Goal: Task Accomplishment & Management: Manage account settings

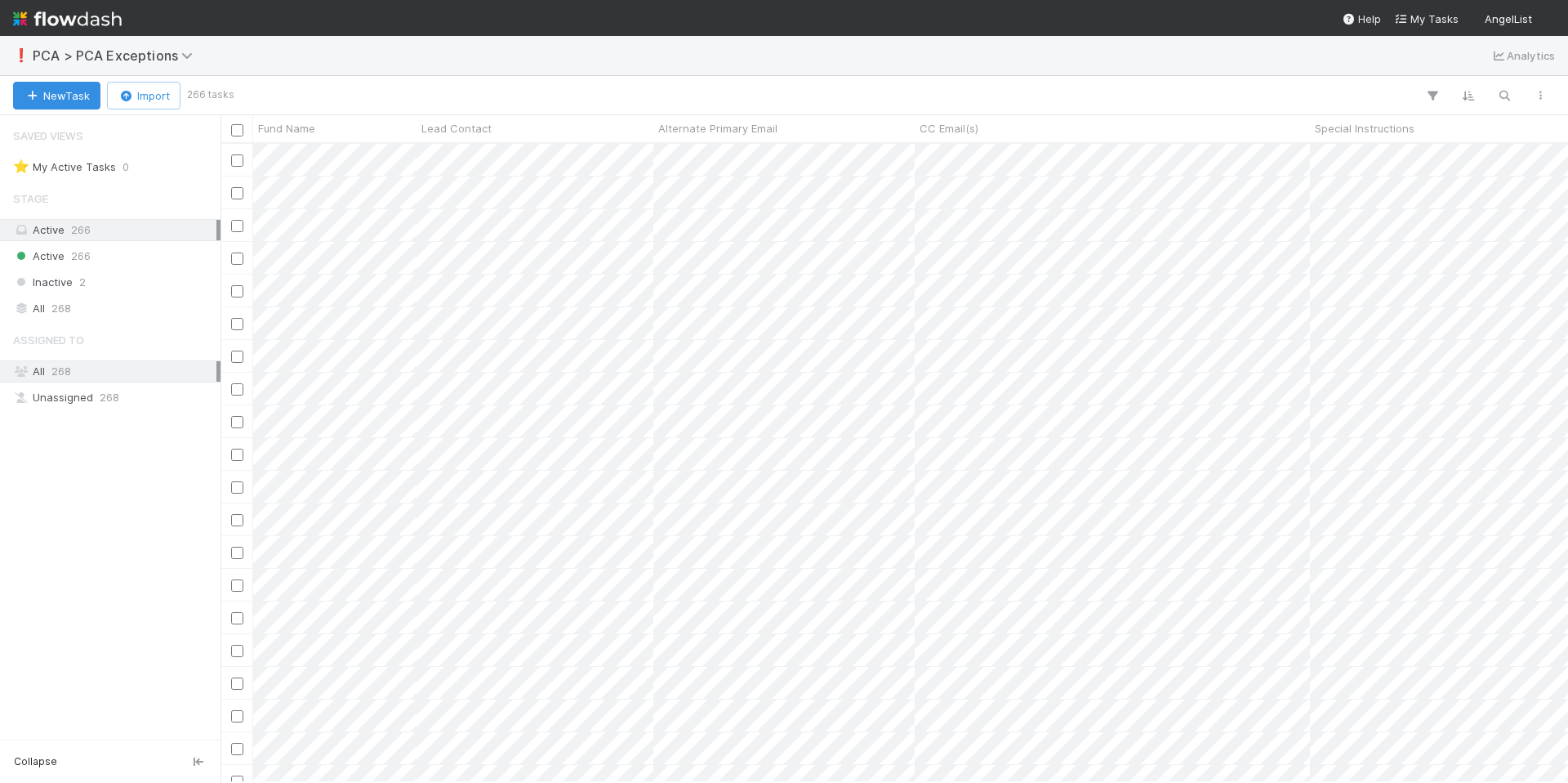
scroll to position [626, 1336]
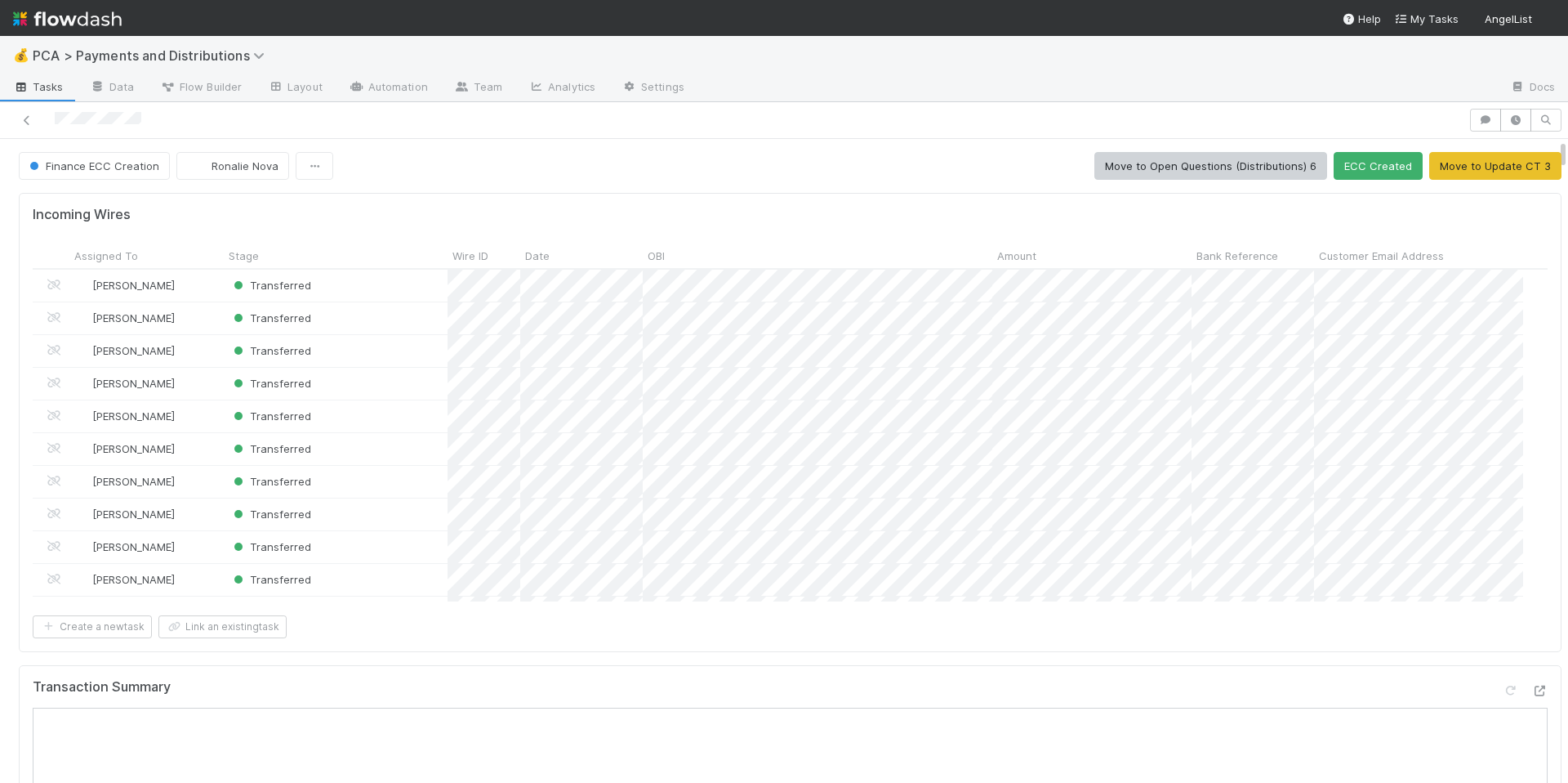
scroll to position [320, 1479]
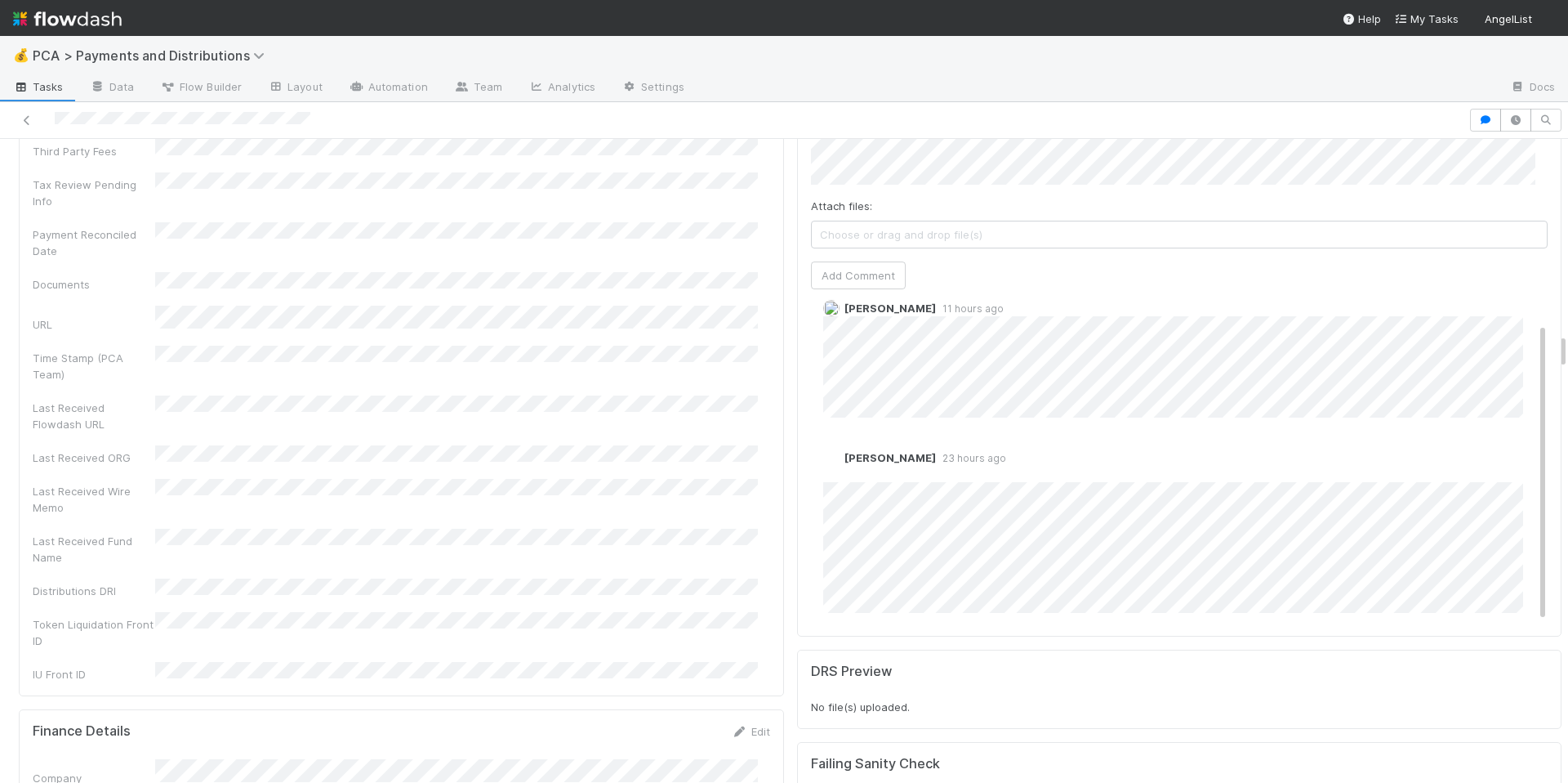
scroll to position [31, 0]
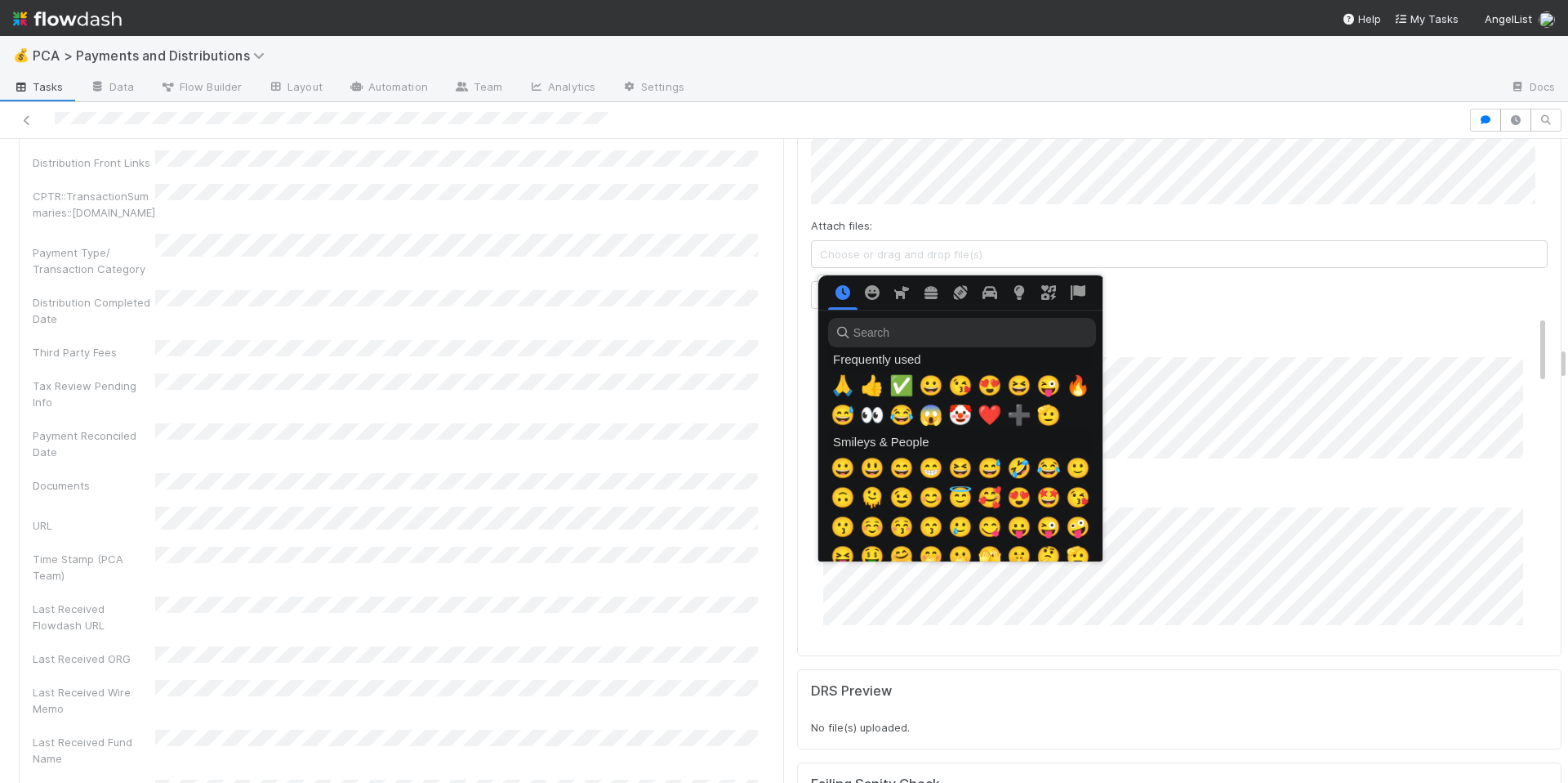
scroll to position [0, 6]
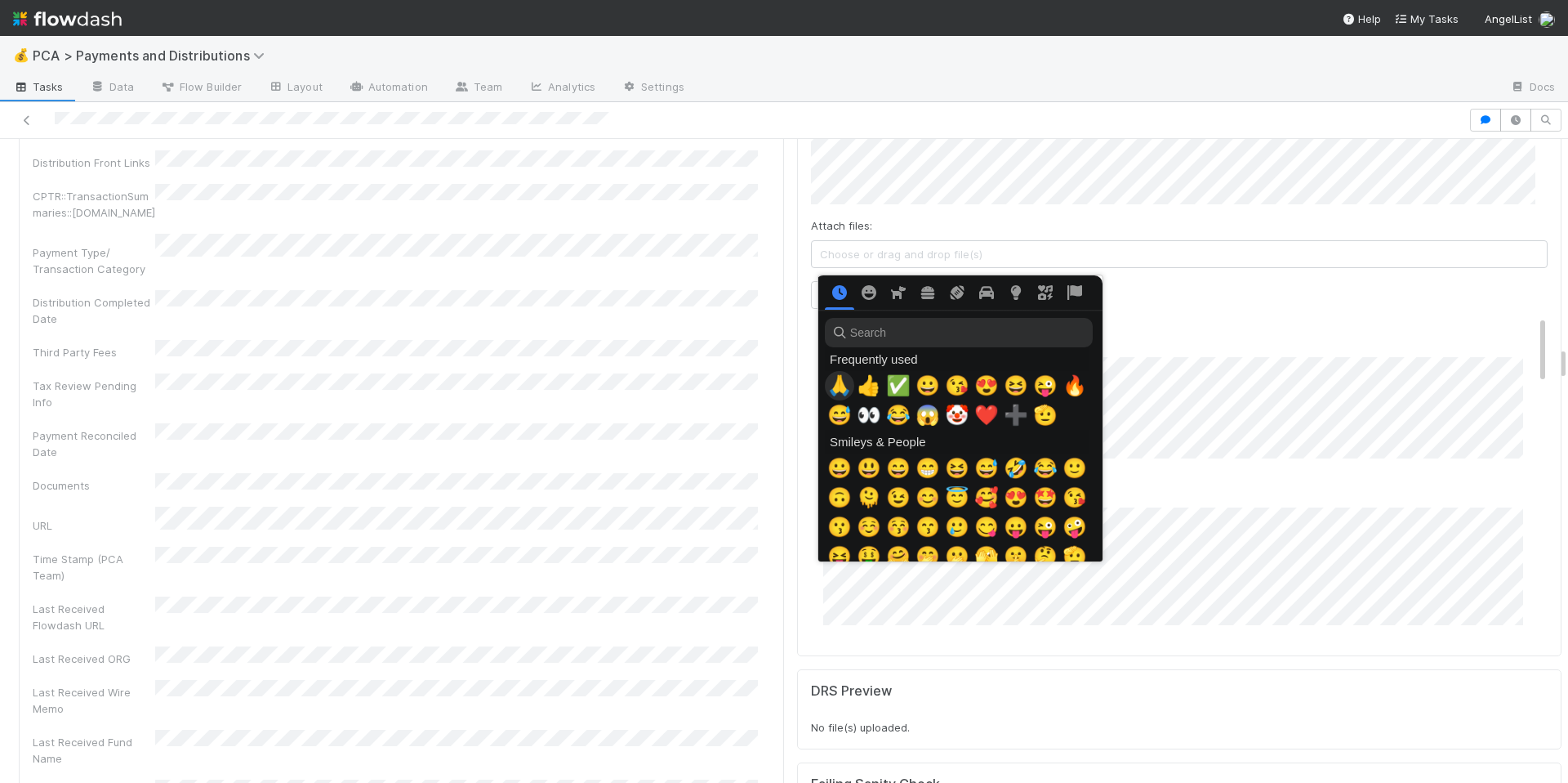
click at [833, 378] on span "🙏" at bounding box center [839, 386] width 25 height 23
click at [841, 387] on span "🙏" at bounding box center [839, 386] width 25 height 23
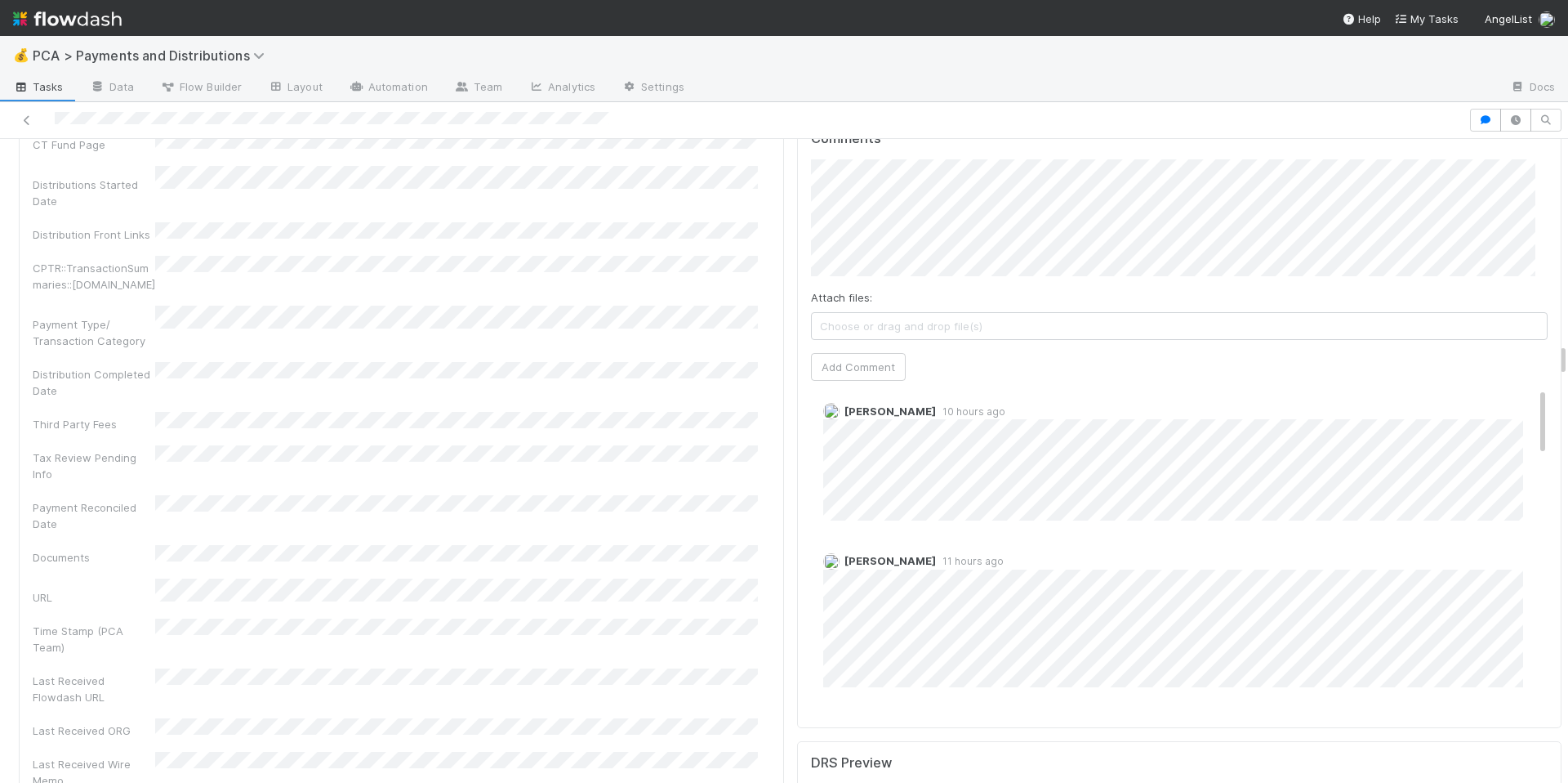
scroll to position [0, 0]
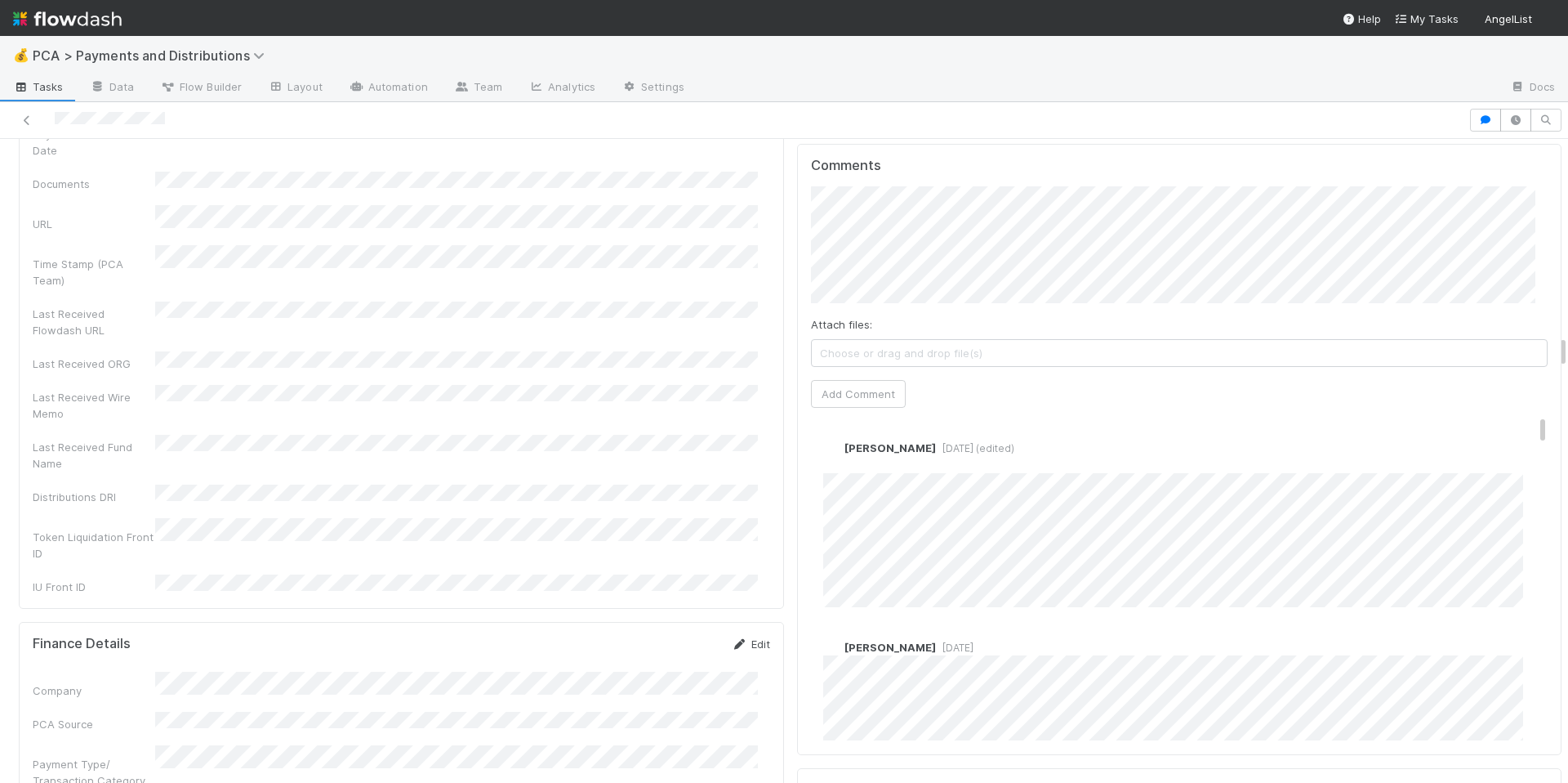
scroll to position [3811, 0]
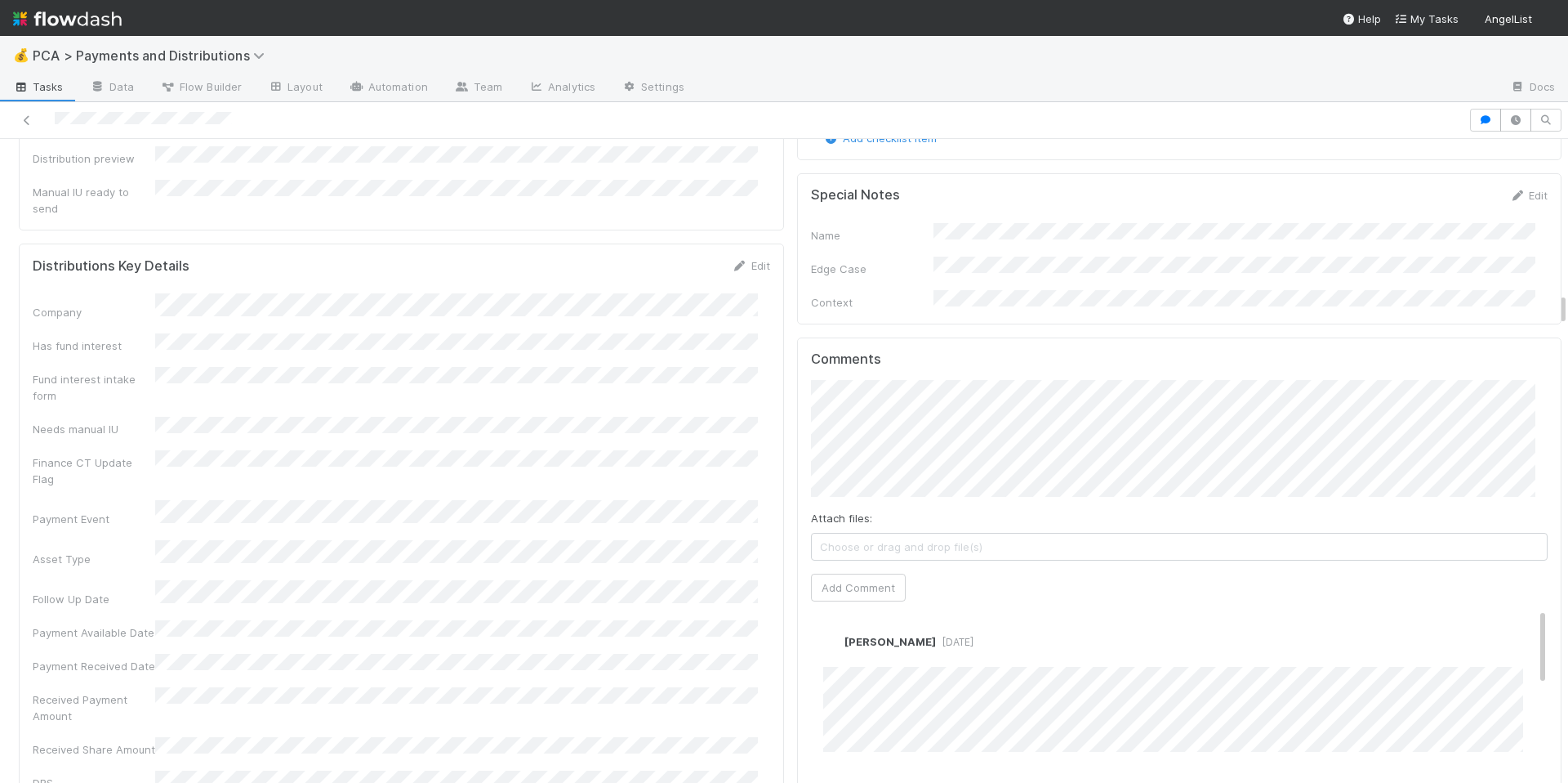
scroll to position [2983, 0]
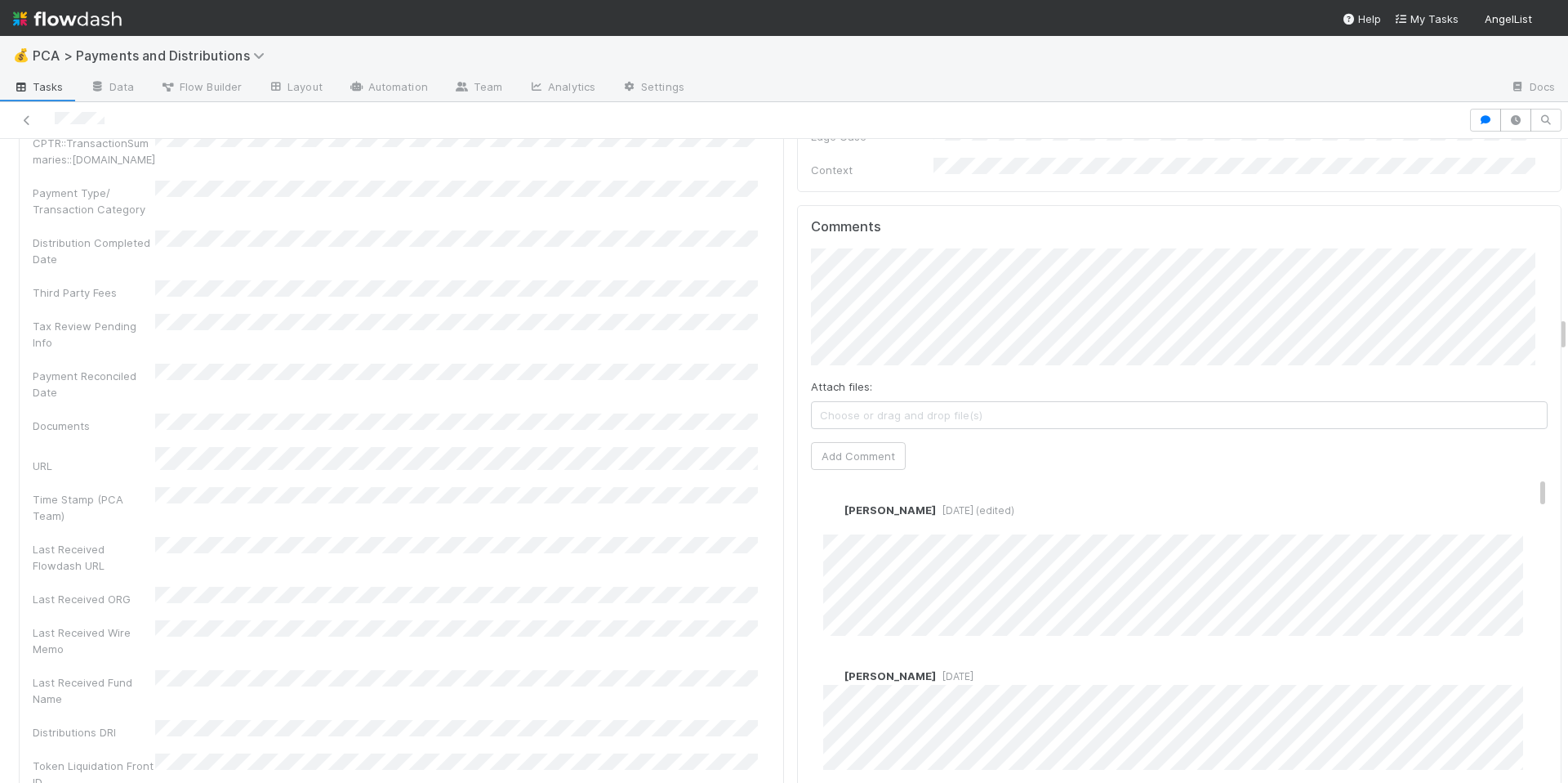
scroll to position [3199, 0]
click at [836, 515] on link "Edit" at bounding box center [845, 521] width 19 height 13
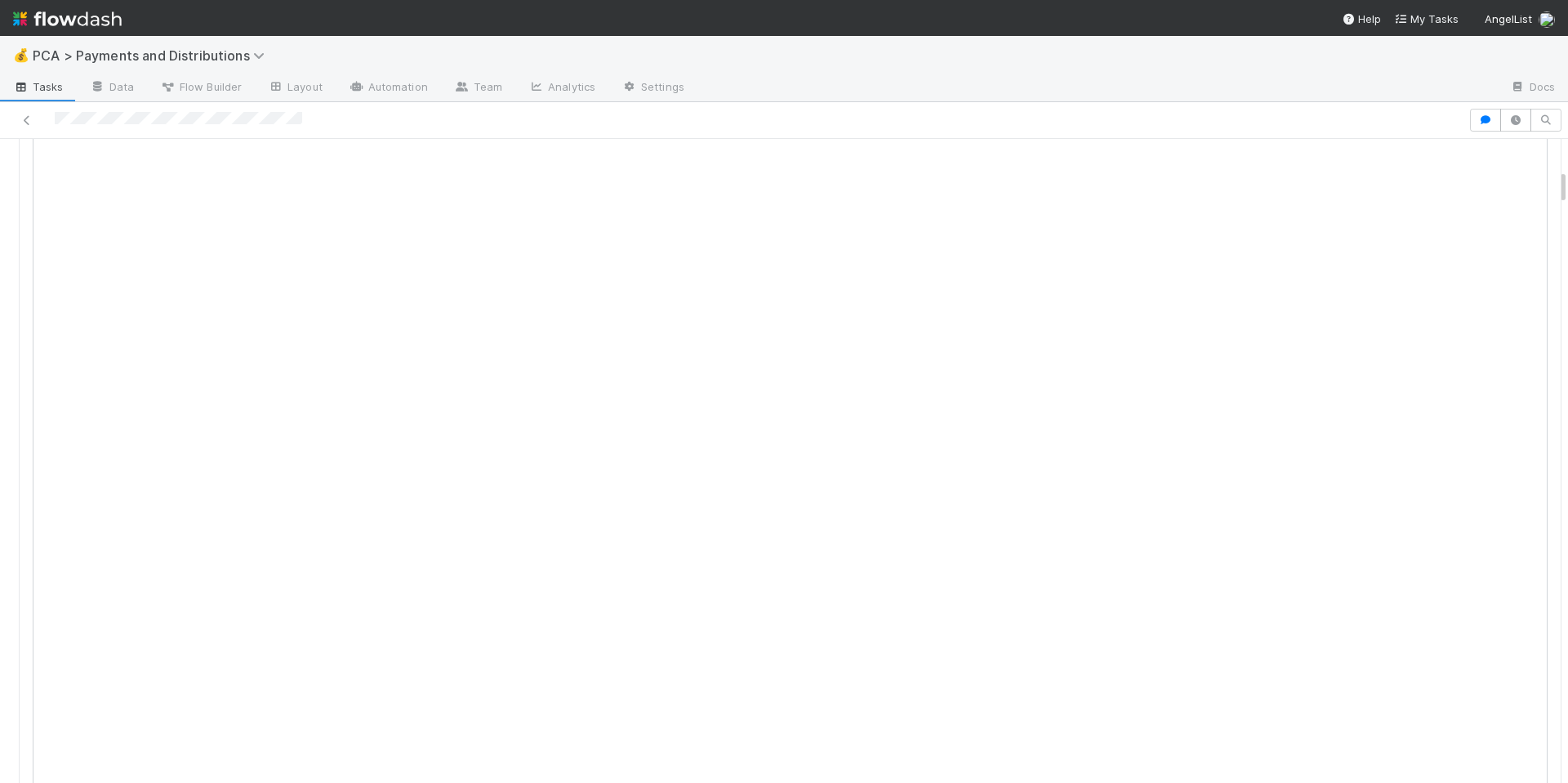
scroll to position [532, 0]
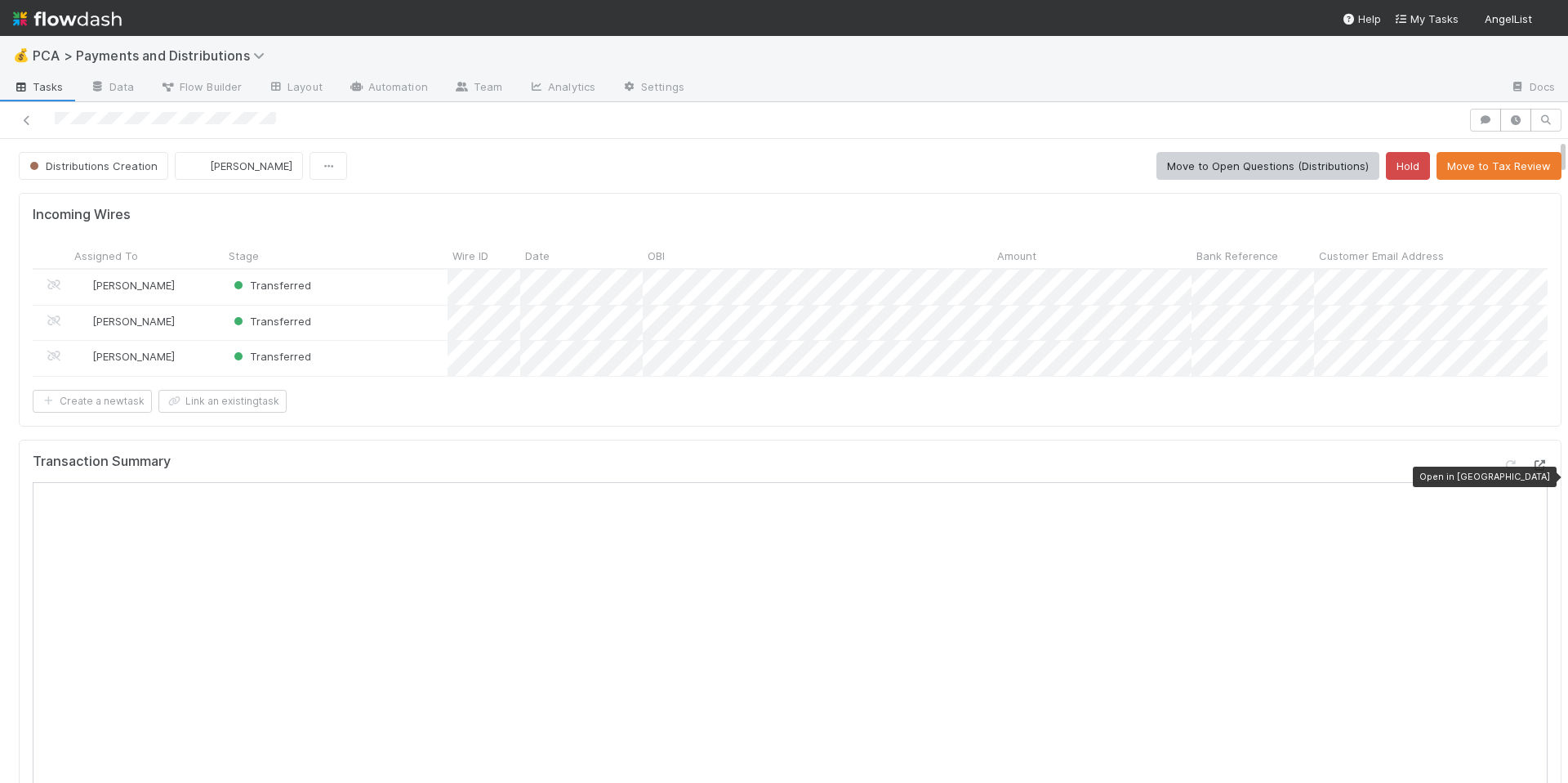
click at [1531, 471] on icon at bounding box center [1539, 465] width 16 height 11
click at [943, 398] on form "Incoming Wires Assigned To Stage Wire ID Date OBI Amount Bank Reference Custome…" at bounding box center [790, 309] width 1515 height 205
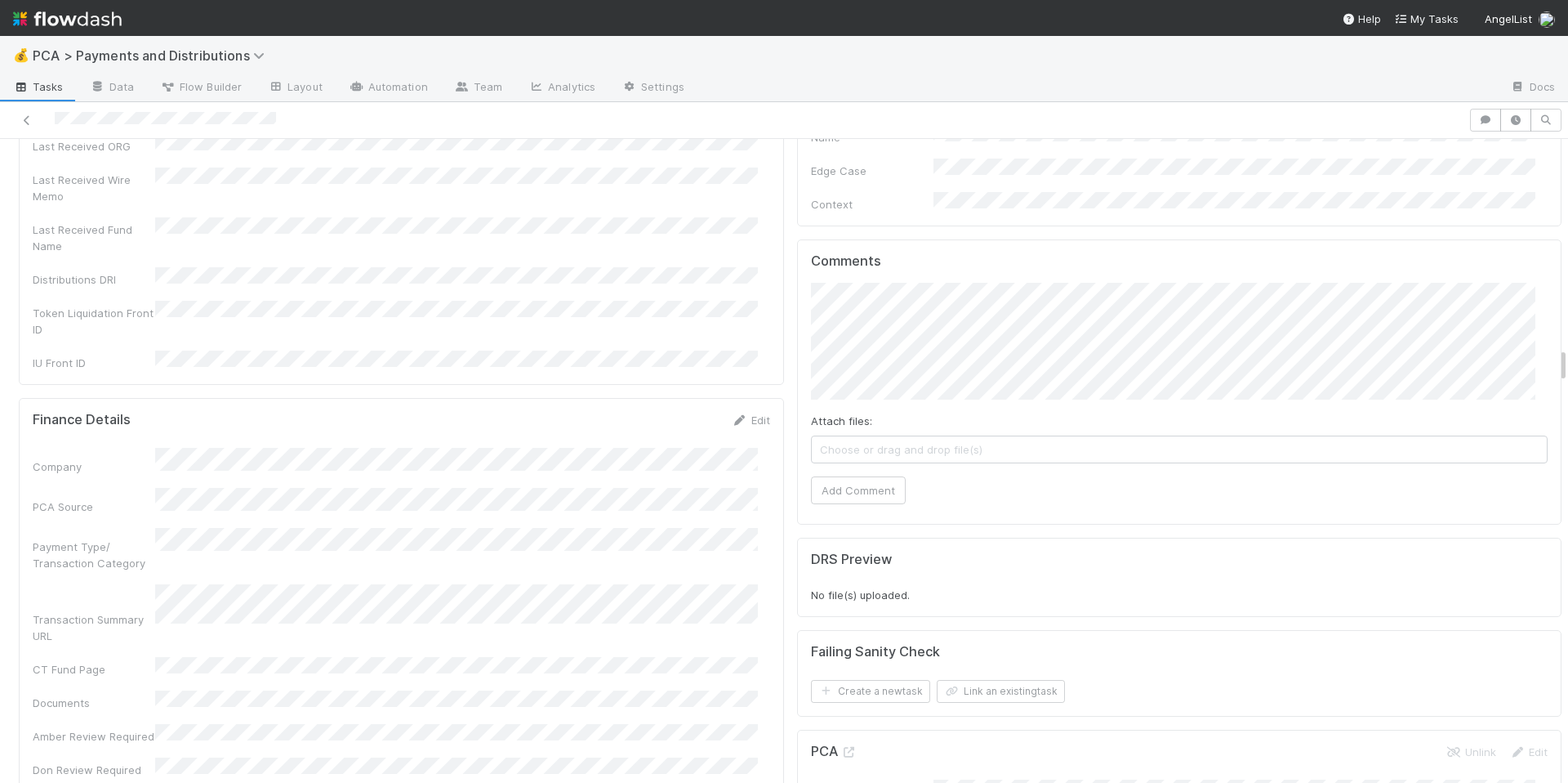
scroll to position [3716, 0]
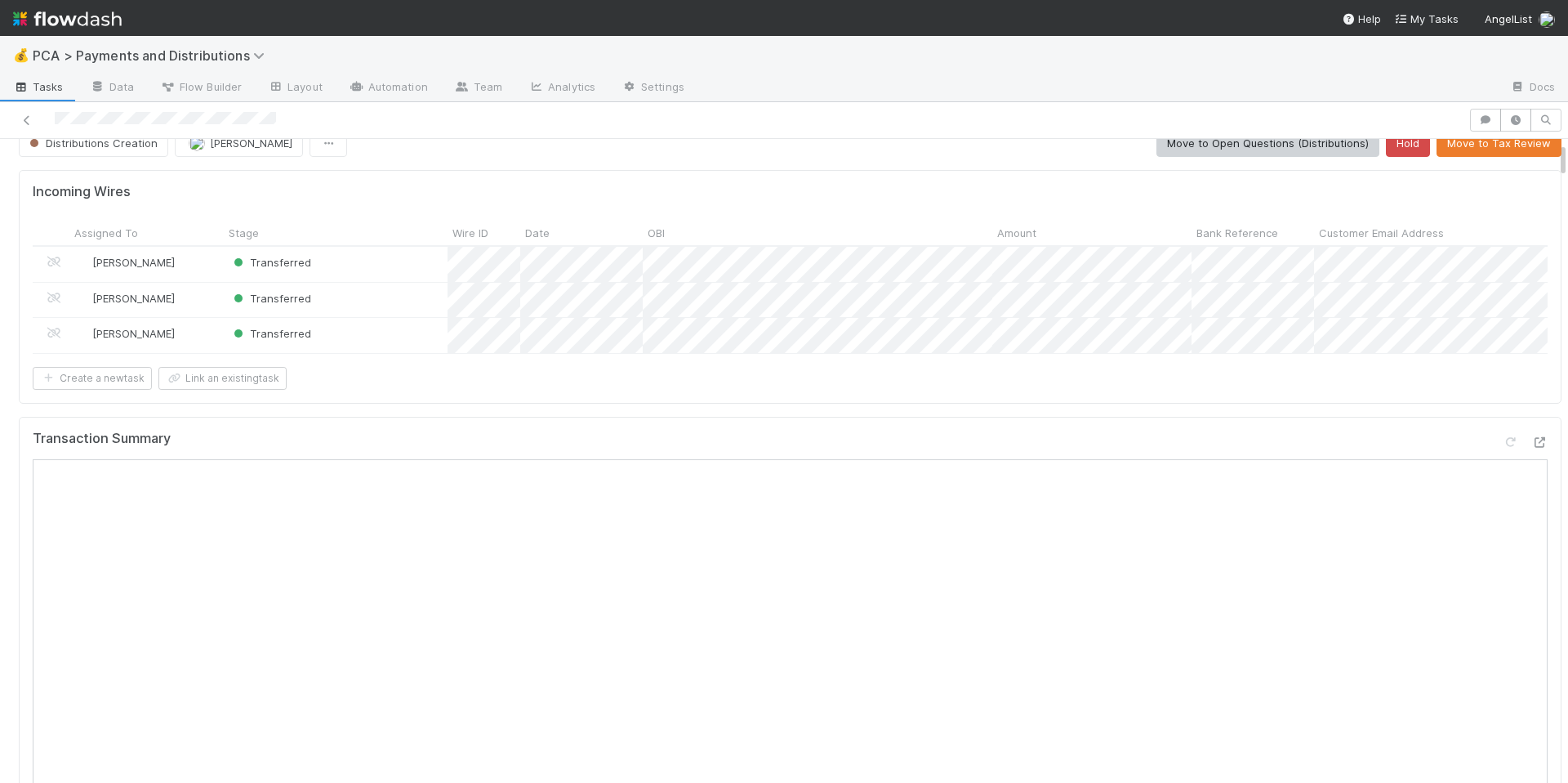
scroll to position [0, 0]
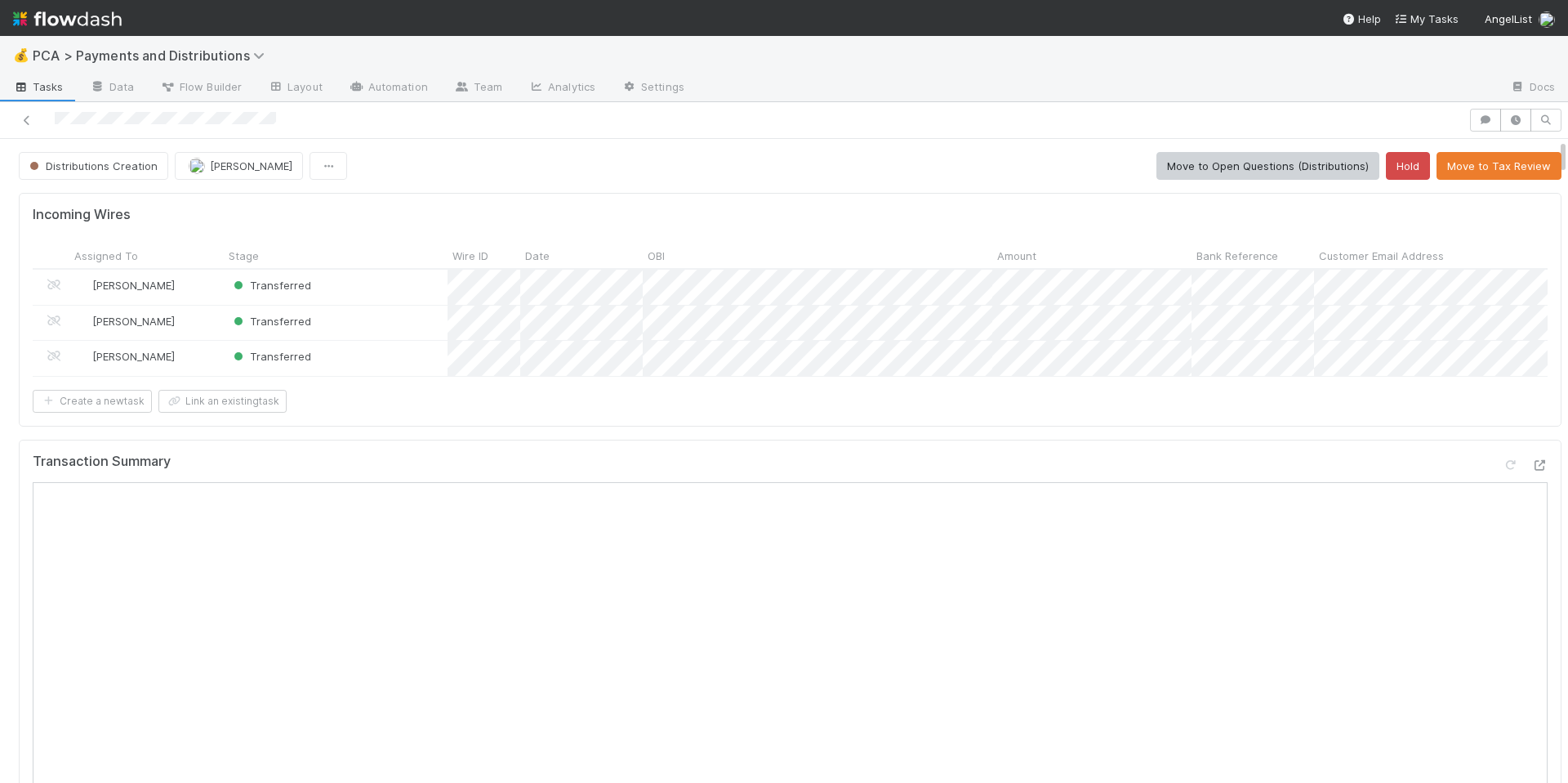
click at [1197, 412] on div "Create a new task Link an existing task" at bounding box center [790, 400] width 1515 height 23
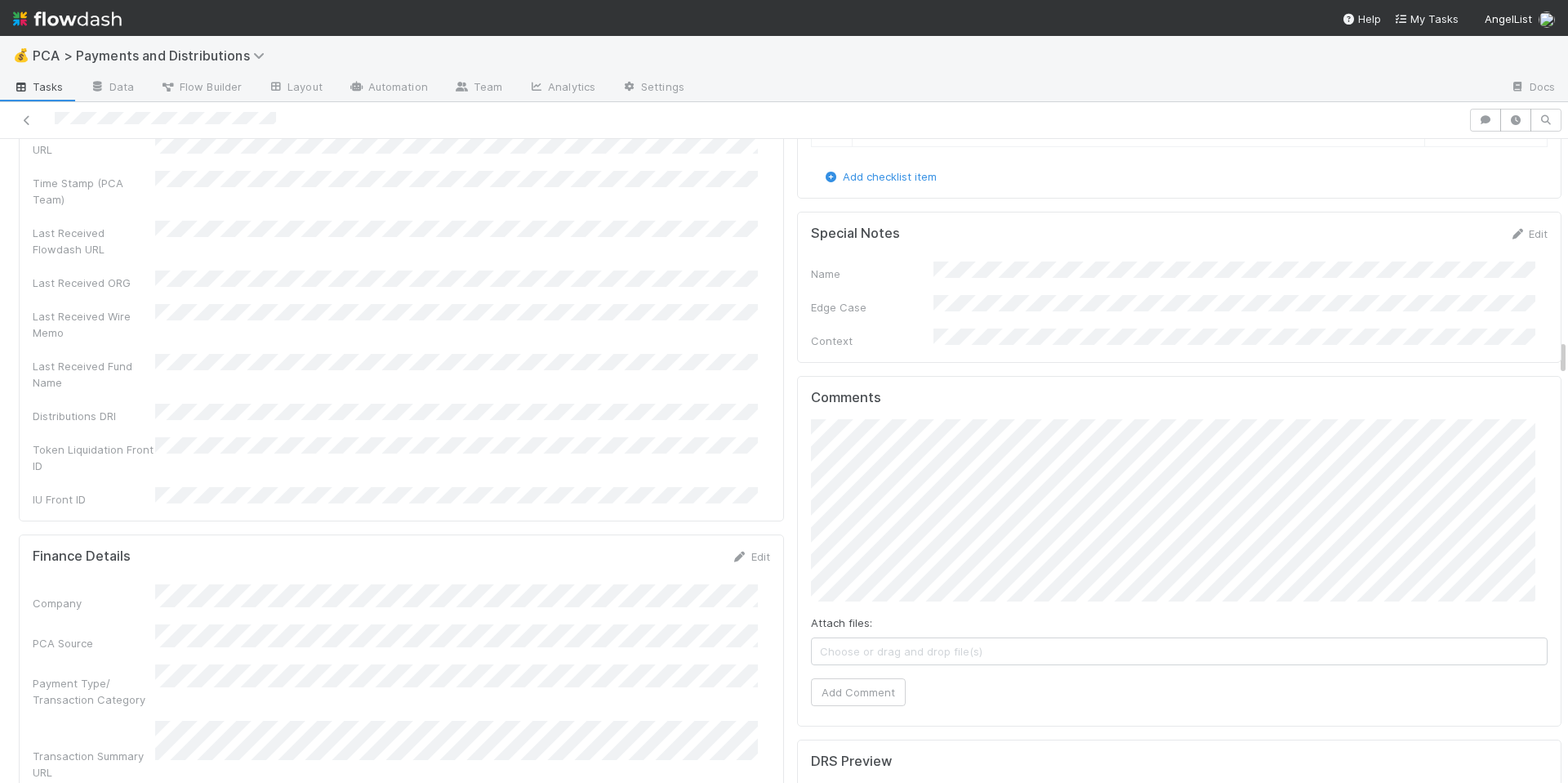
scroll to position [3580, 0]
click at [841, 710] on button "Add Comment" at bounding box center [858, 724] width 94 height 28
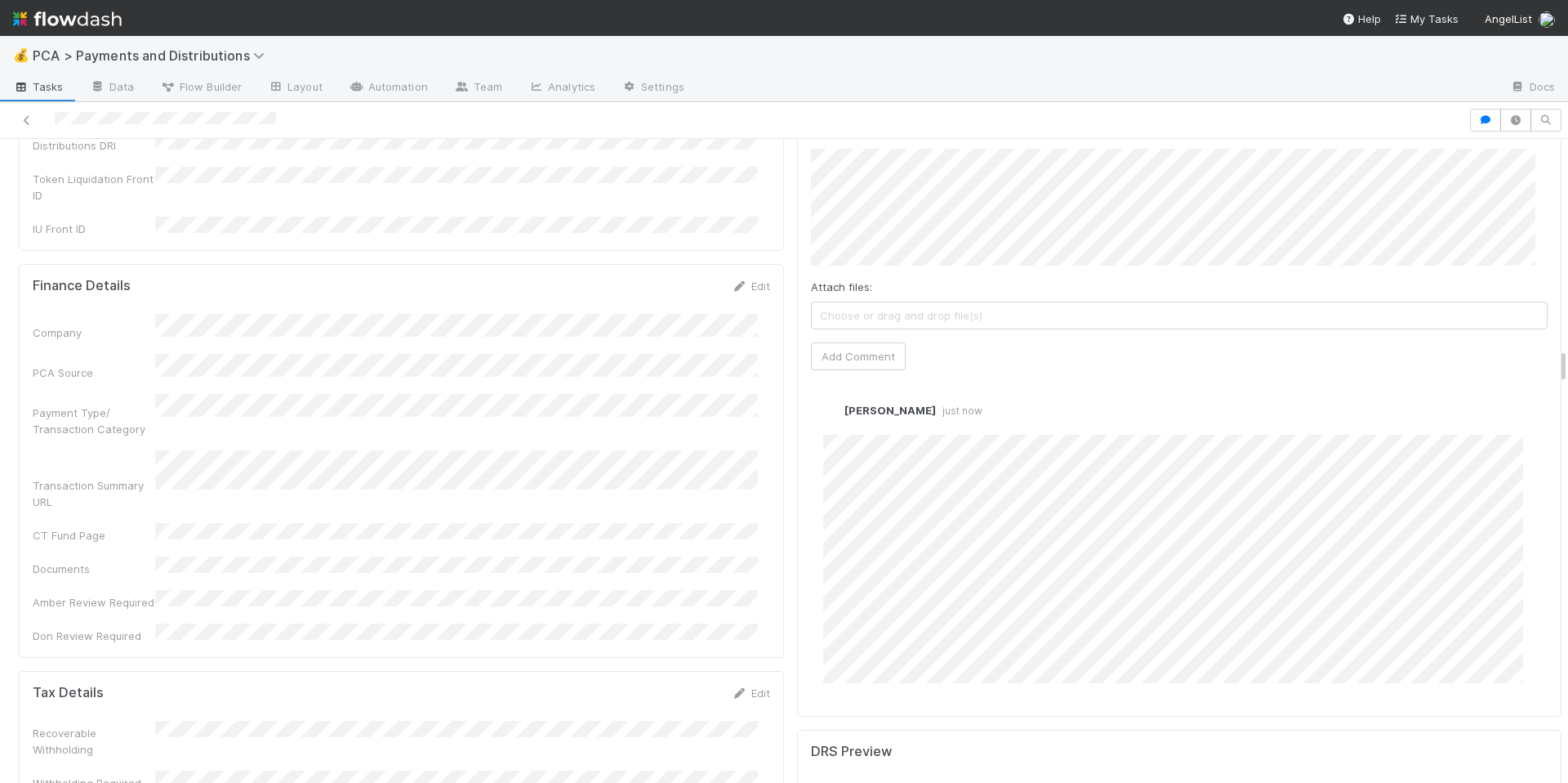
scroll to position [3731, 0]
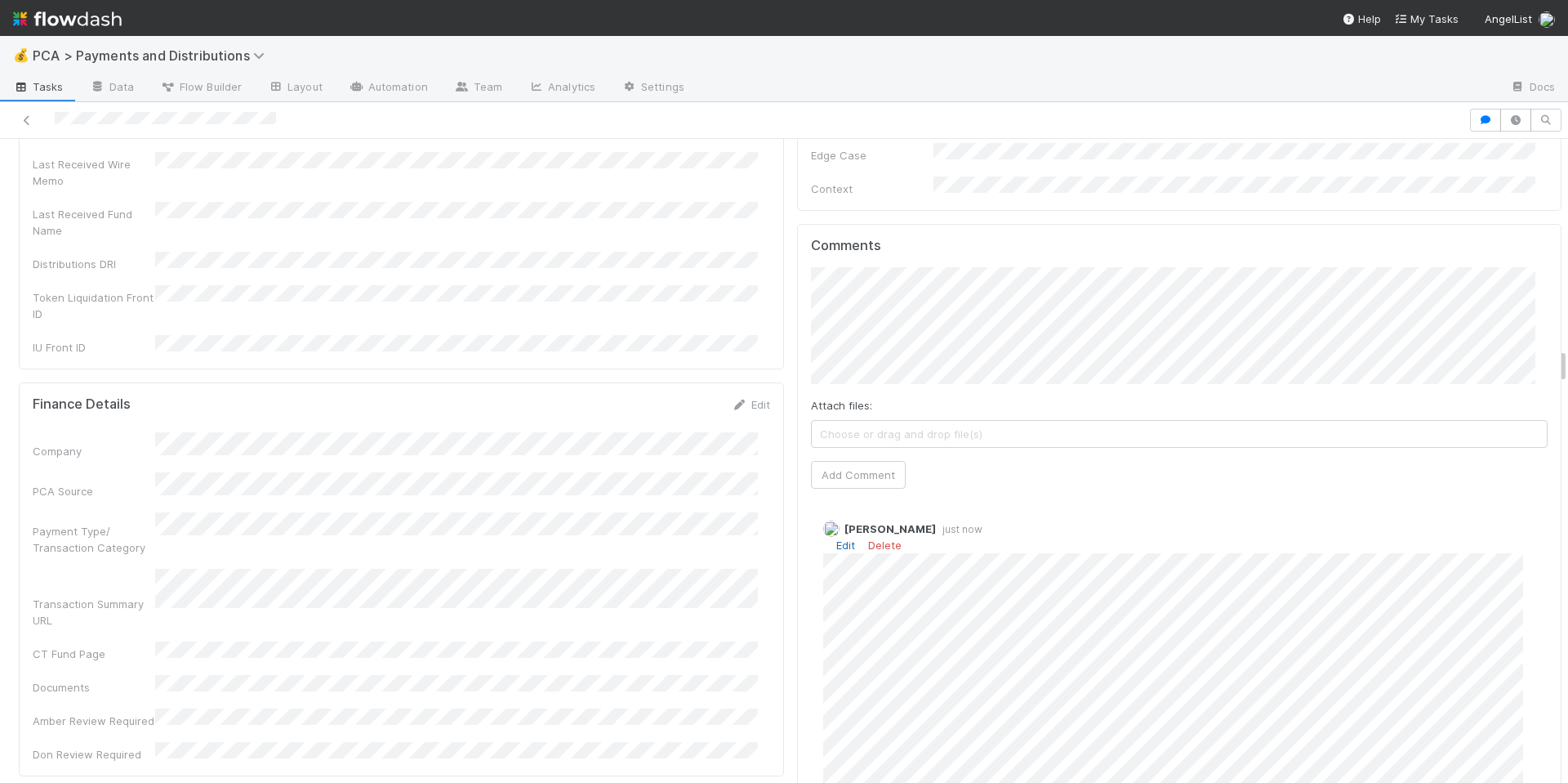
click at [836, 539] on link "Edit" at bounding box center [845, 545] width 19 height 13
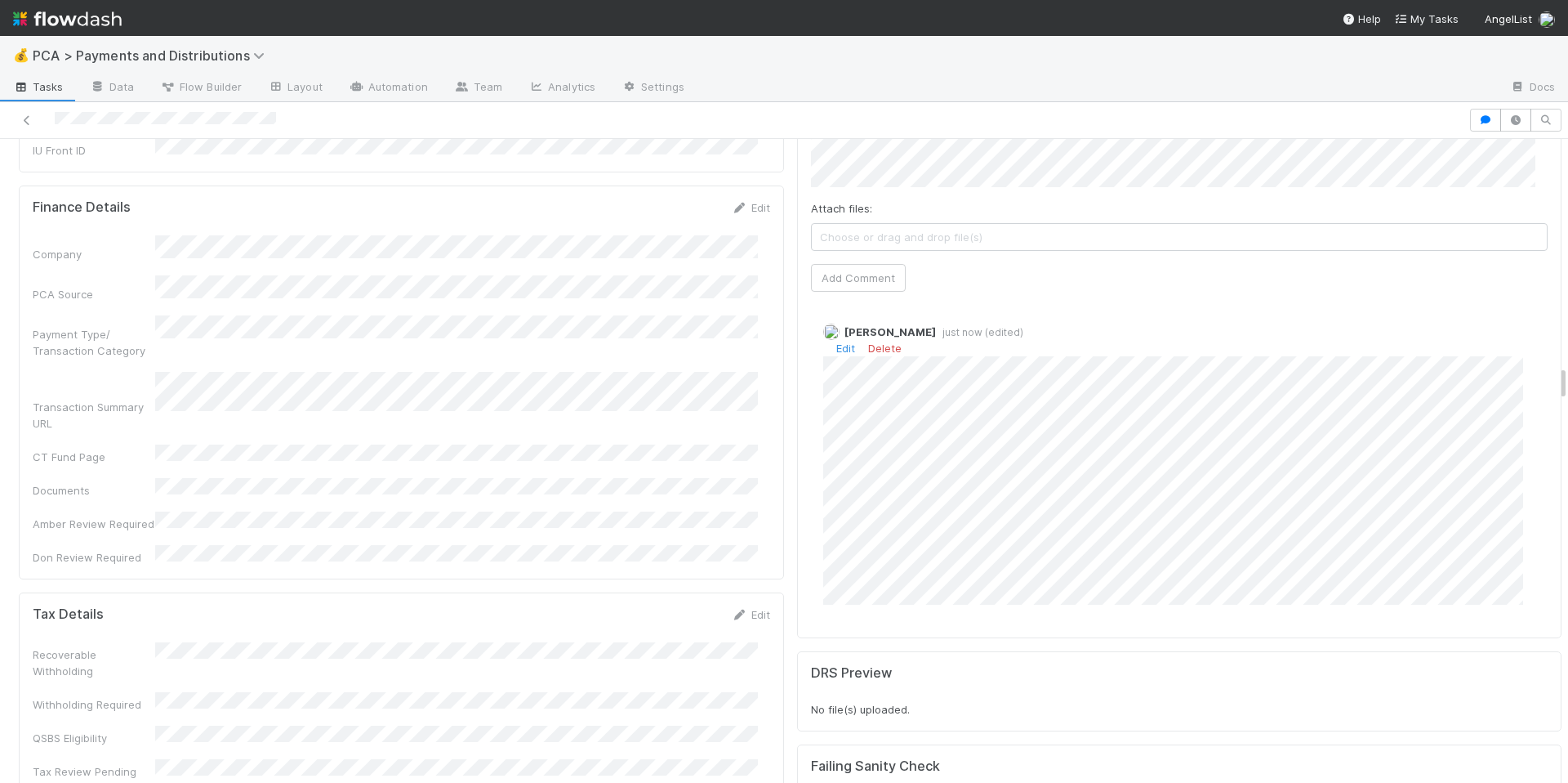
scroll to position [3927, 0]
click at [836, 343] on link "Edit" at bounding box center [845, 349] width 19 height 13
click at [838, 329] on link "Edit" at bounding box center [845, 335] width 19 height 13
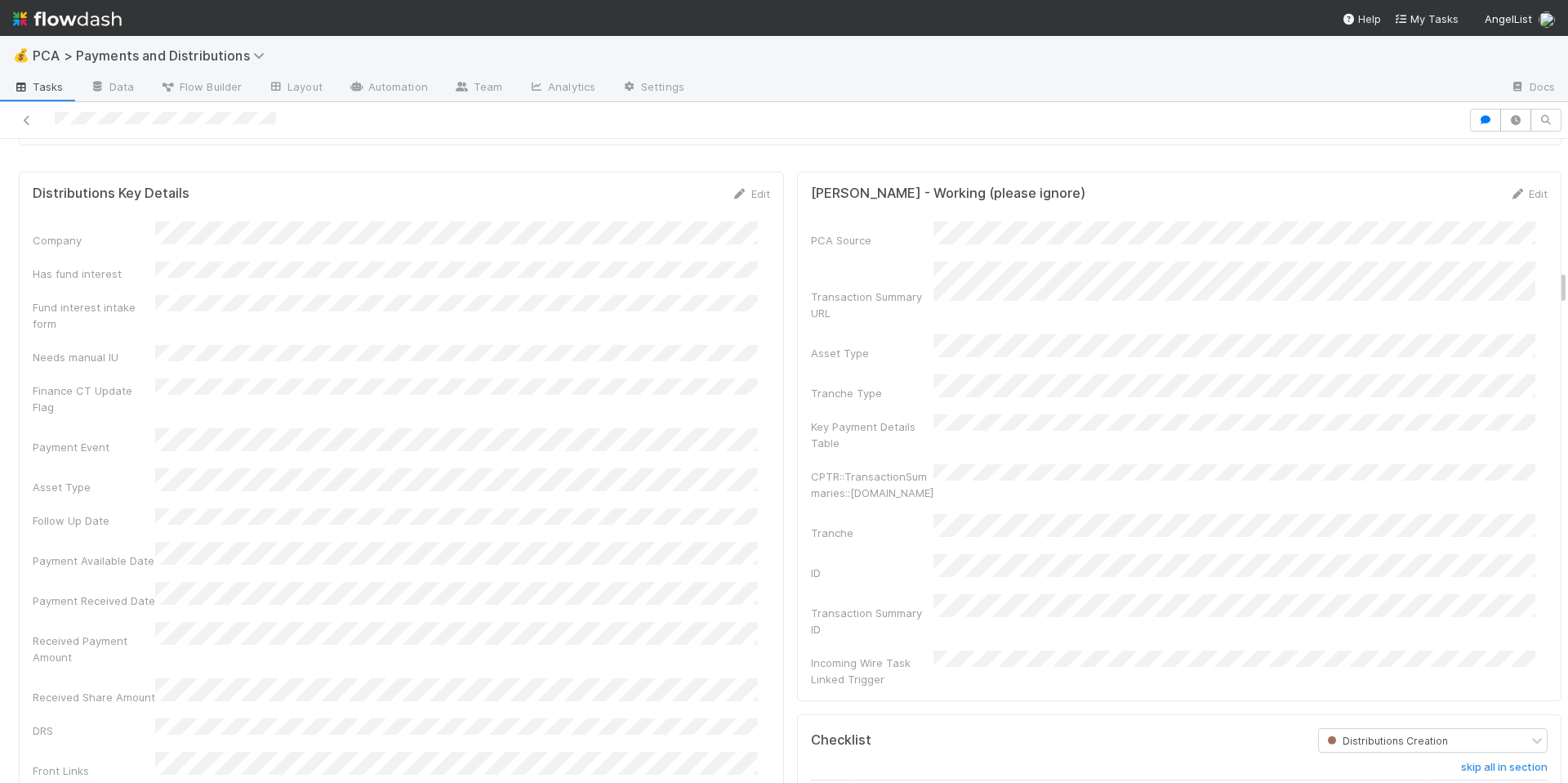
scroll to position [2314, 0]
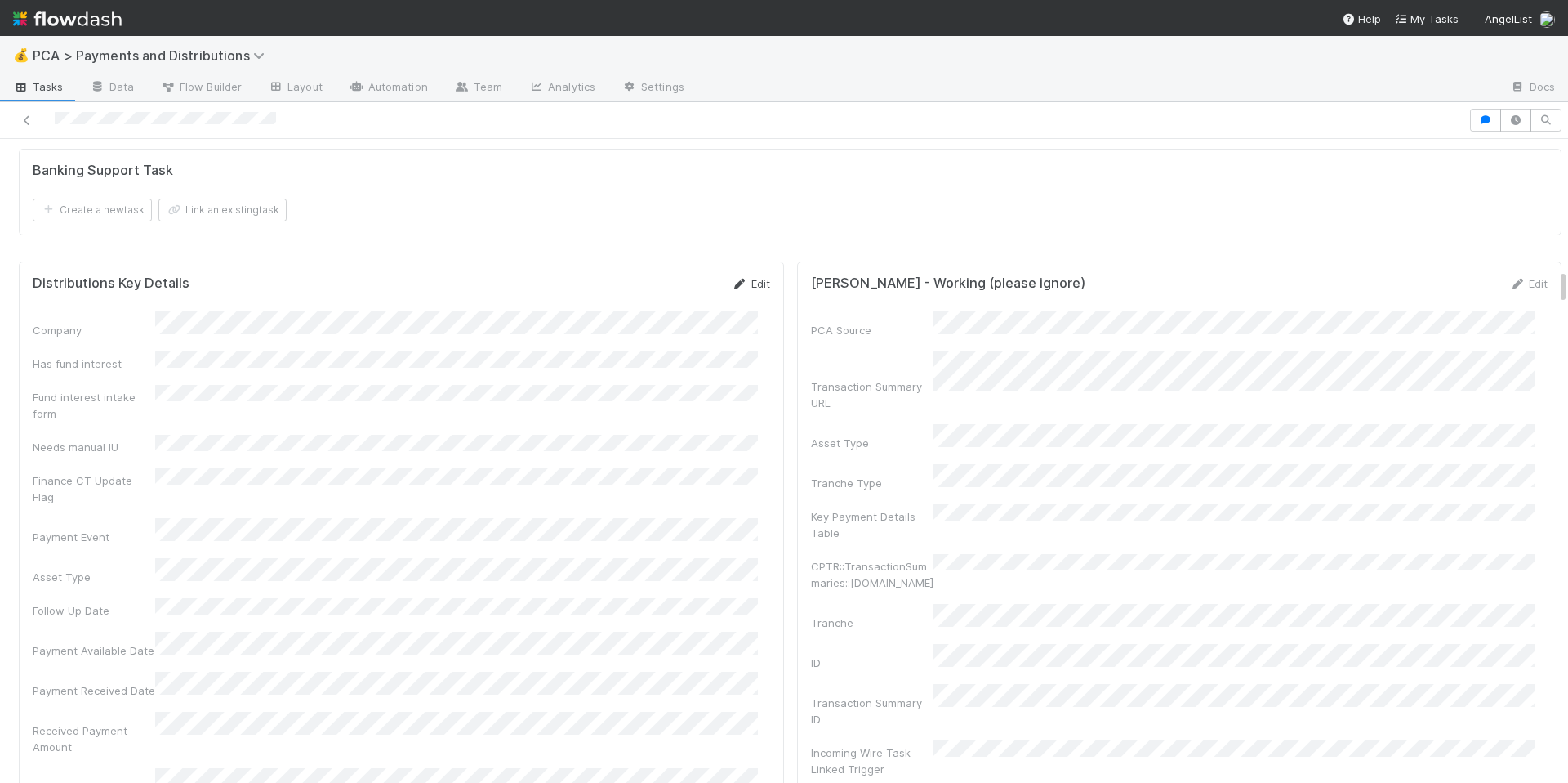
click at [749, 290] on link "Edit" at bounding box center [751, 283] width 39 height 13
click at [660, 302] on button "Save" at bounding box center [683, 289] width 47 height 28
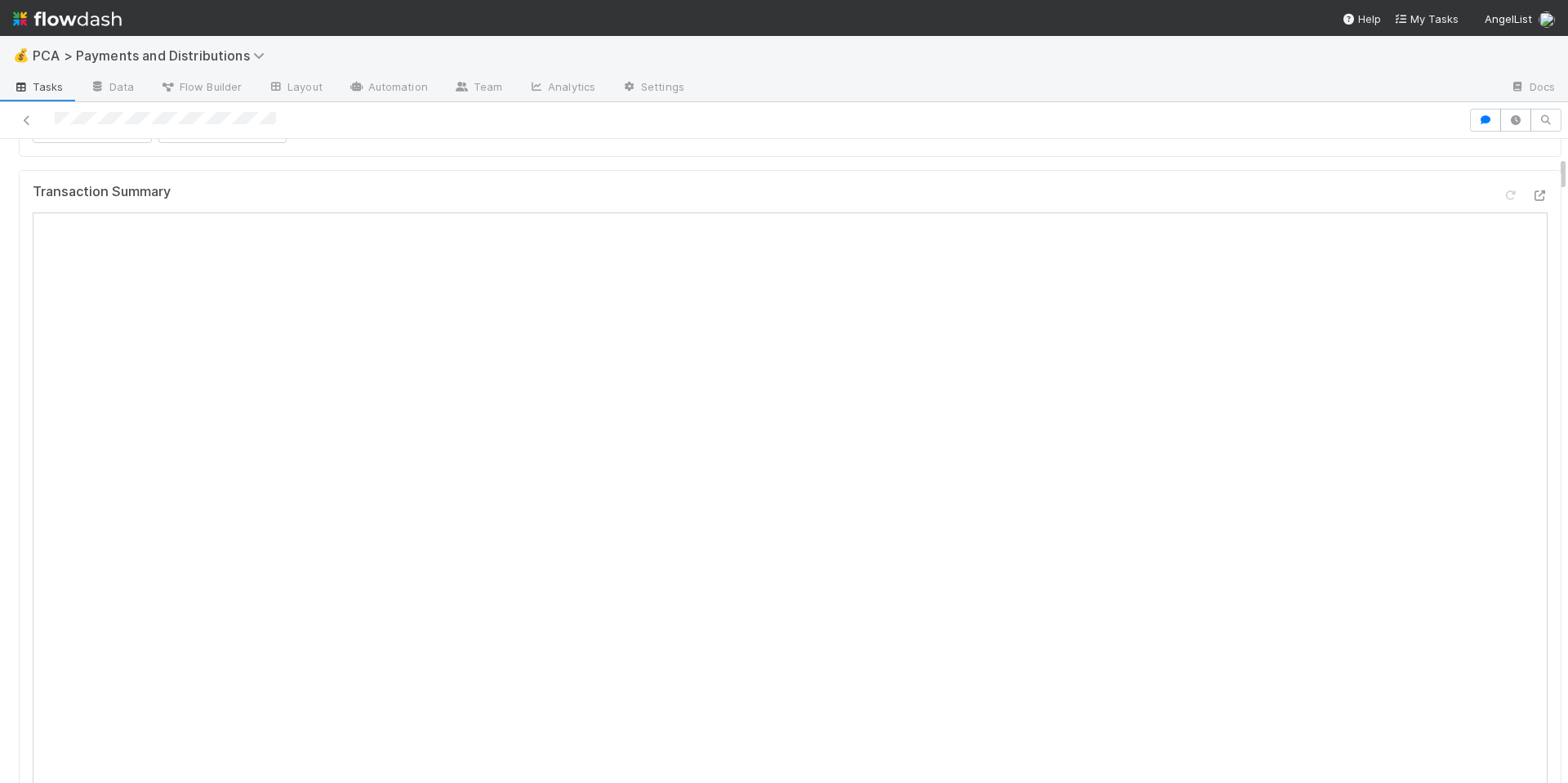
scroll to position [248, 0]
click at [1531, 223] on icon at bounding box center [1539, 217] width 16 height 11
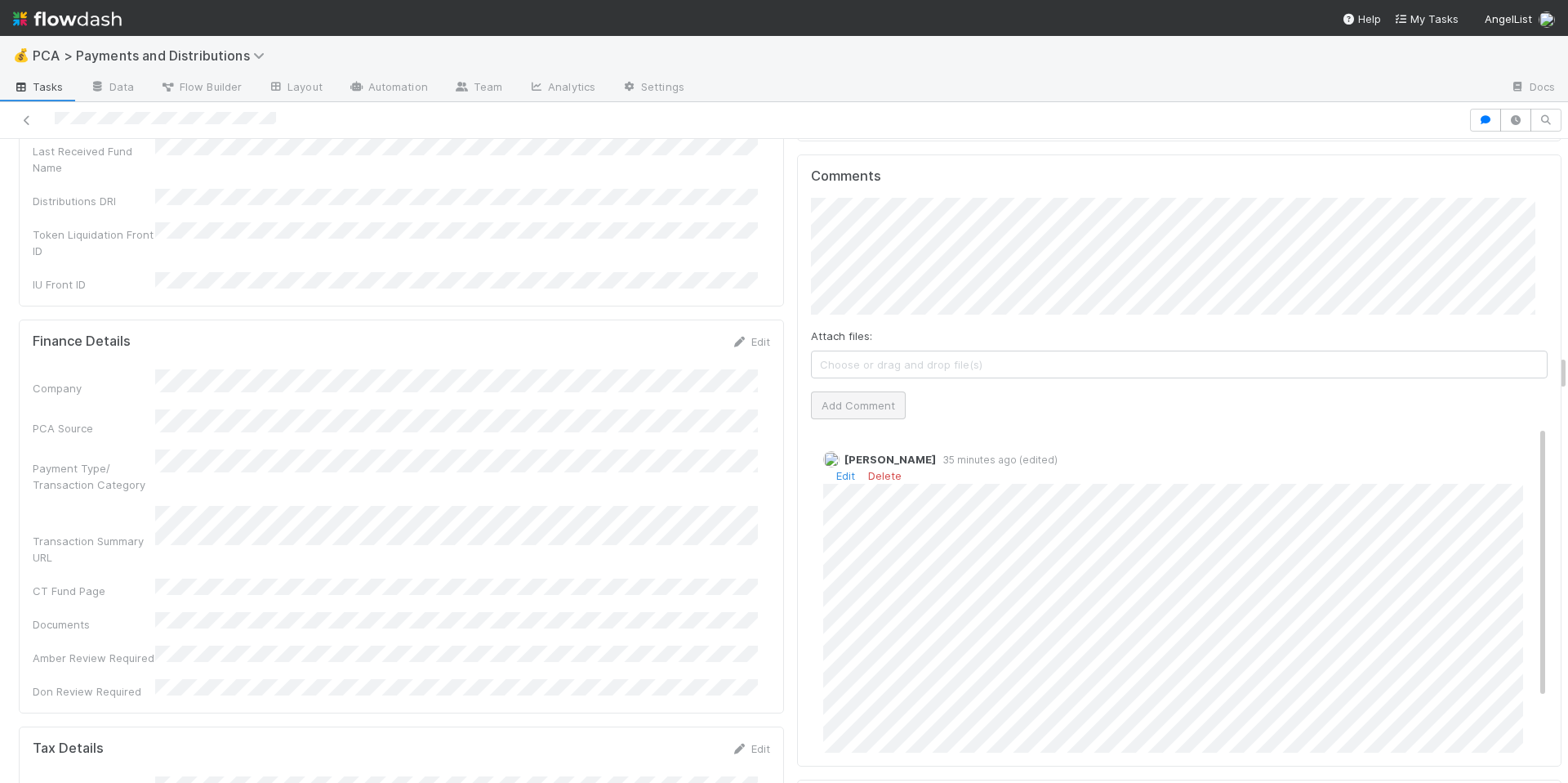
scroll to position [3784, 0]
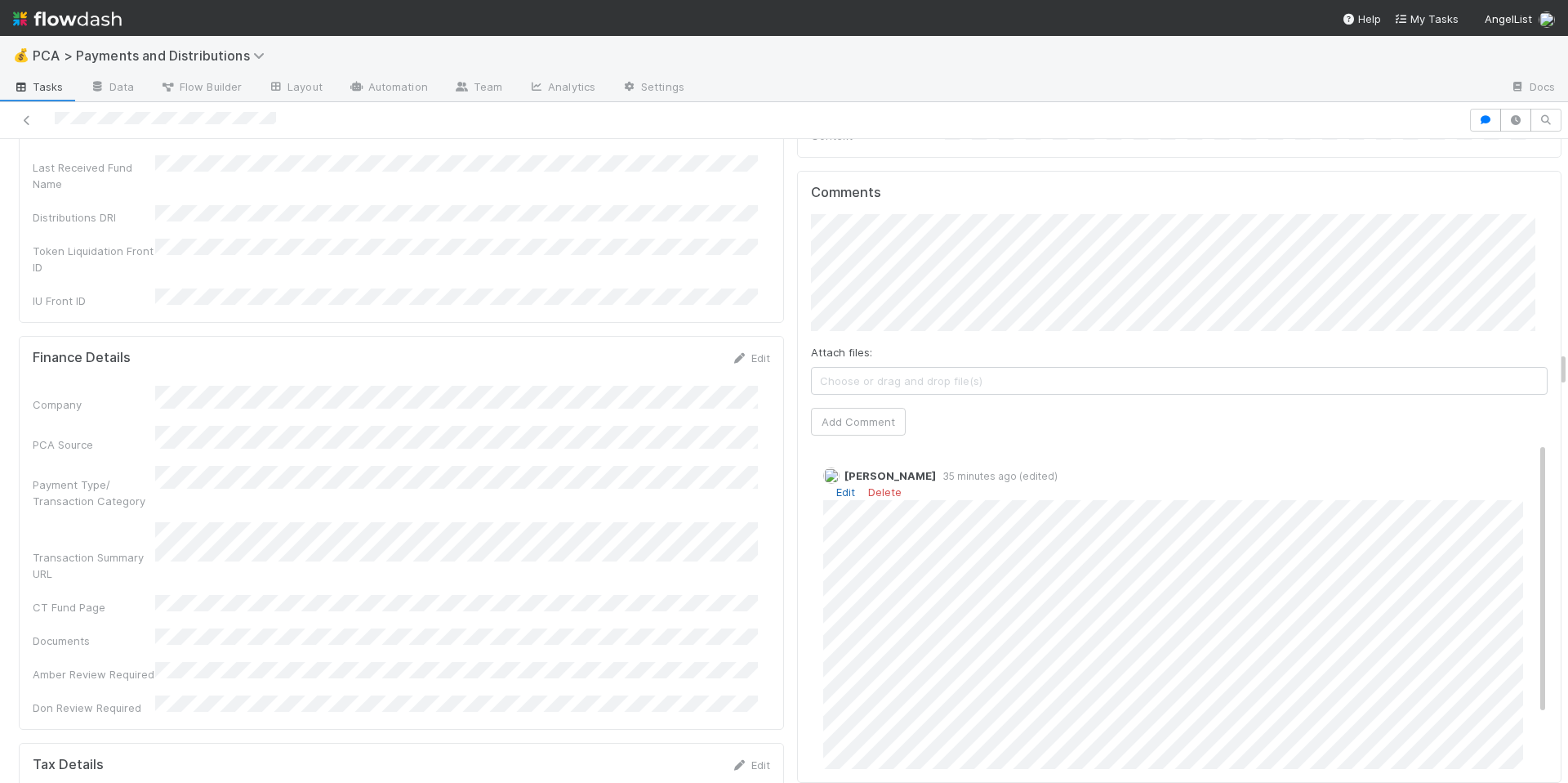
click at [836, 486] on link "Edit" at bounding box center [845, 492] width 19 height 13
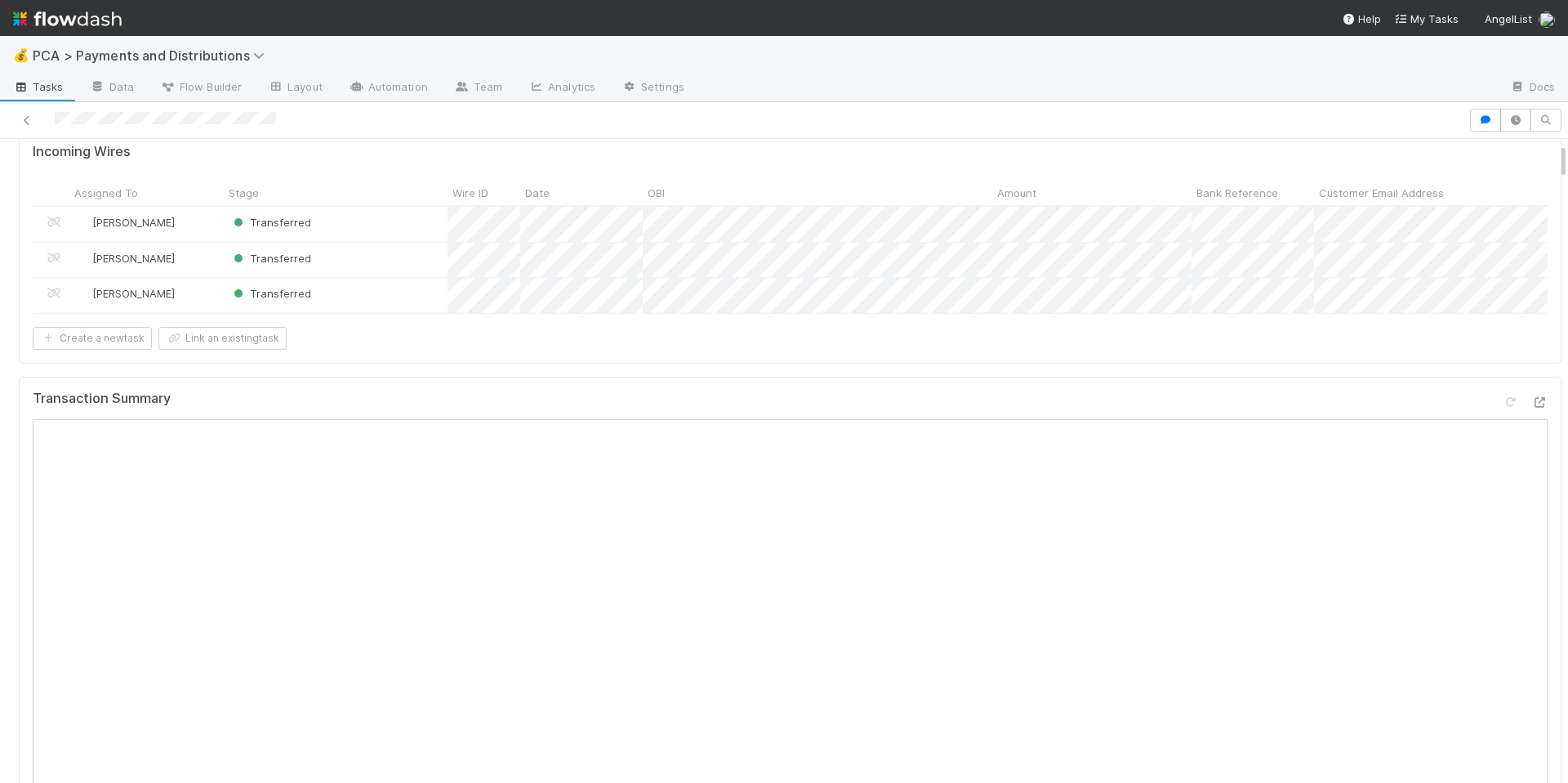
scroll to position [0, 0]
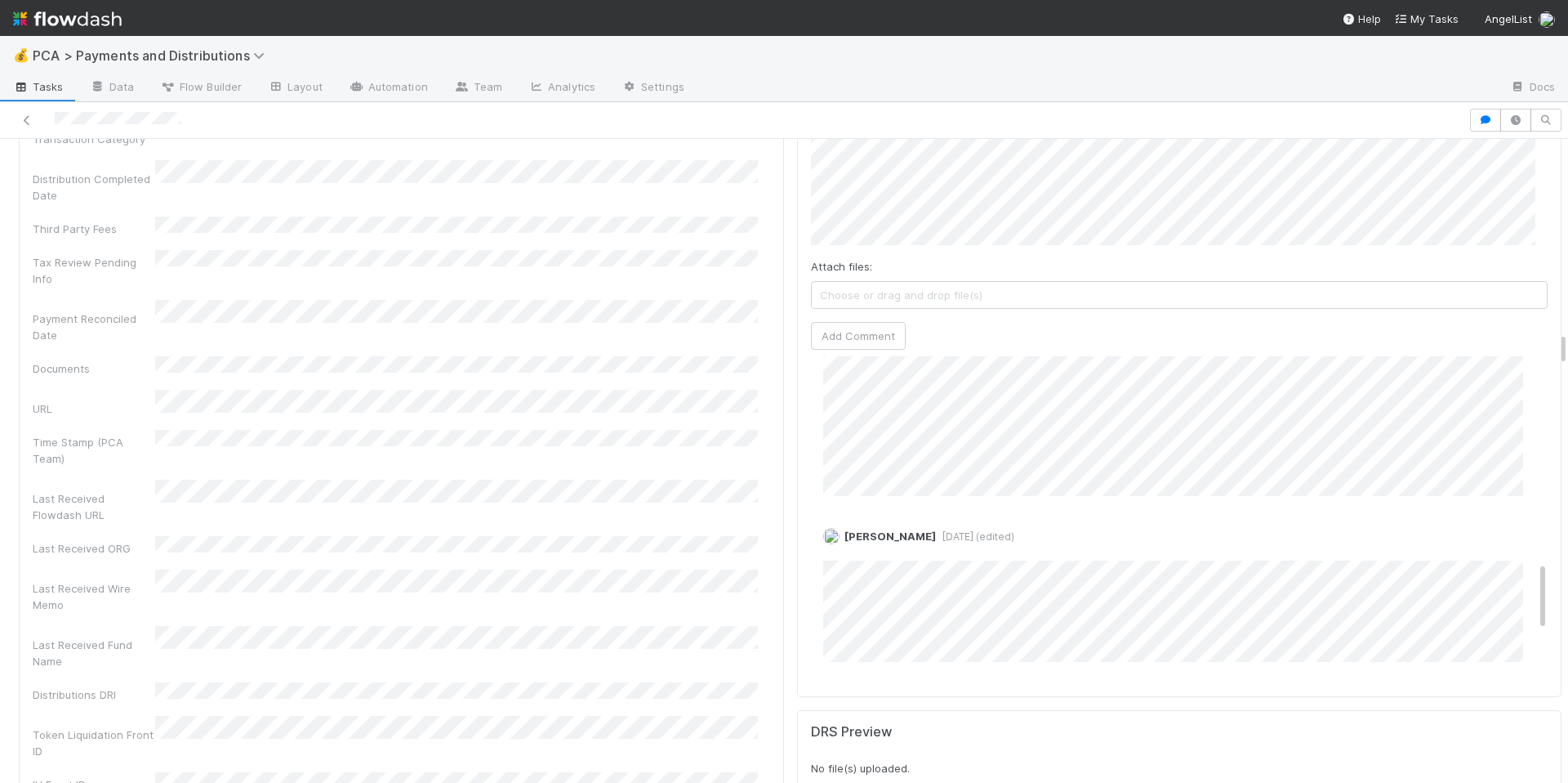
scroll to position [1000, 0]
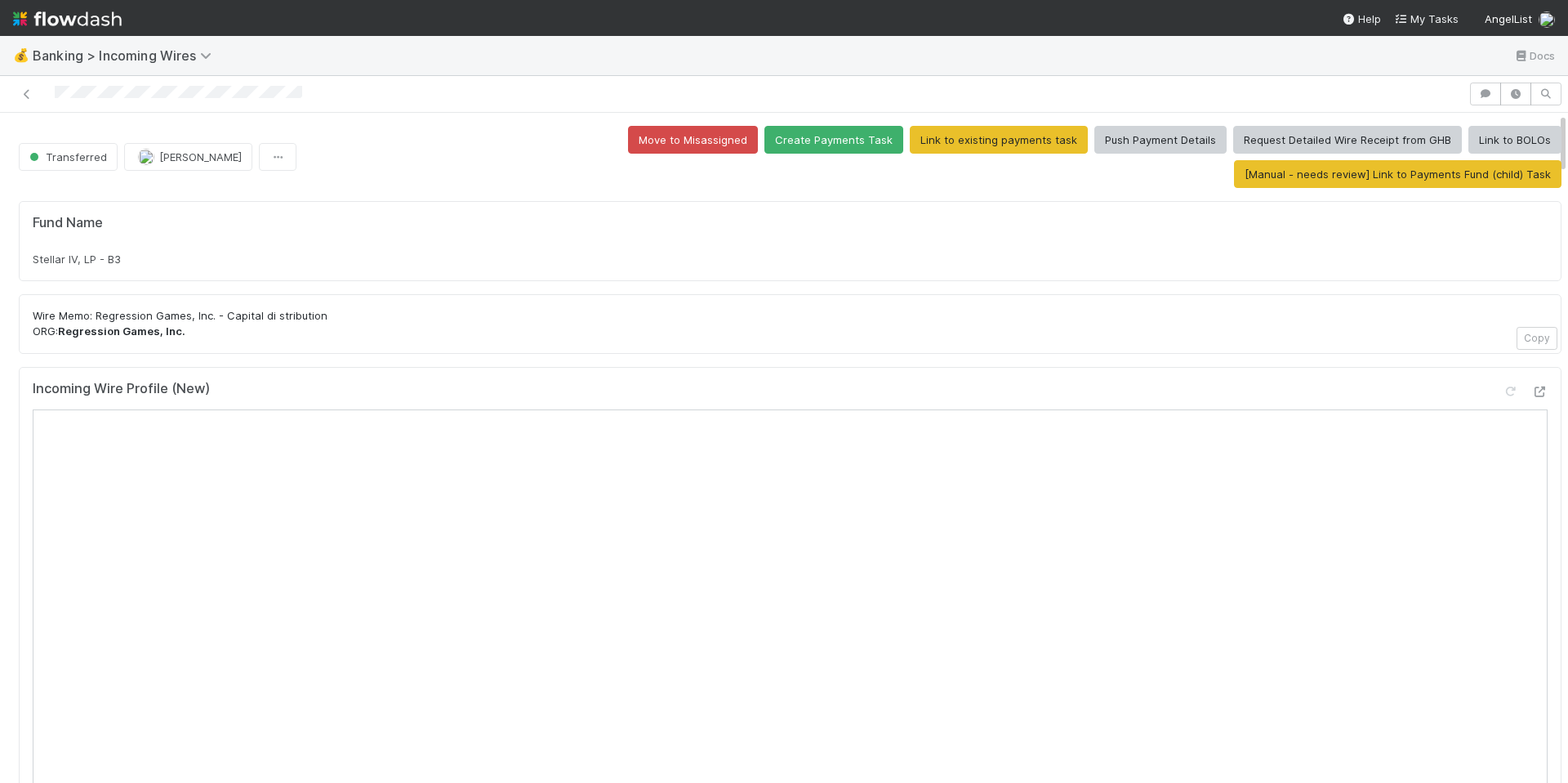
click at [799, 308] on p "Wire Memo: Regression Games, Inc. - Capital di stribution ORG: Regression Games…" at bounding box center [790, 324] width 1515 height 32
click at [785, 308] on p "Wire Memo: Regression Games, Inc. - Capital di stribution ORG: Regression Games…" at bounding box center [790, 324] width 1515 height 32
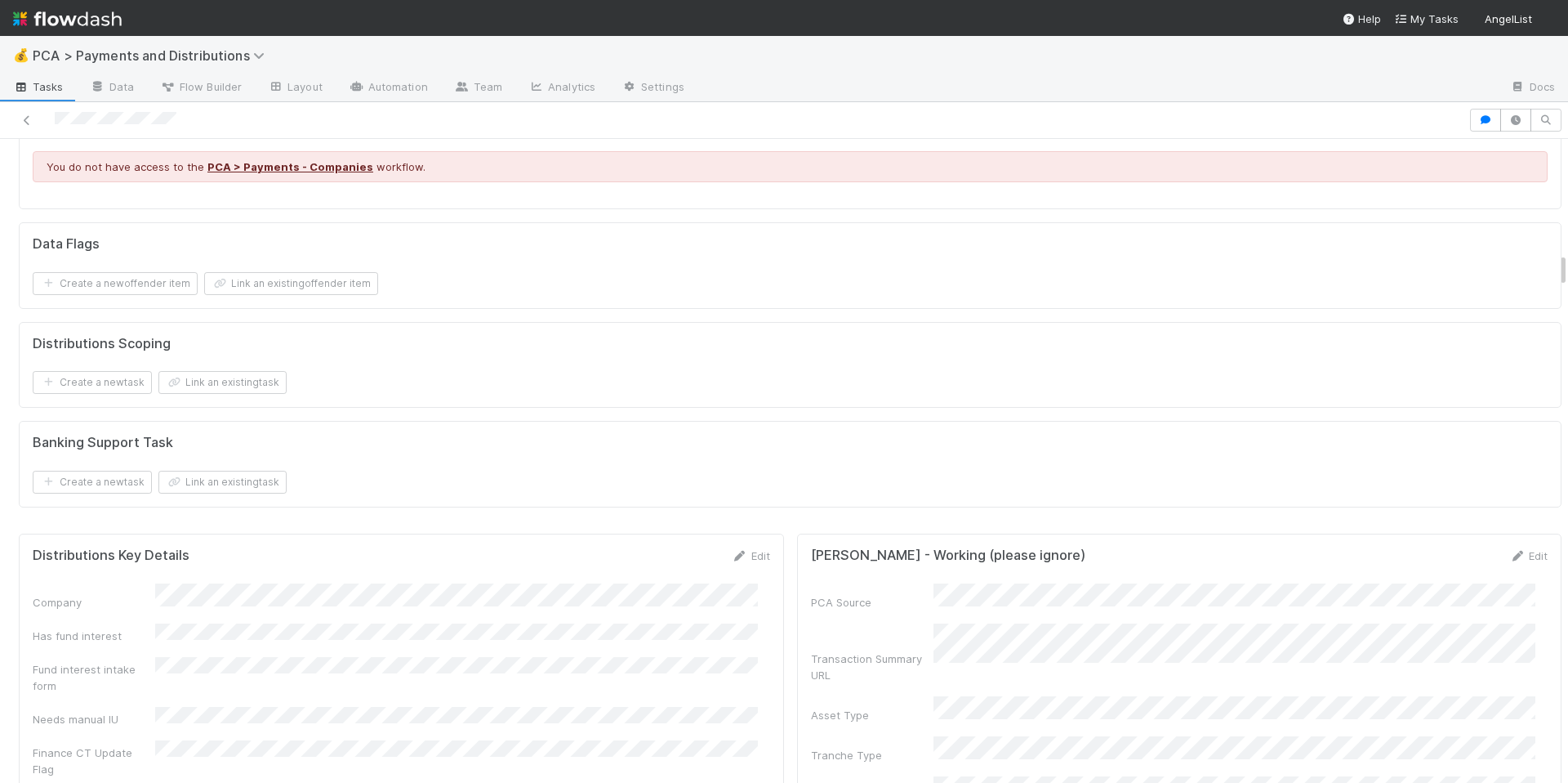
scroll to position [2383, 0]
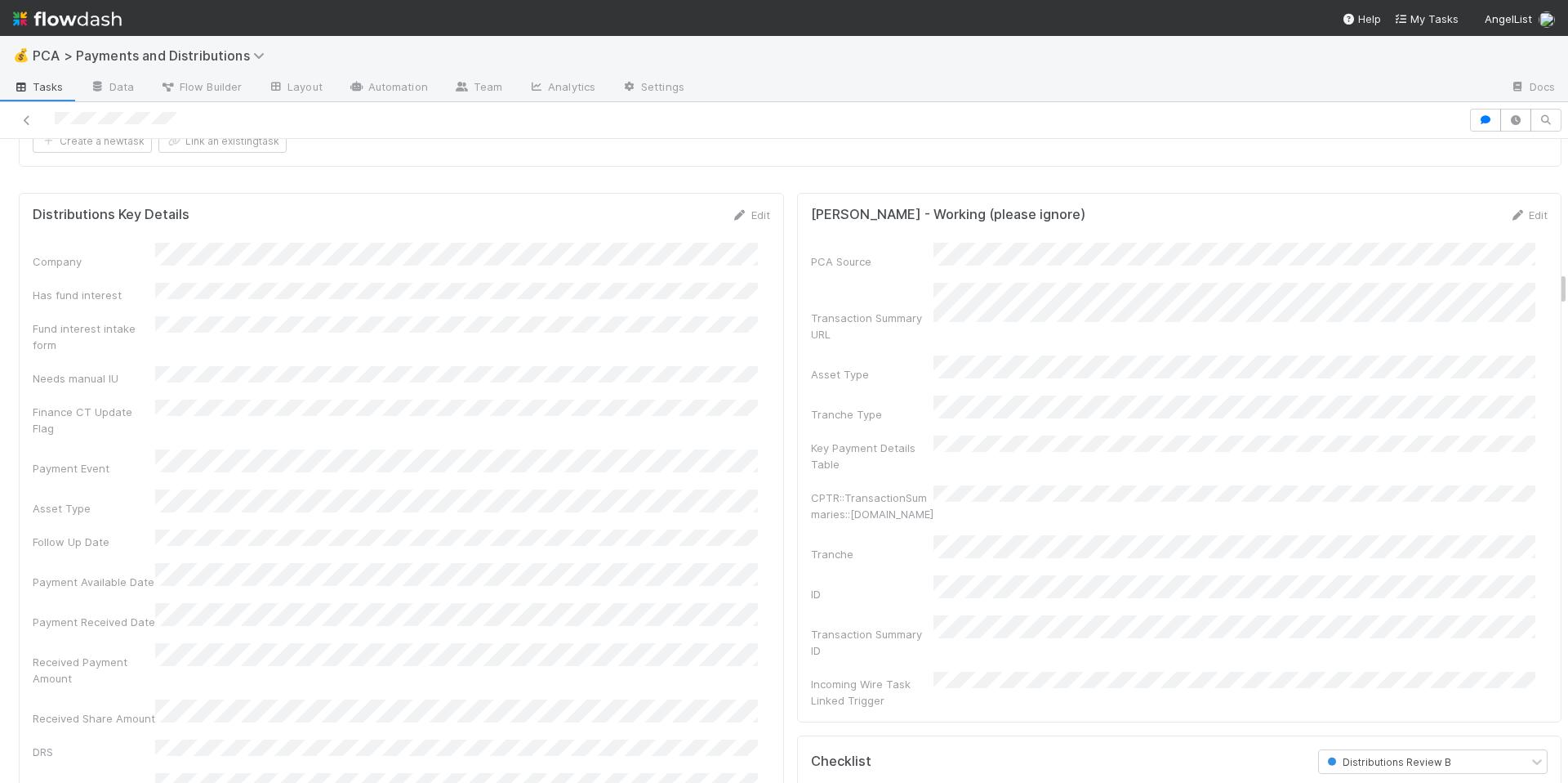
click at [739, 224] on div "Edit" at bounding box center [751, 215] width 39 height 16
click at [739, 222] on link "Edit" at bounding box center [751, 215] width 39 height 13
click at [666, 235] on button "Save" at bounding box center [683, 221] width 47 height 28
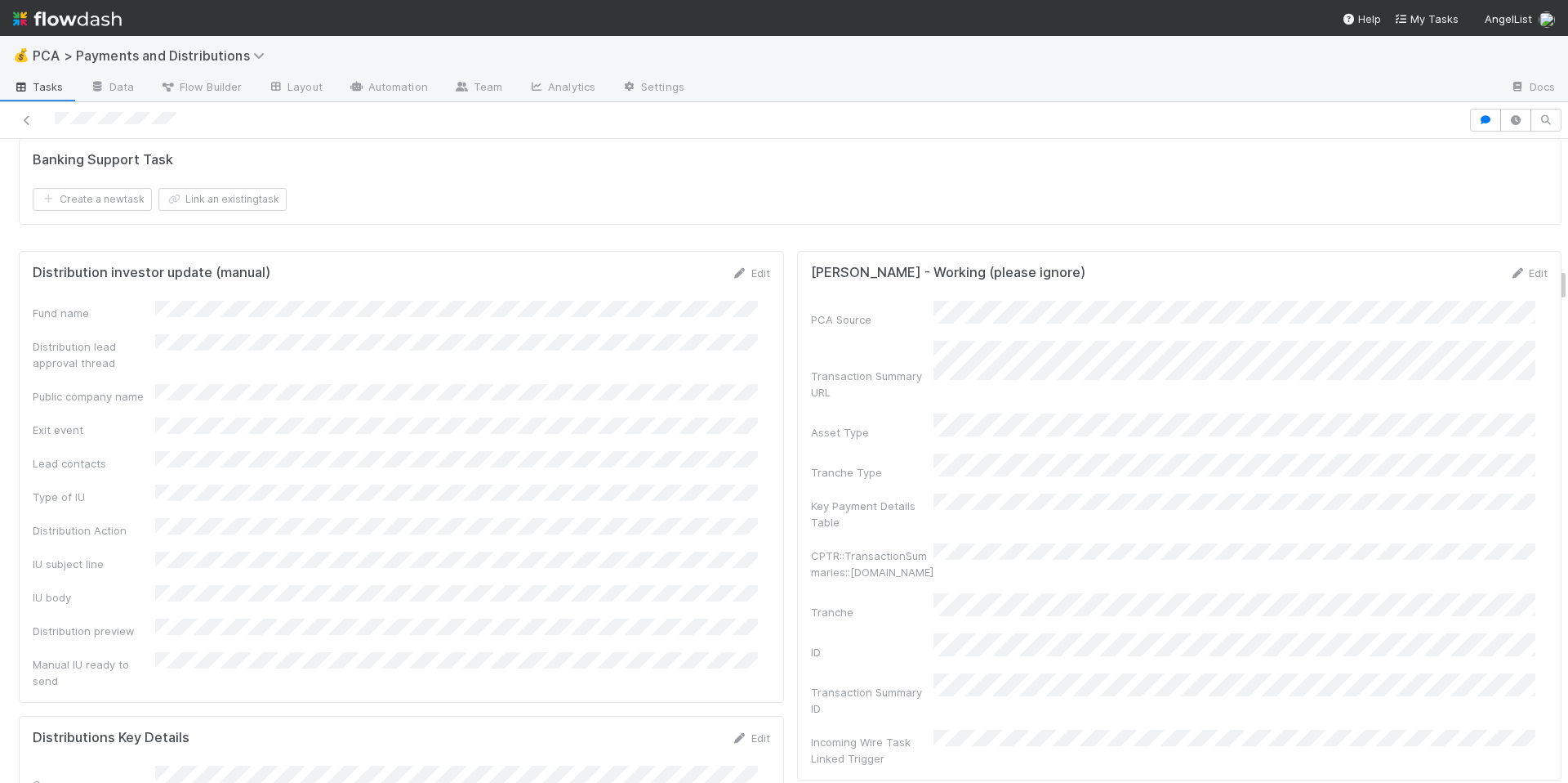
scroll to position [2324, 0]
click at [732, 279] on icon at bounding box center [740, 274] width 16 height 11
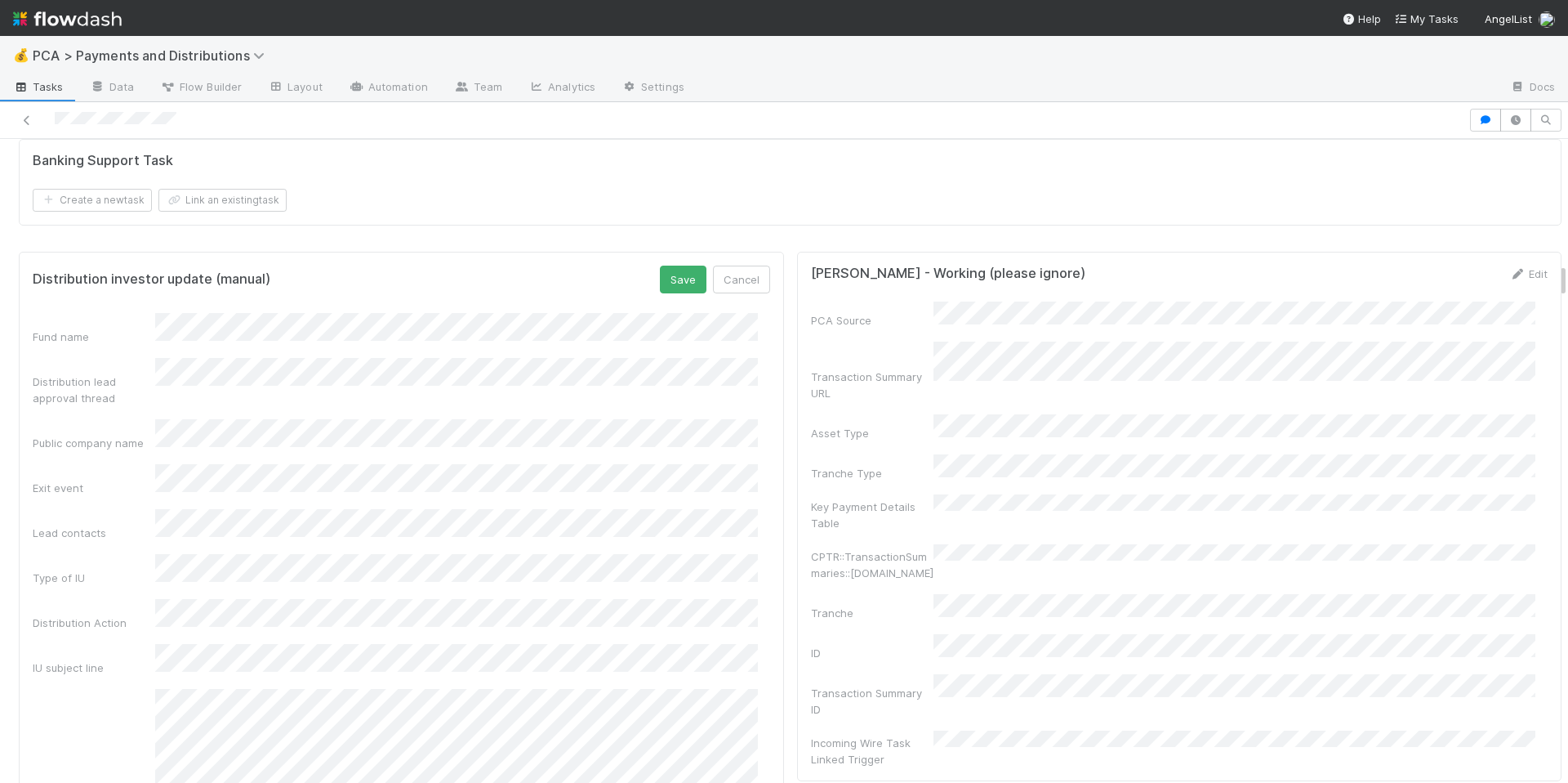
click at [311, 498] on div "Fund name Distribution lead approval thread Public company name Exit event Lead…" at bounding box center [401, 609] width 738 height 592
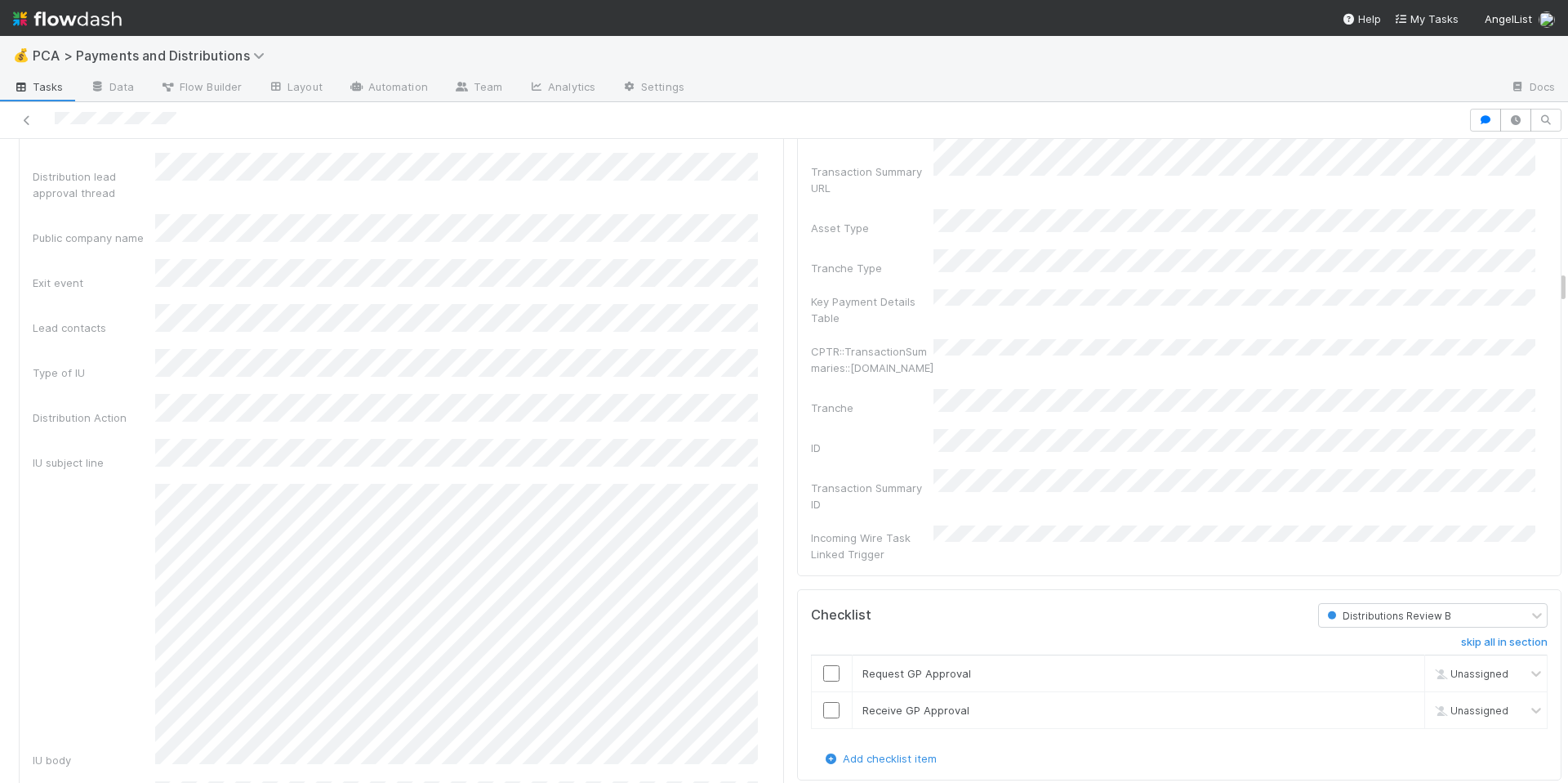
scroll to position [2383, 0]
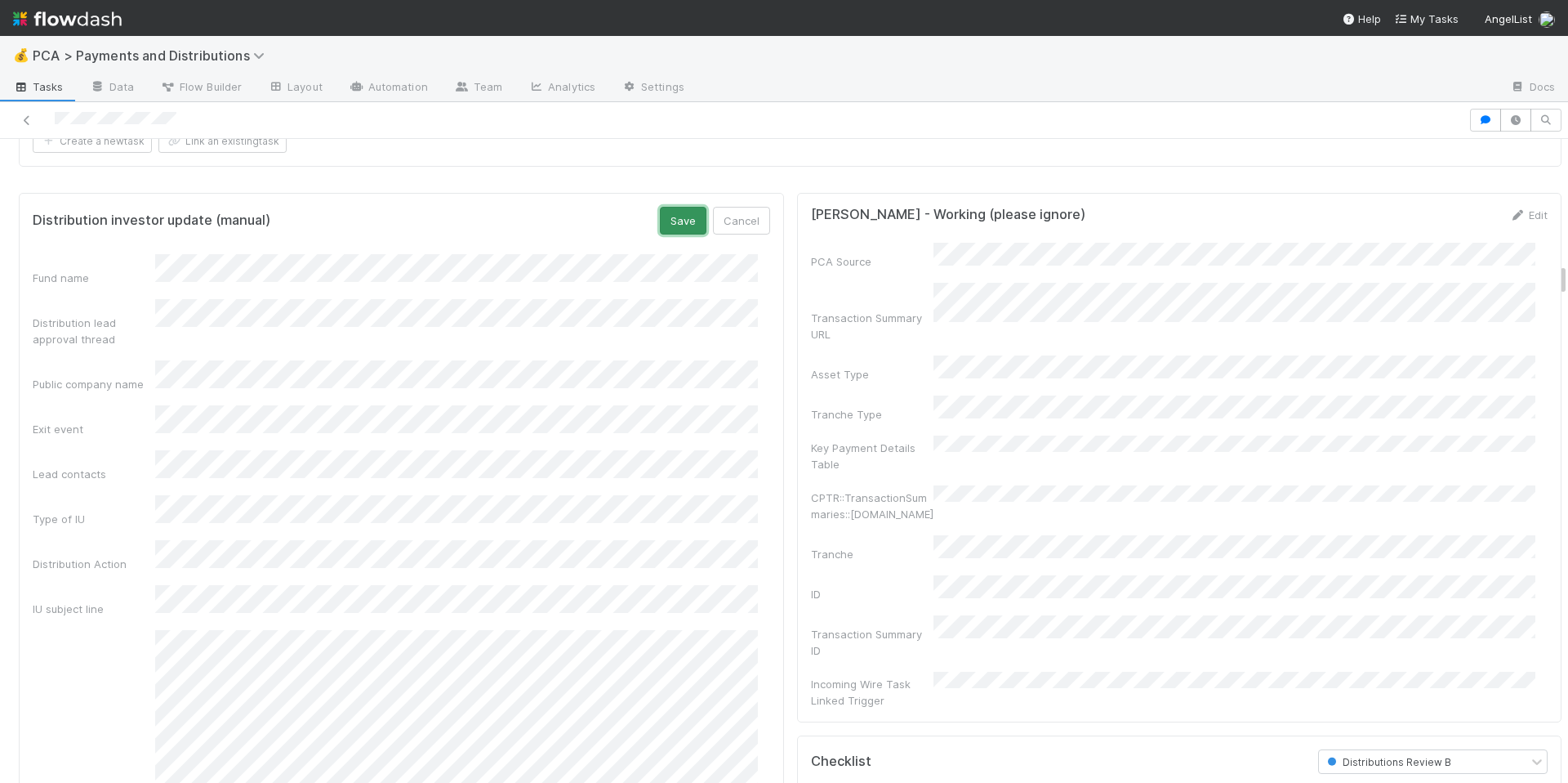
click at [660, 235] on button "Save" at bounding box center [683, 221] width 47 height 28
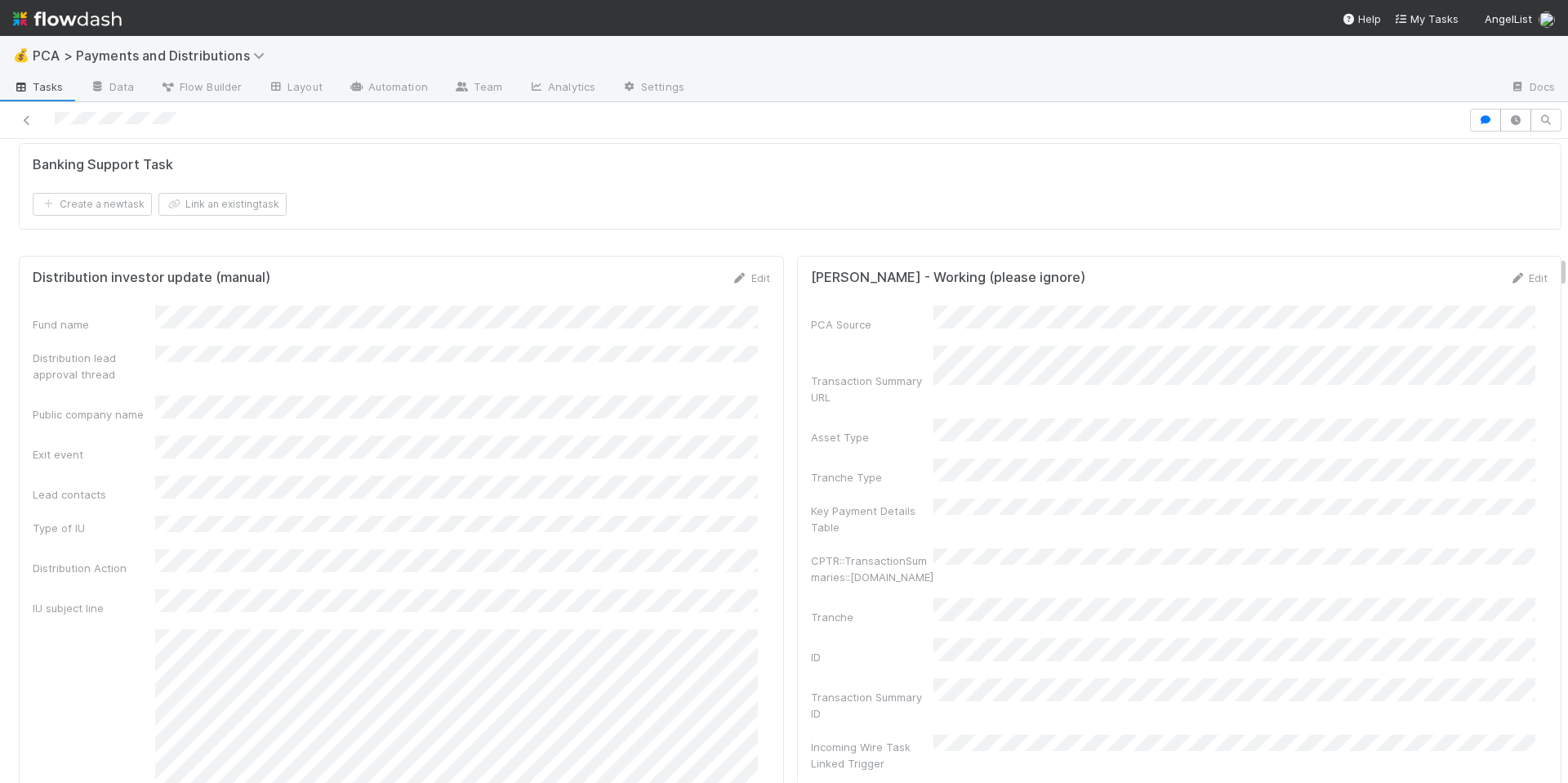
scroll to position [2167, 0]
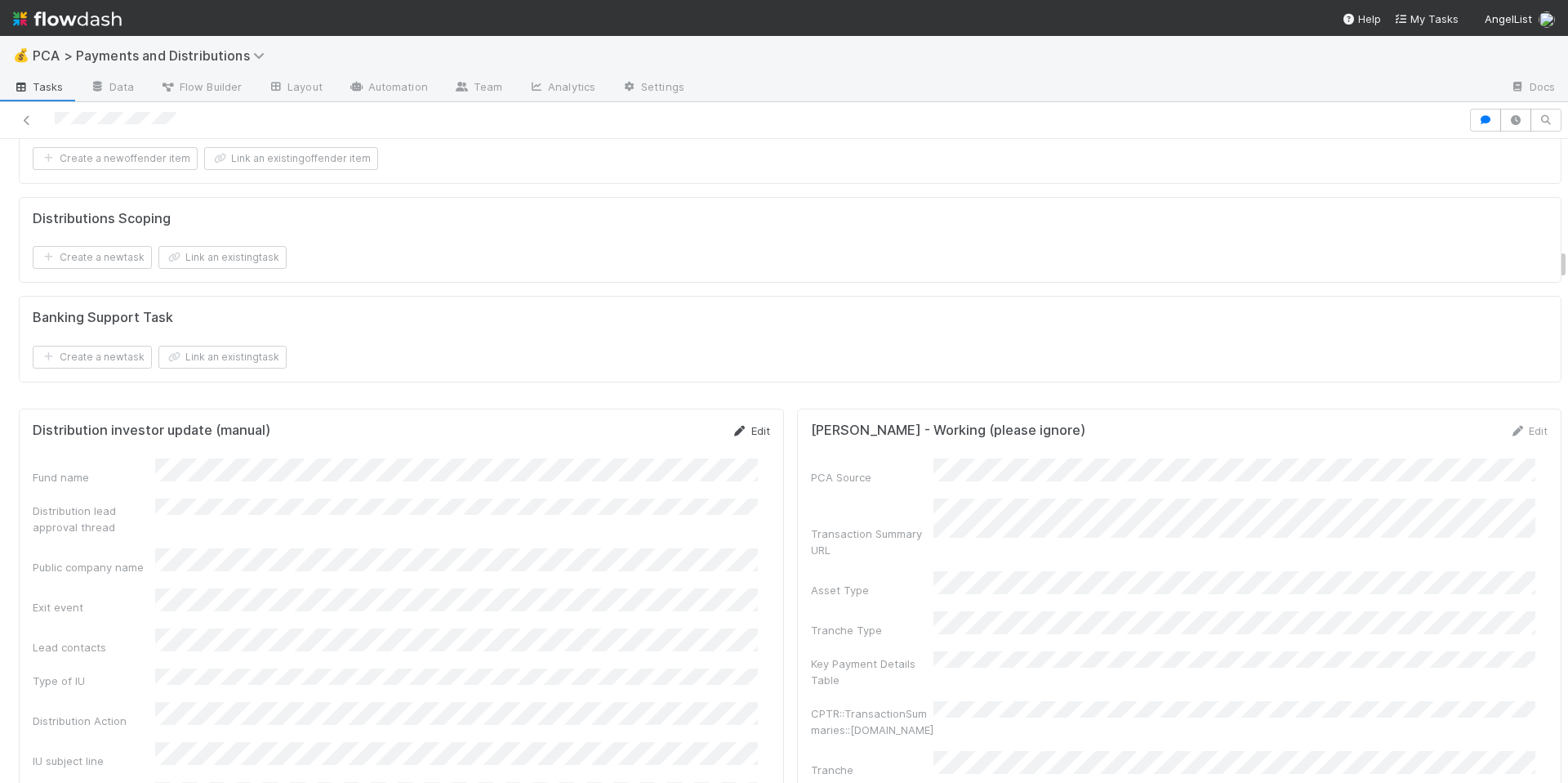
click at [732, 436] on icon at bounding box center [740, 431] width 16 height 11
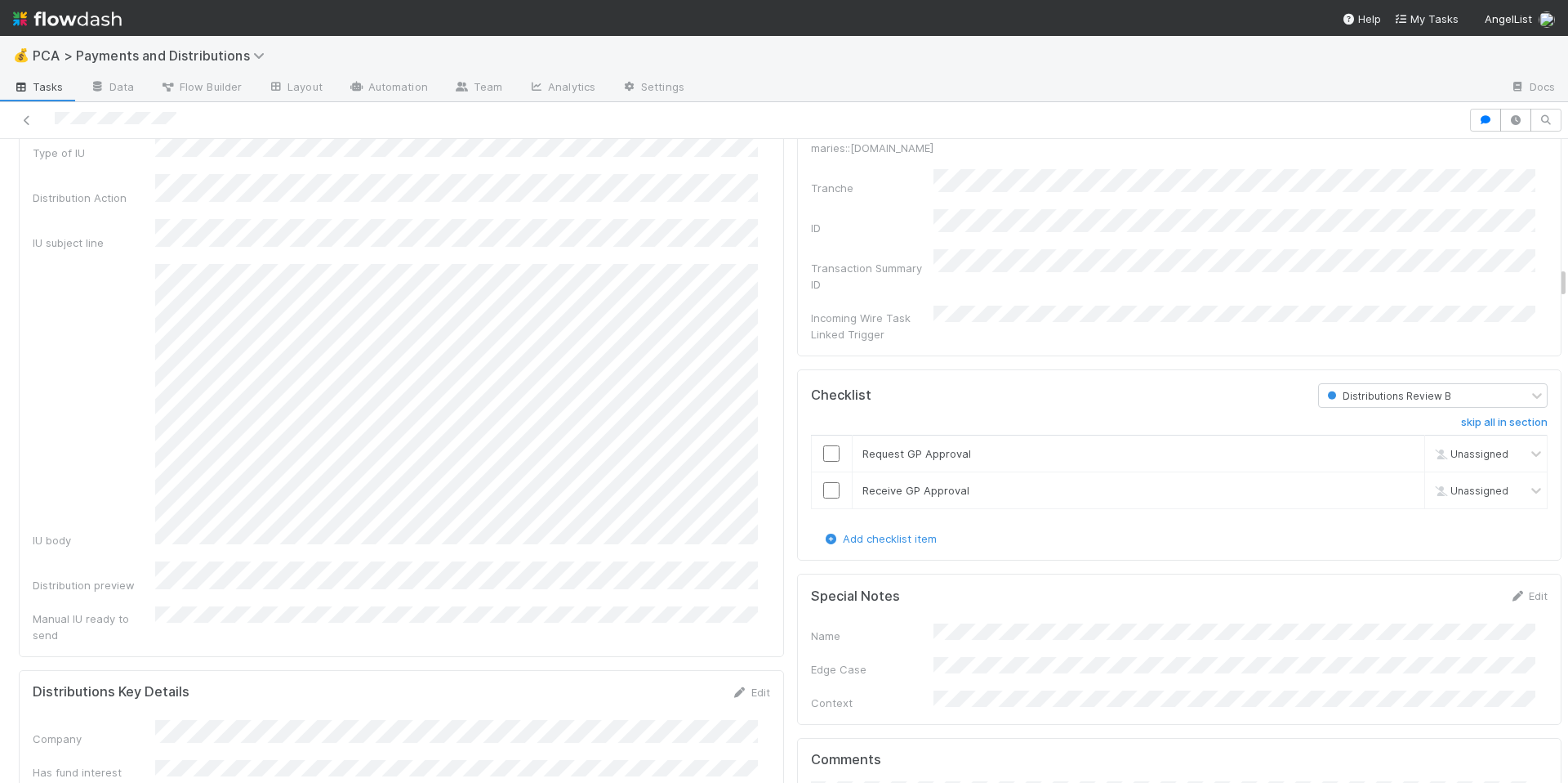
scroll to position [2861, 0]
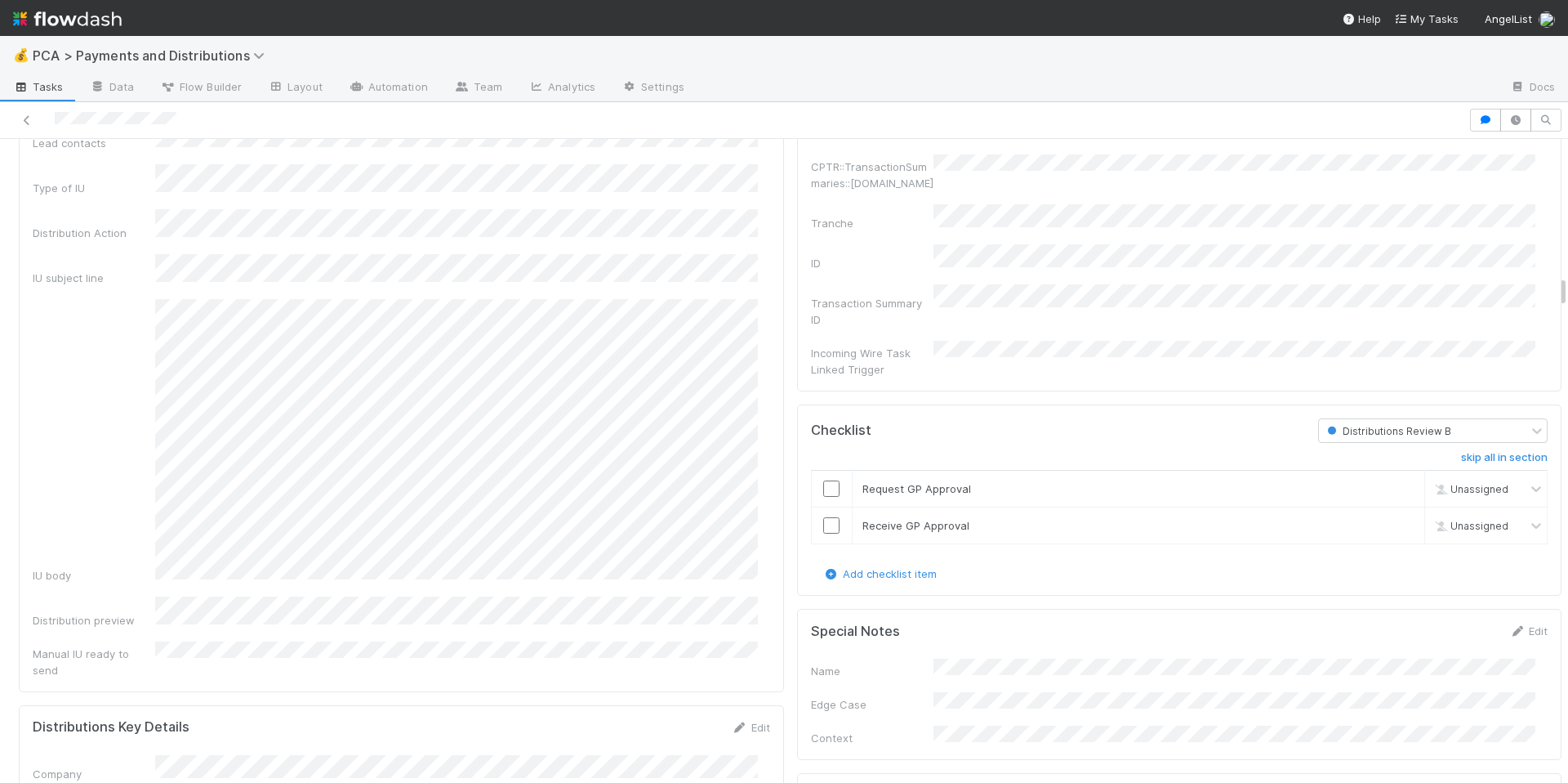
scroll to position [2402, 0]
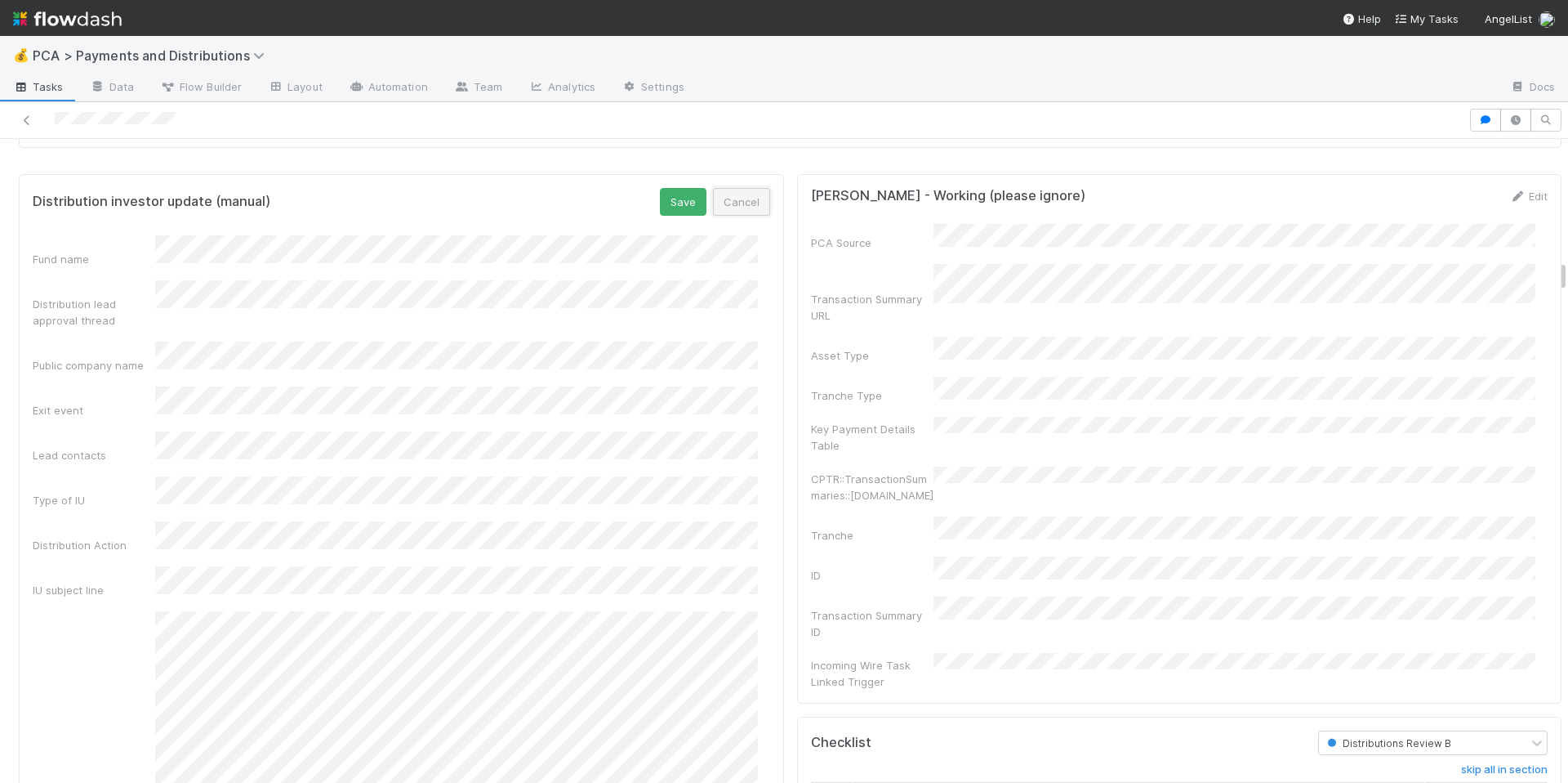
click at [720, 216] on button "Cancel" at bounding box center [742, 202] width 58 height 28
click at [732, 202] on icon at bounding box center [740, 196] width 16 height 11
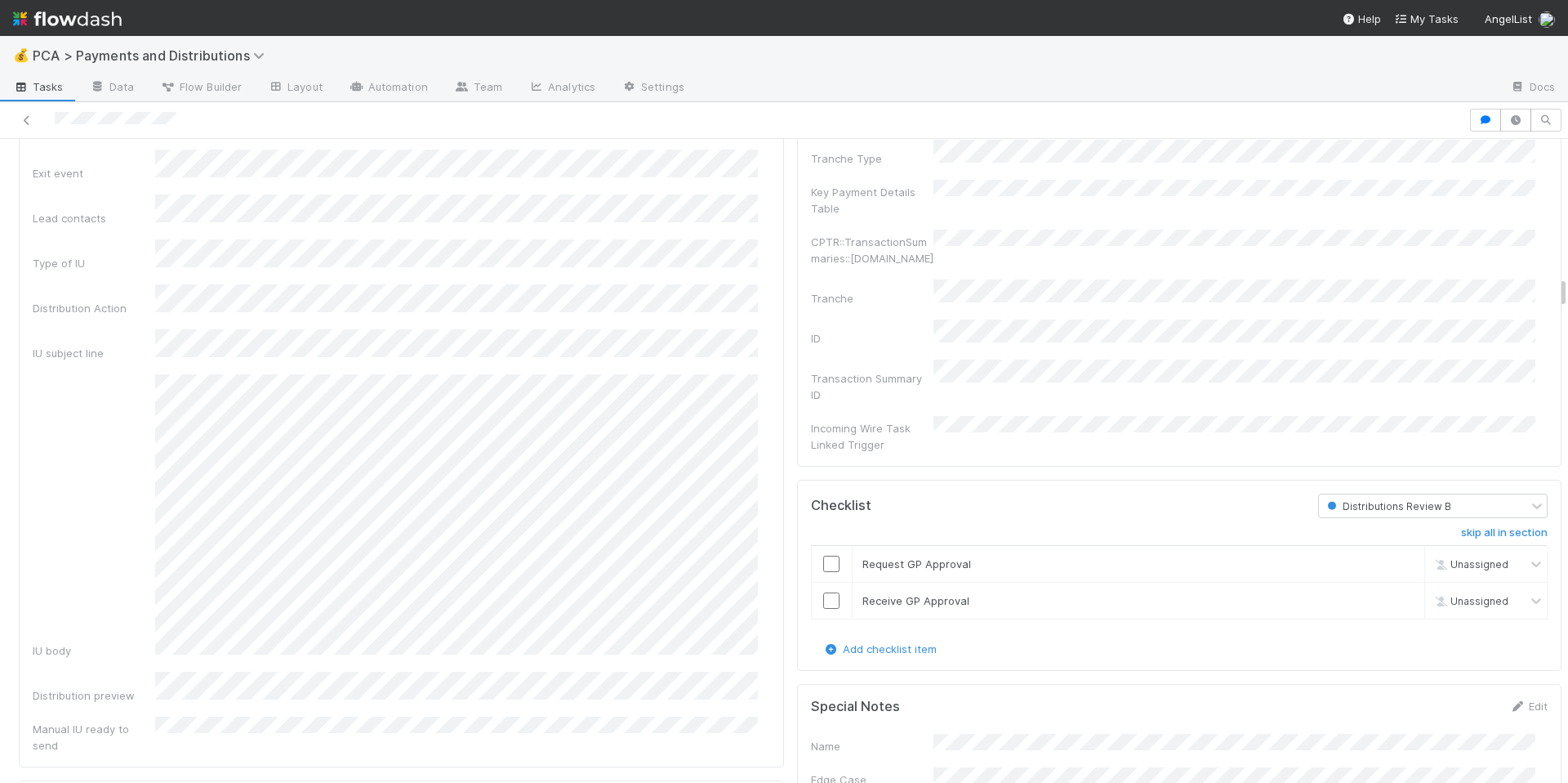
scroll to position [2396, 0]
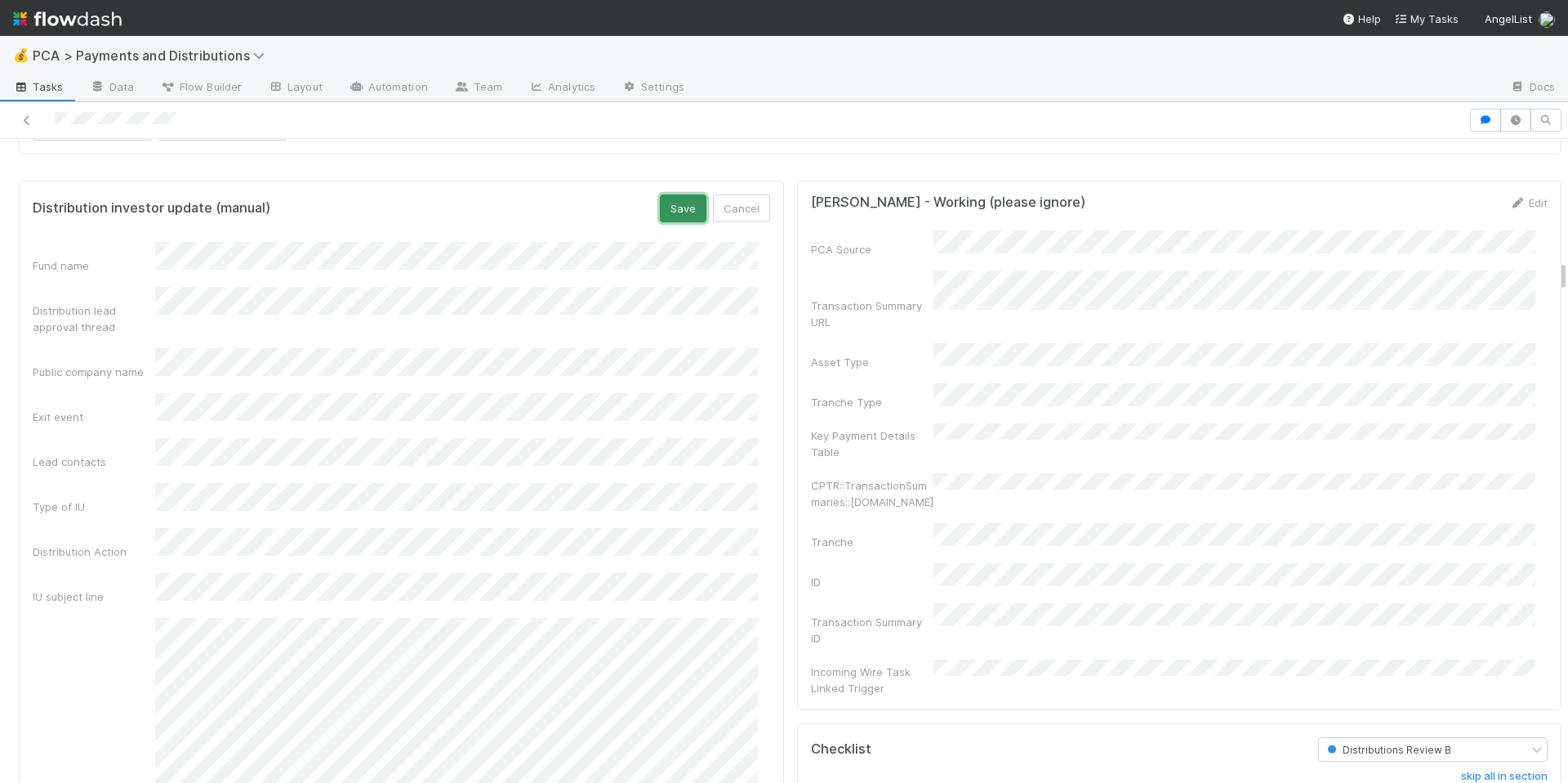
click at [673, 223] on button "Save" at bounding box center [683, 209] width 47 height 28
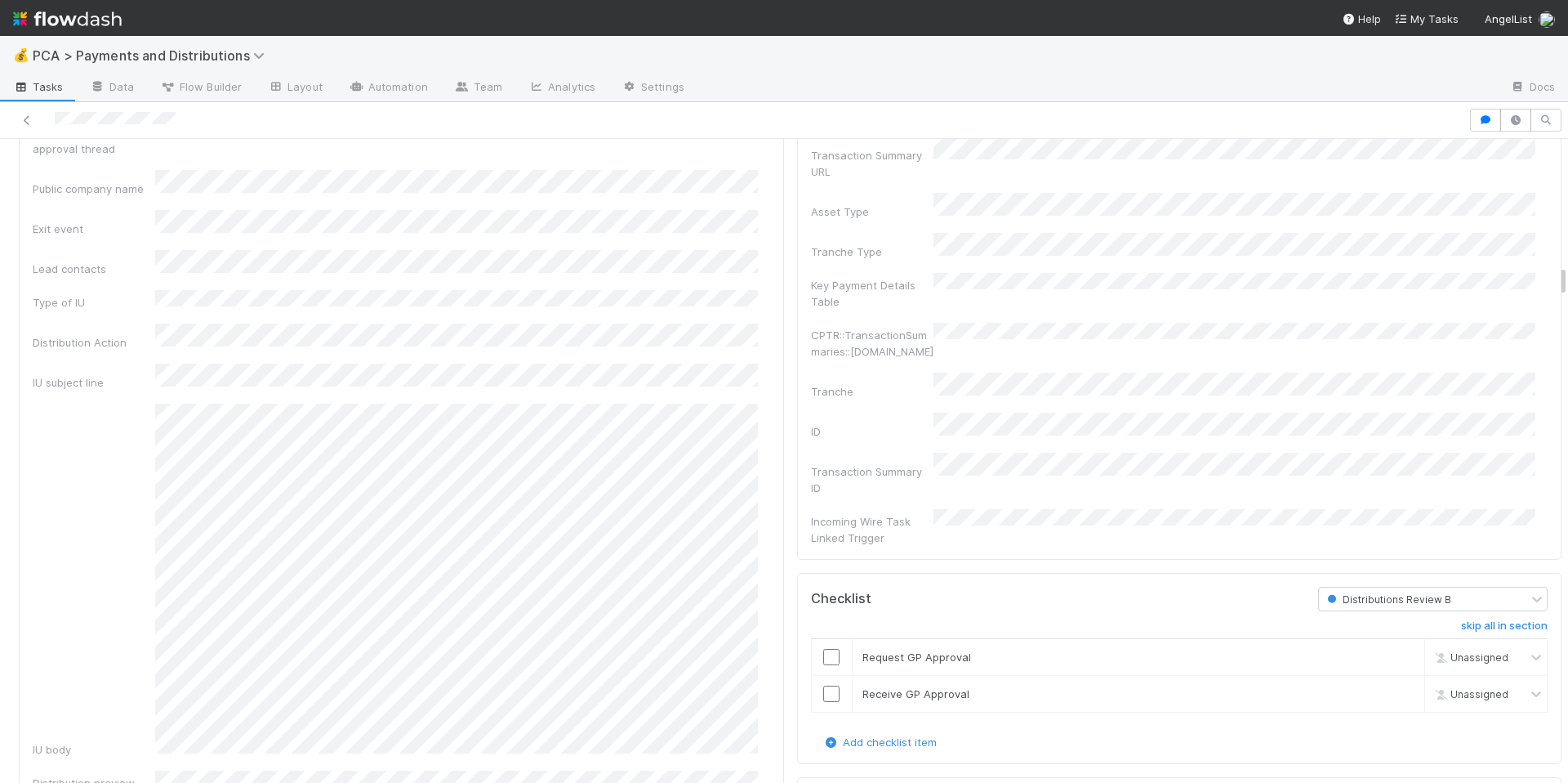
scroll to position [2453, 0]
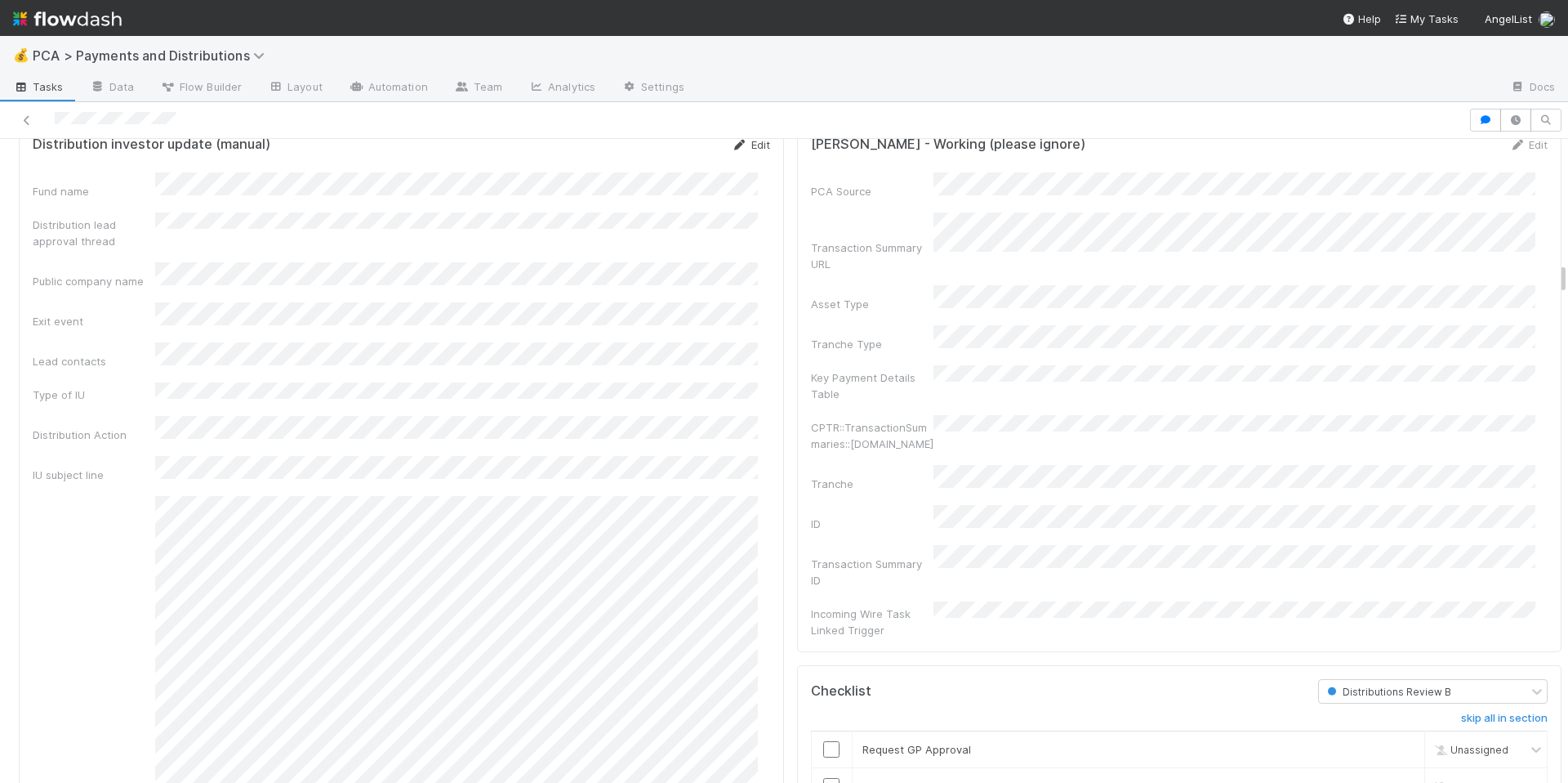
click at [741, 151] on link "Edit" at bounding box center [751, 144] width 39 height 13
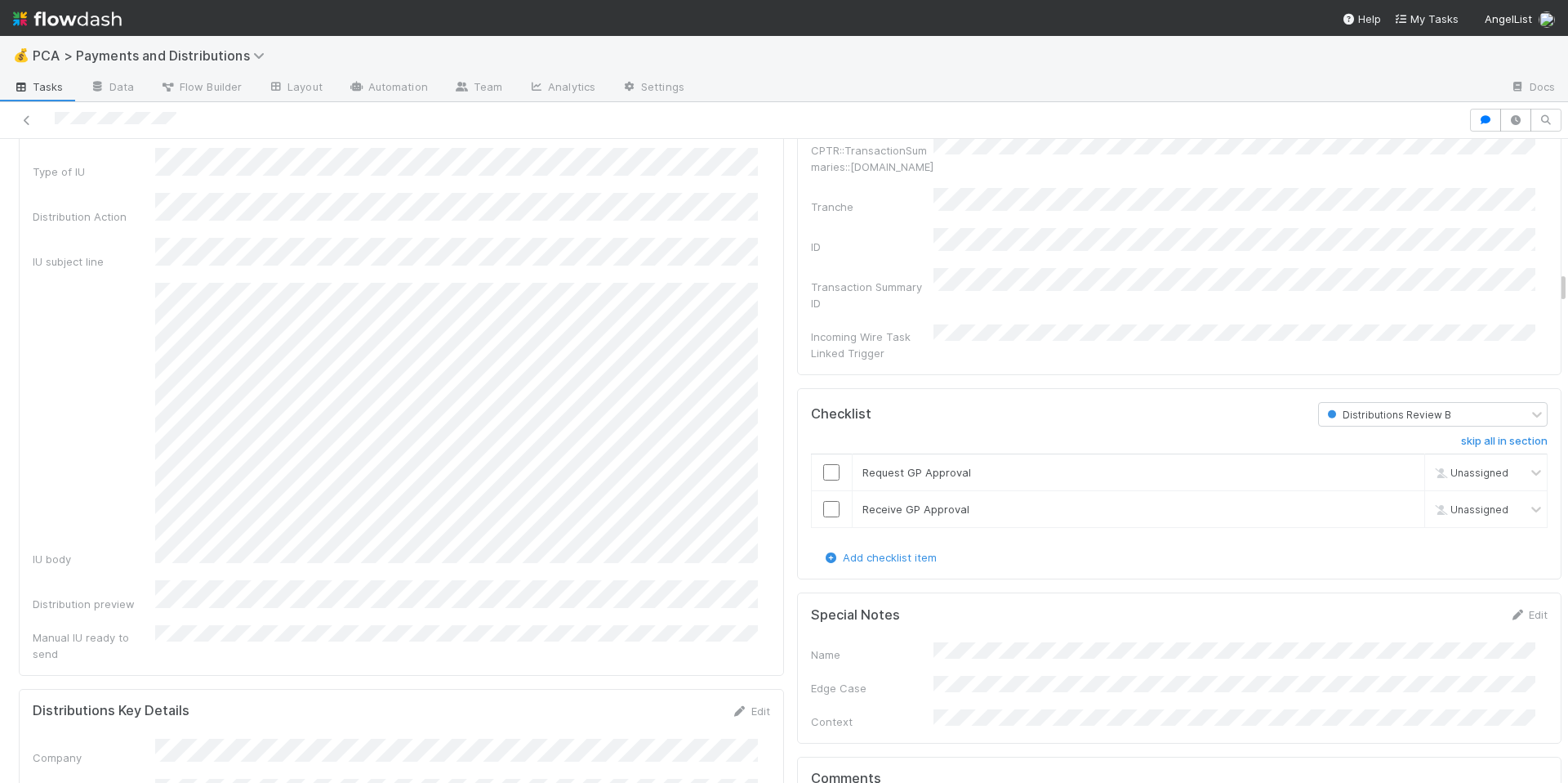
scroll to position [2413, 0]
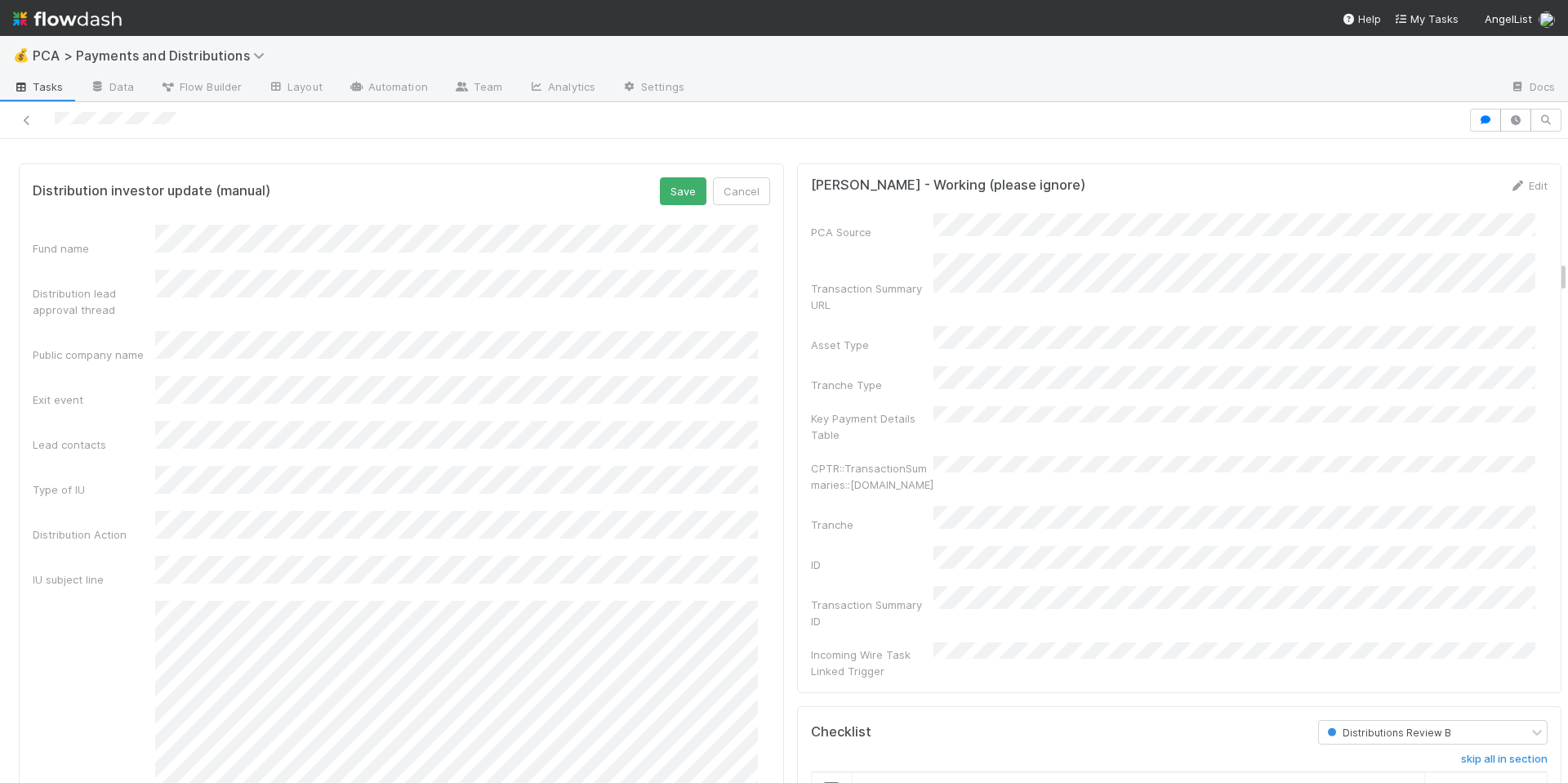
click at [678, 230] on form "Distribution investor update (manual) Save Cancel Fund name Distribution lead a…" at bounding box center [401, 578] width 738 height 803
click at [675, 205] on button "Save" at bounding box center [683, 191] width 47 height 28
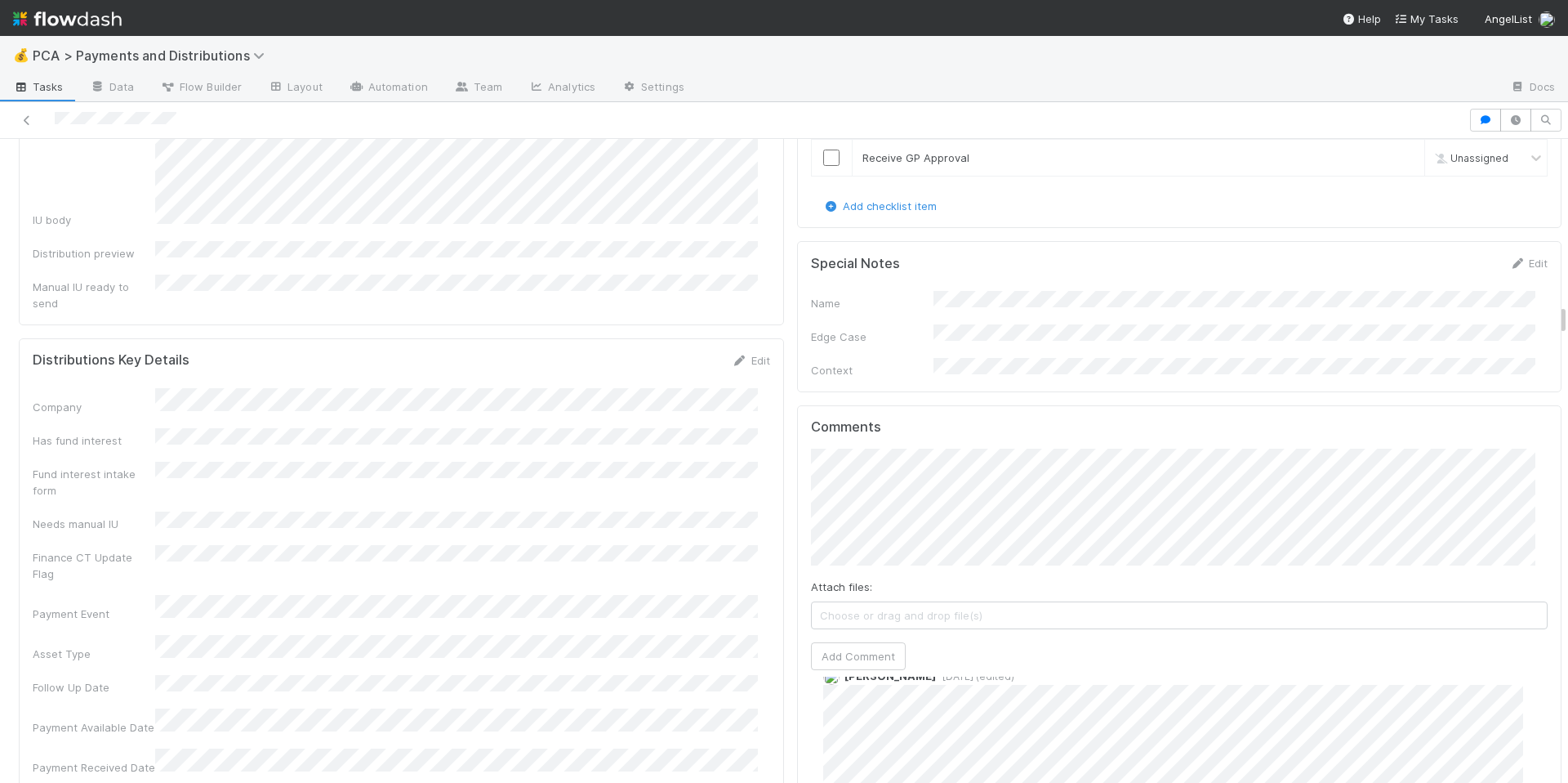
scroll to position [3270, 0]
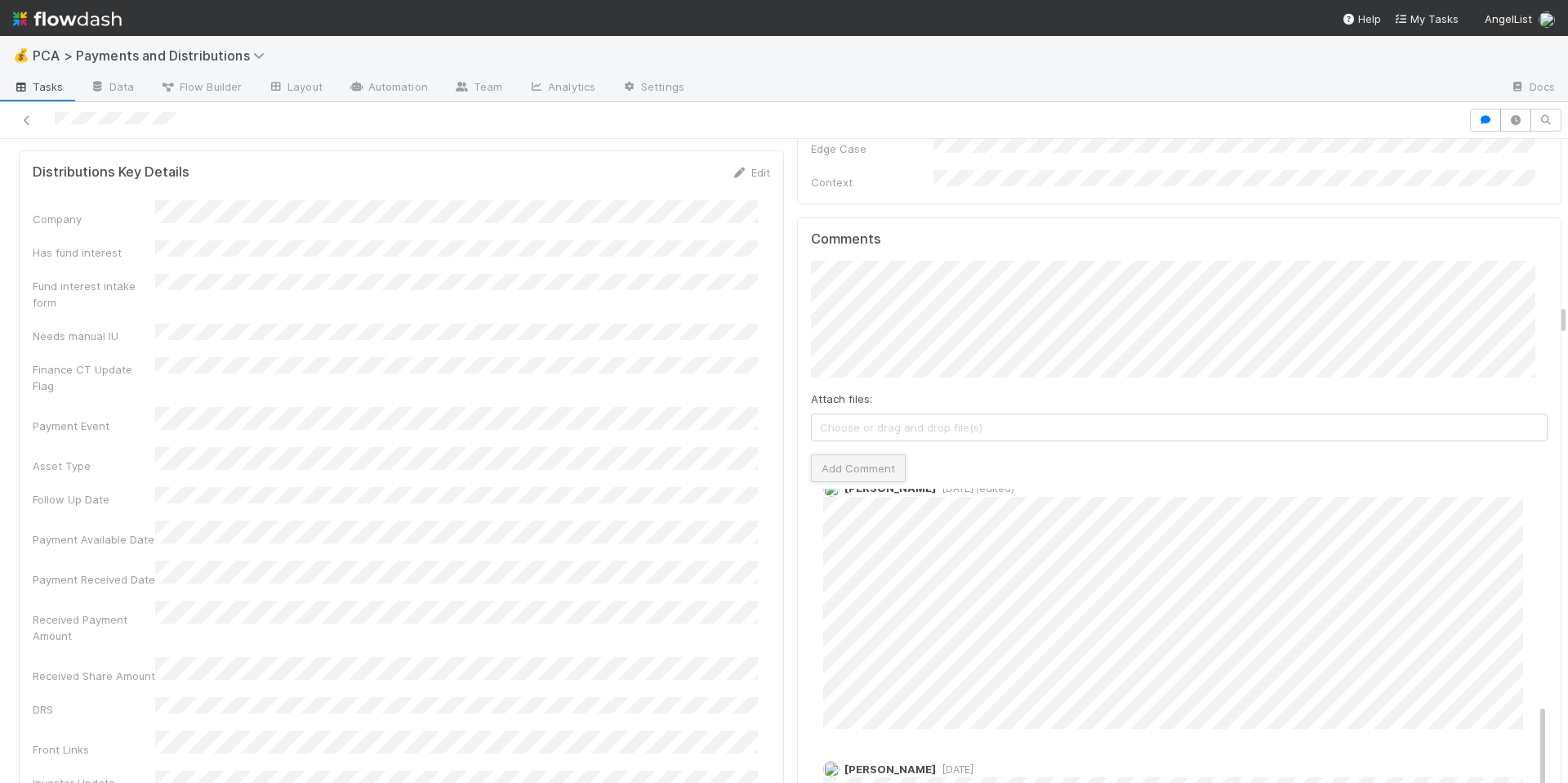
click at [858, 454] on button "Add Comment" at bounding box center [858, 468] width 94 height 28
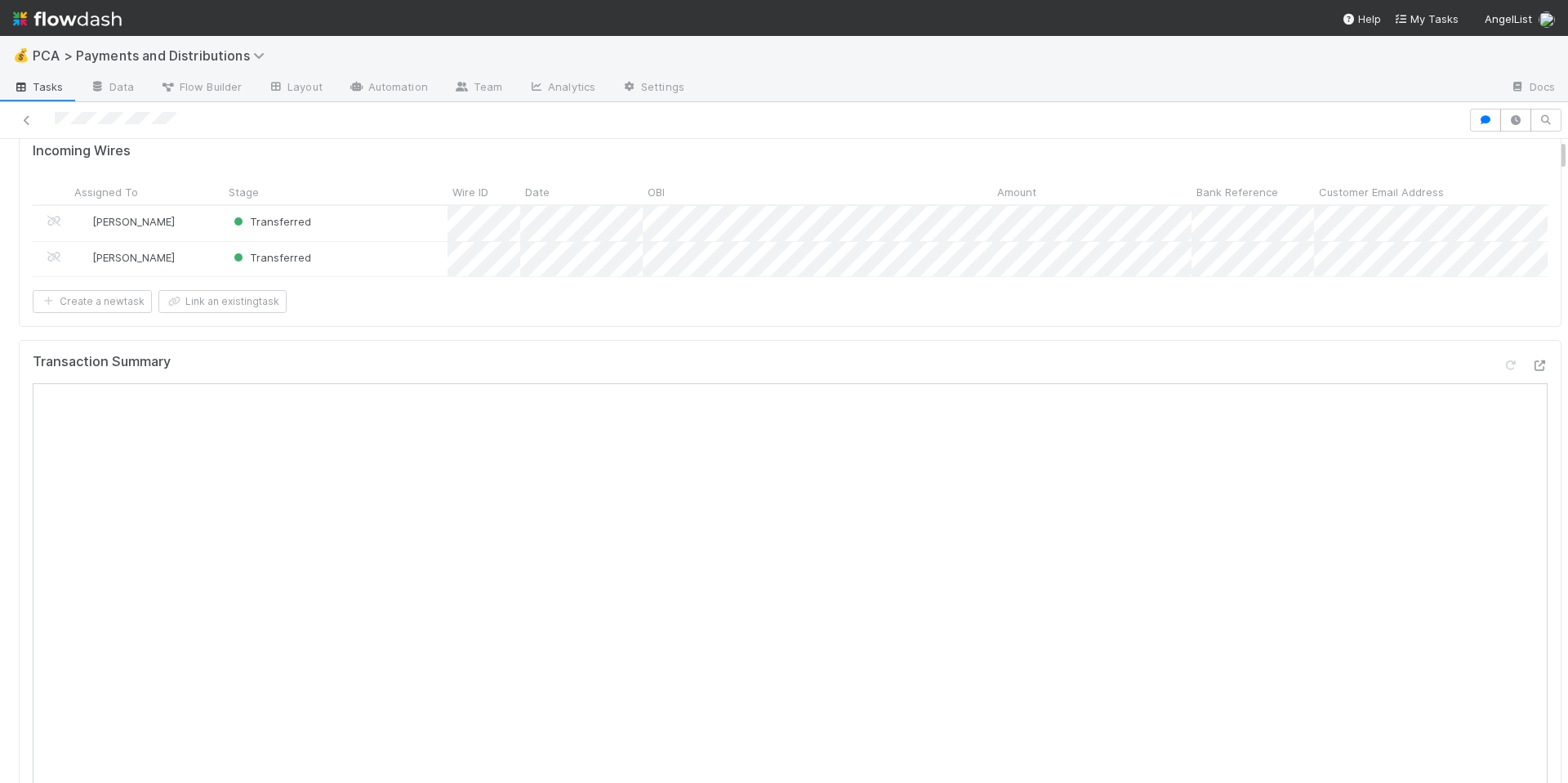
scroll to position [0, 0]
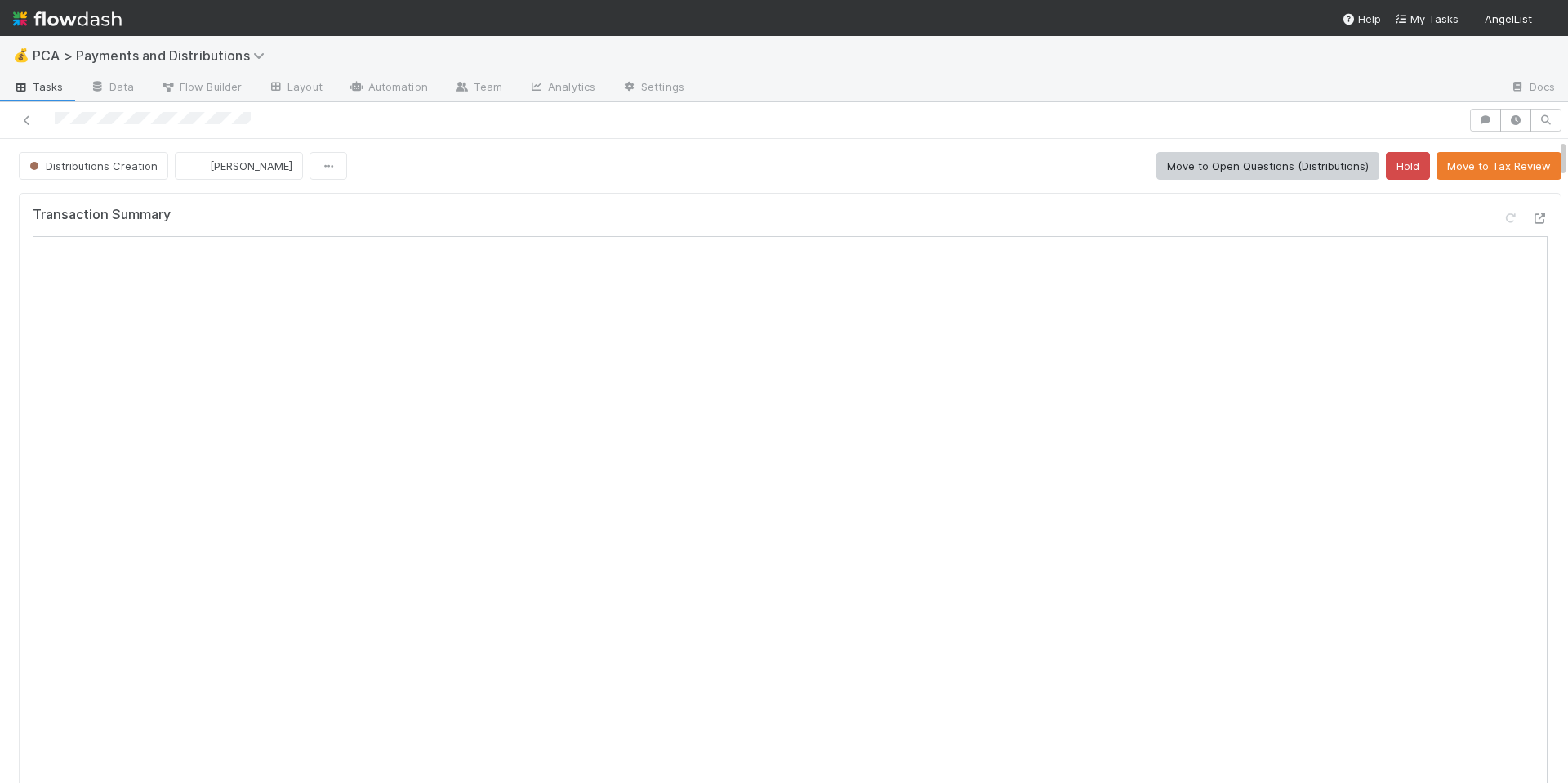
drag, startPoint x: 53, startPoint y: 121, endPoint x: 278, endPoint y: 126, distance: 225.1
click at [278, 126] on div at bounding box center [735, 119] width 1456 height 23
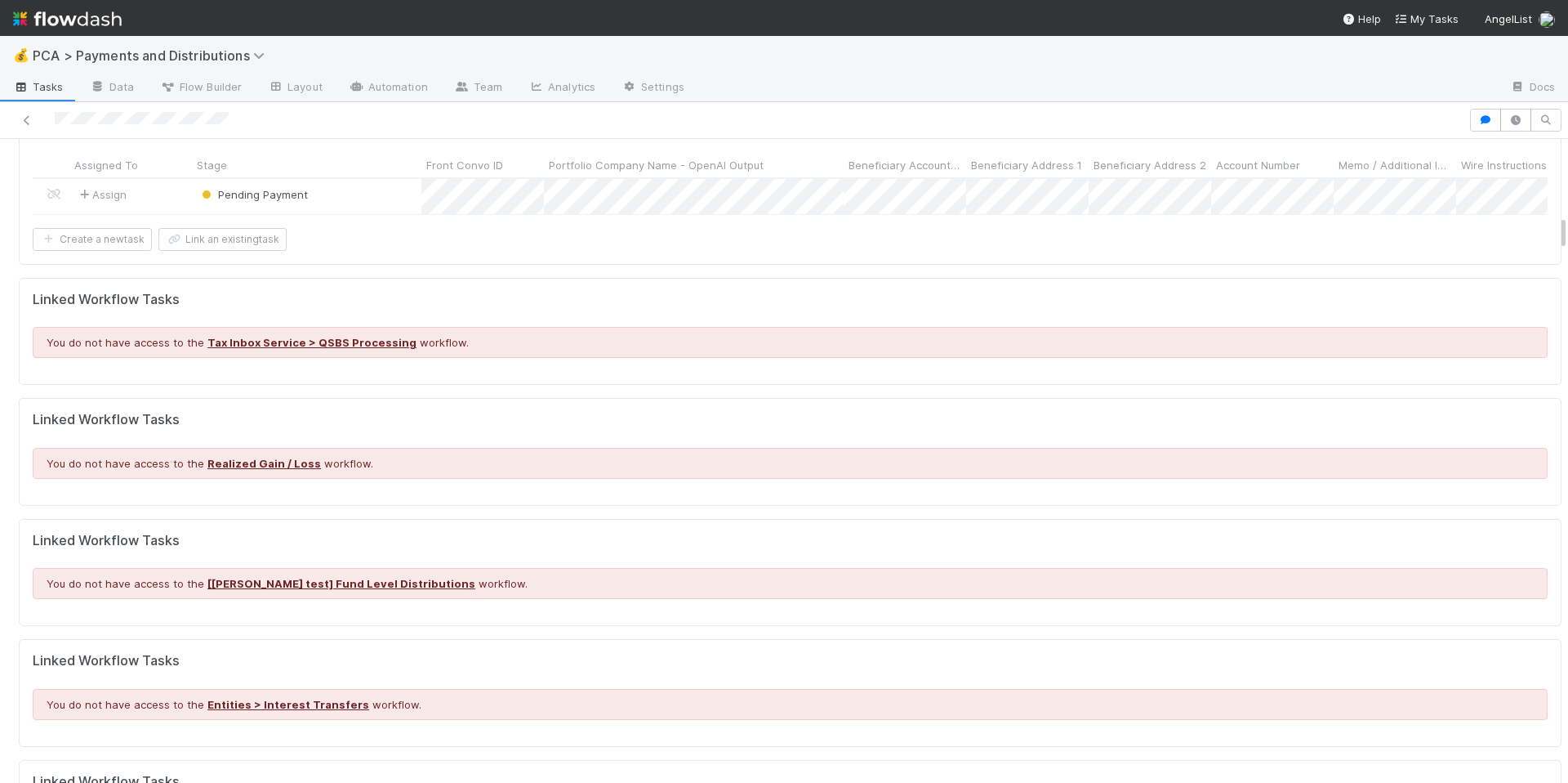
scroll to position [1421, 0]
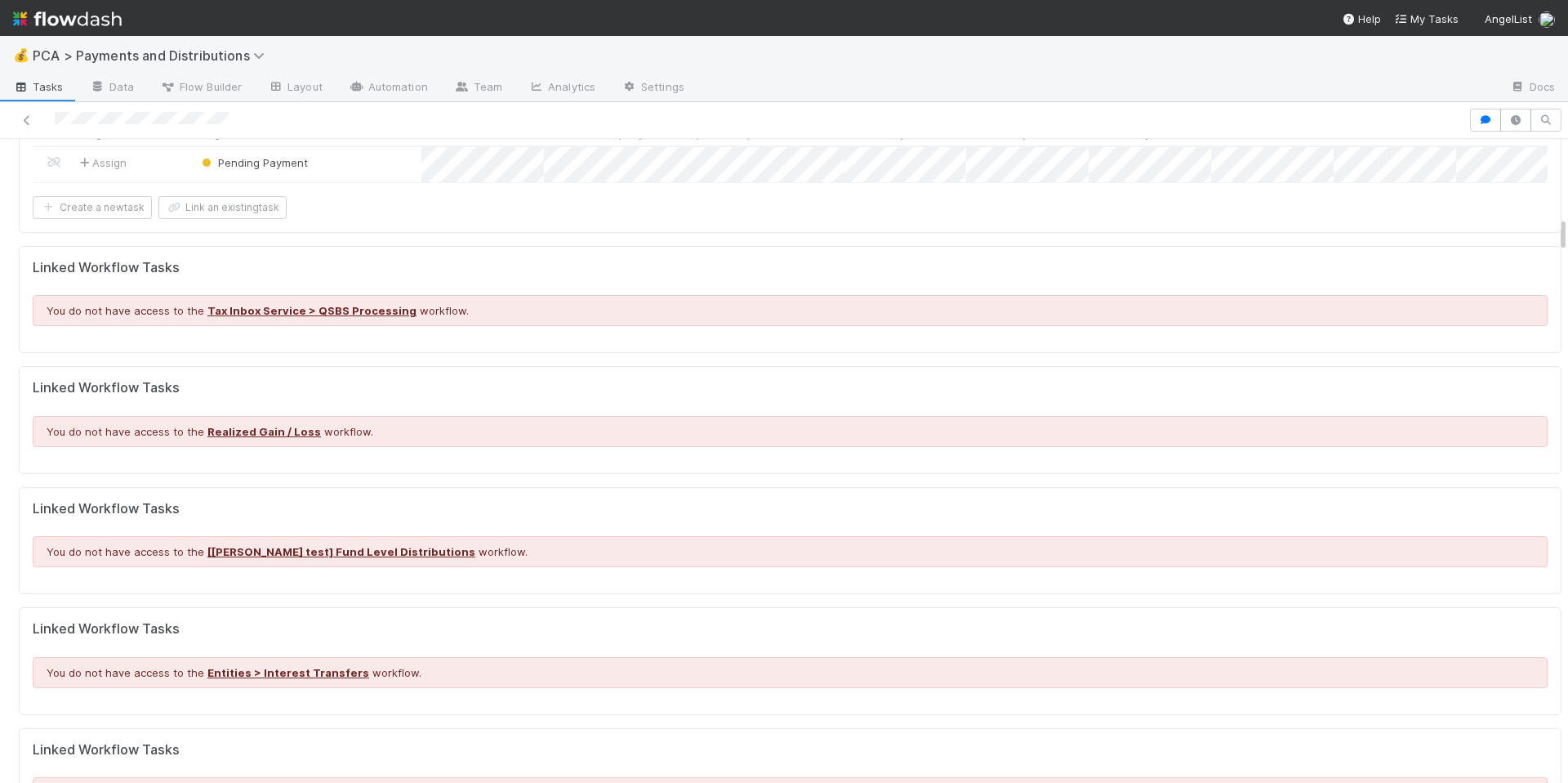
click at [863, 276] on h5 "Linked Workflow Tasks" at bounding box center [790, 268] width 1515 height 16
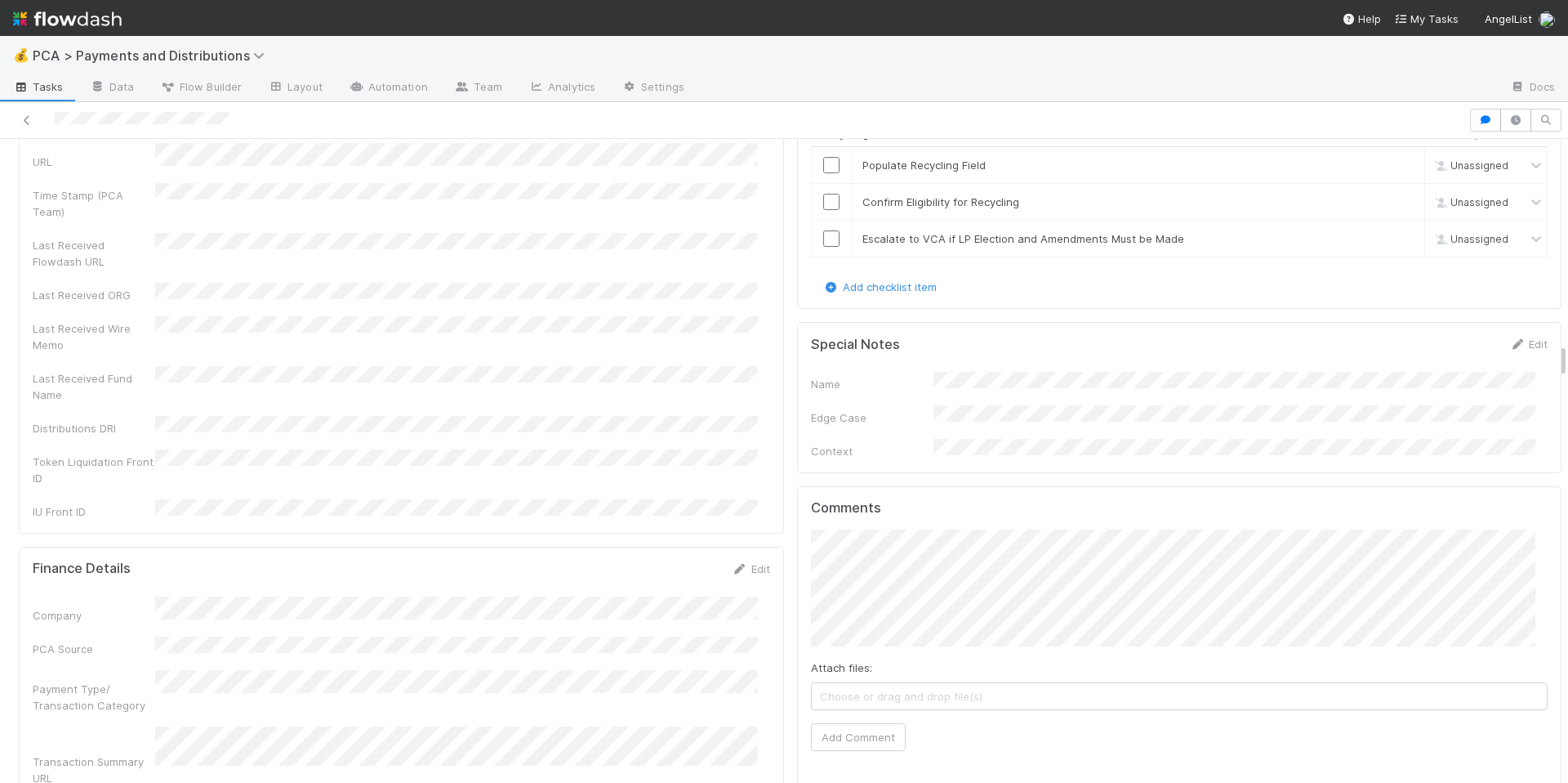
scroll to position [3998, 0]
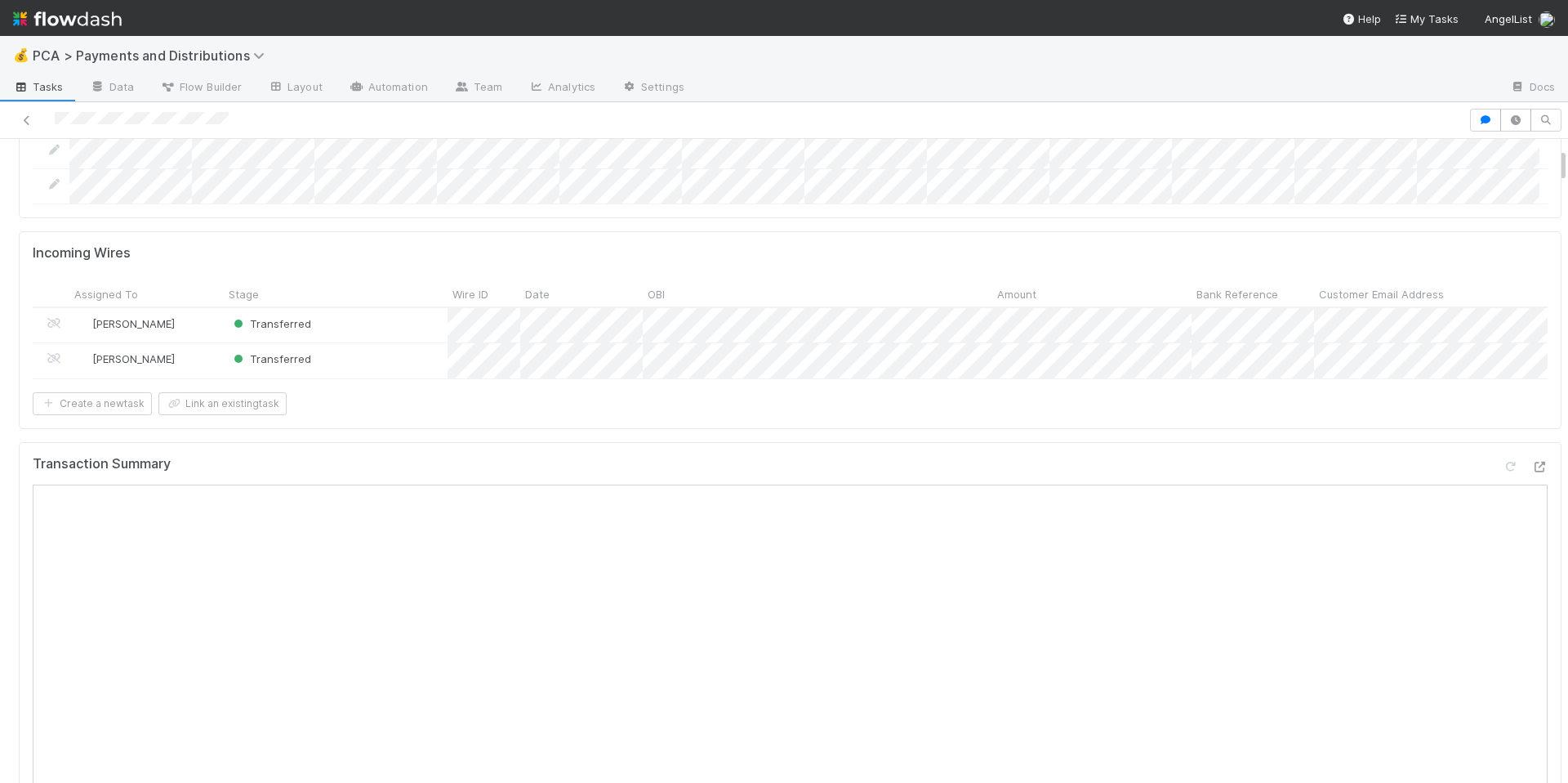
scroll to position [0, 0]
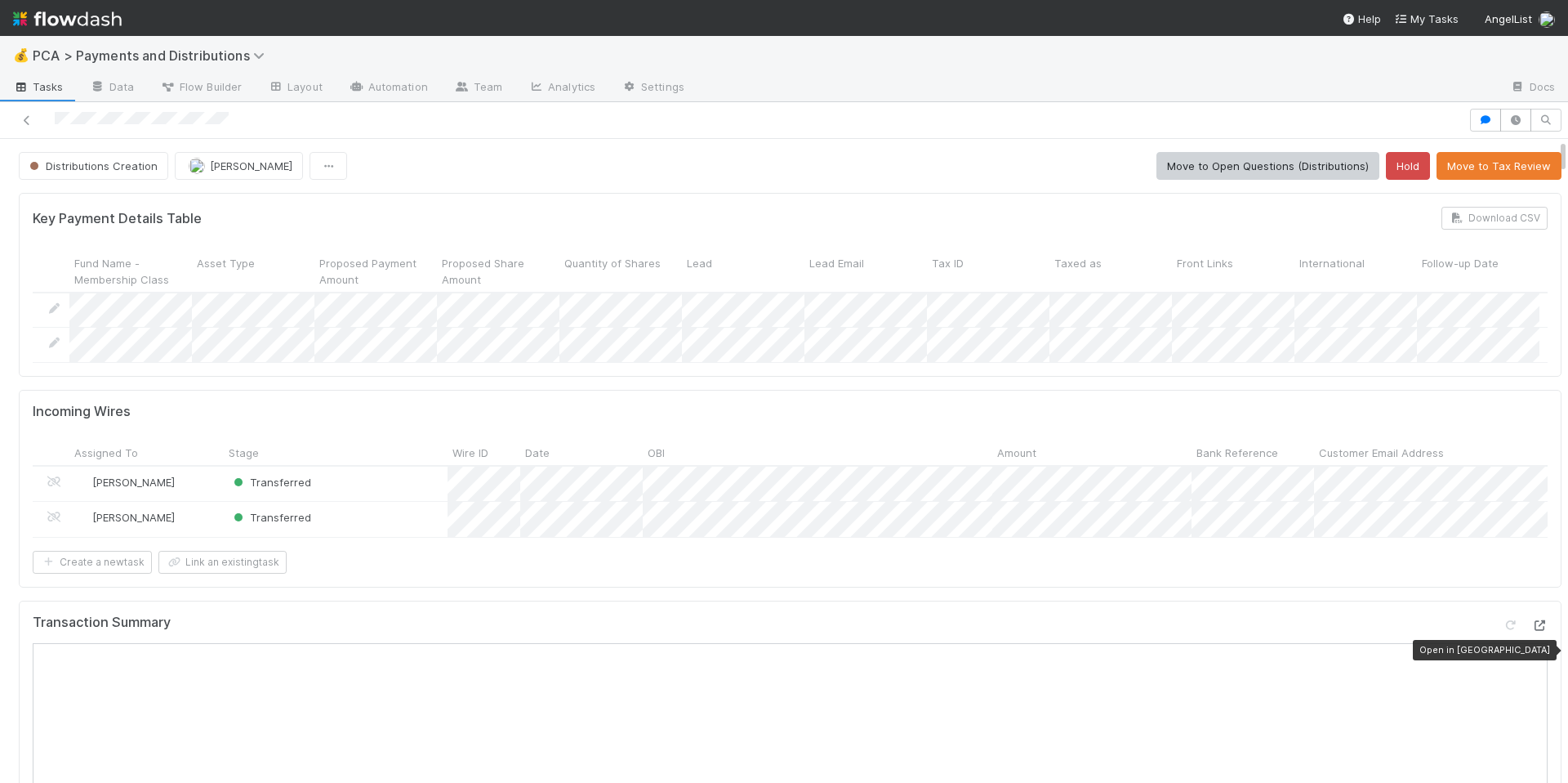
click at [1531, 631] on icon at bounding box center [1539, 625] width 16 height 11
click at [384, 537] on div "Transferred" at bounding box center [335, 519] width 223 height 35
click at [434, 496] on div "Transferred" at bounding box center [335, 484] width 223 height 35
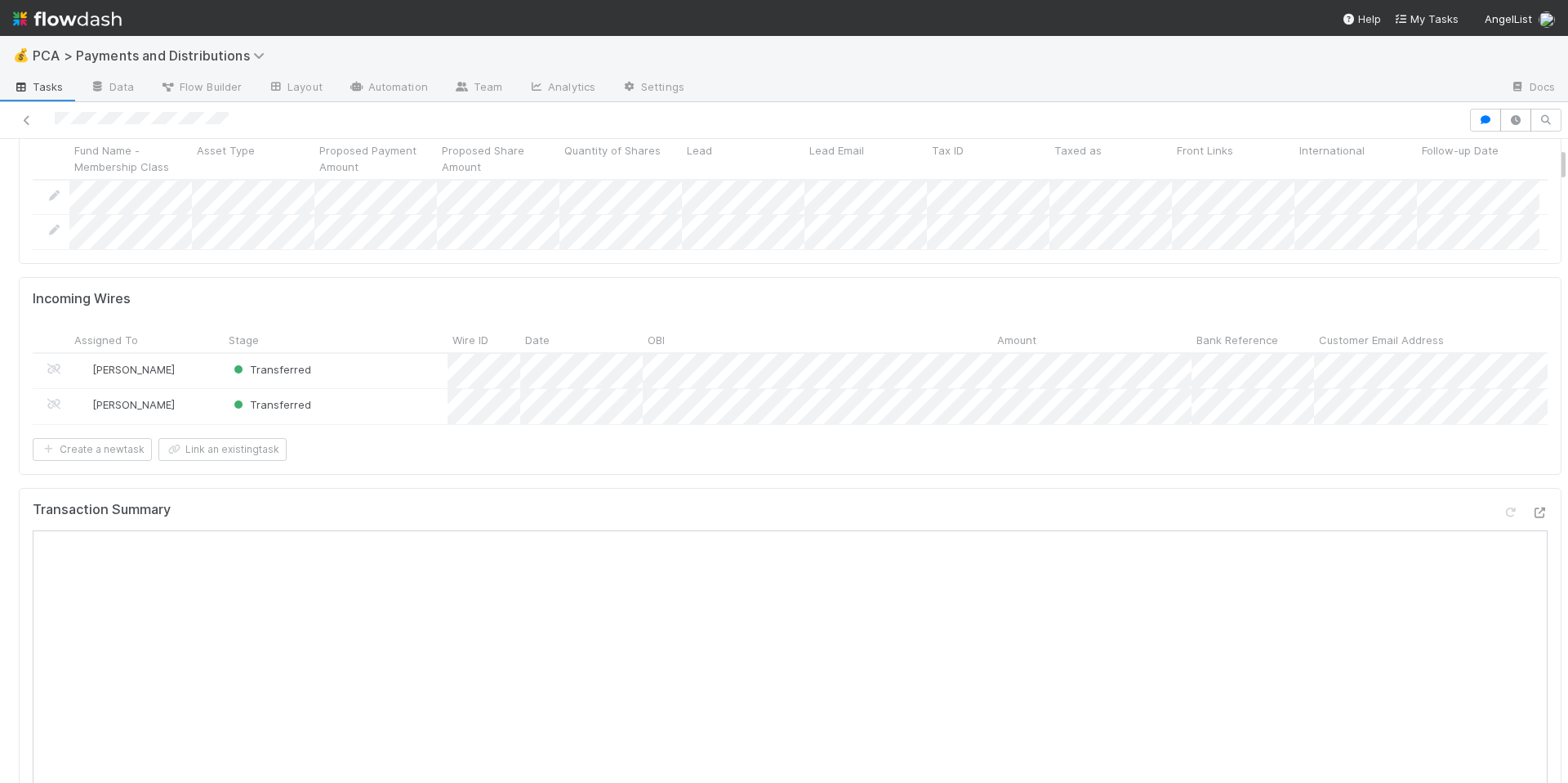
scroll to position [144, 0]
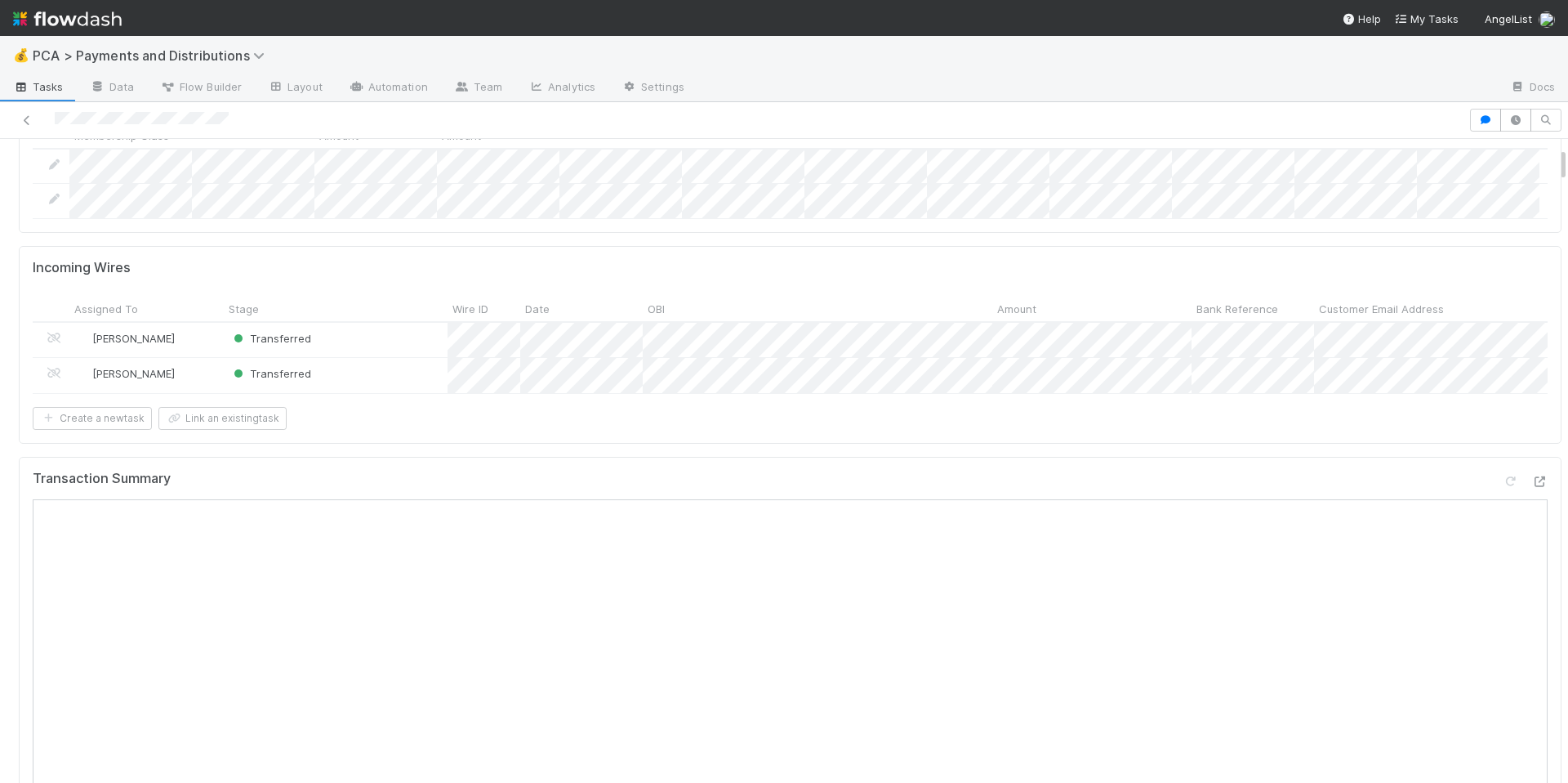
click at [776, 430] on div "Create a new task Link an existing task" at bounding box center [790, 418] width 1515 height 23
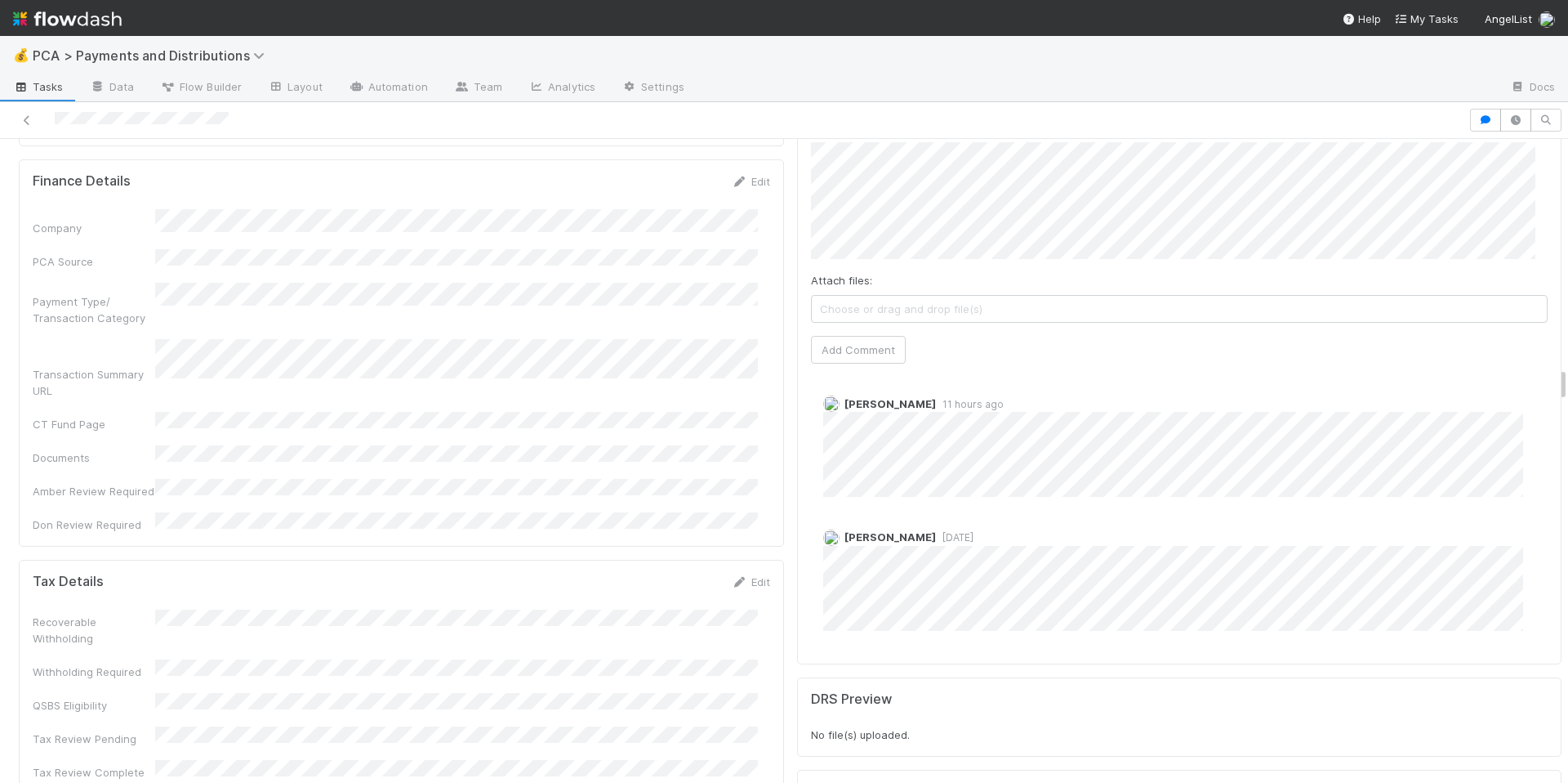
scroll to position [4009, 0]
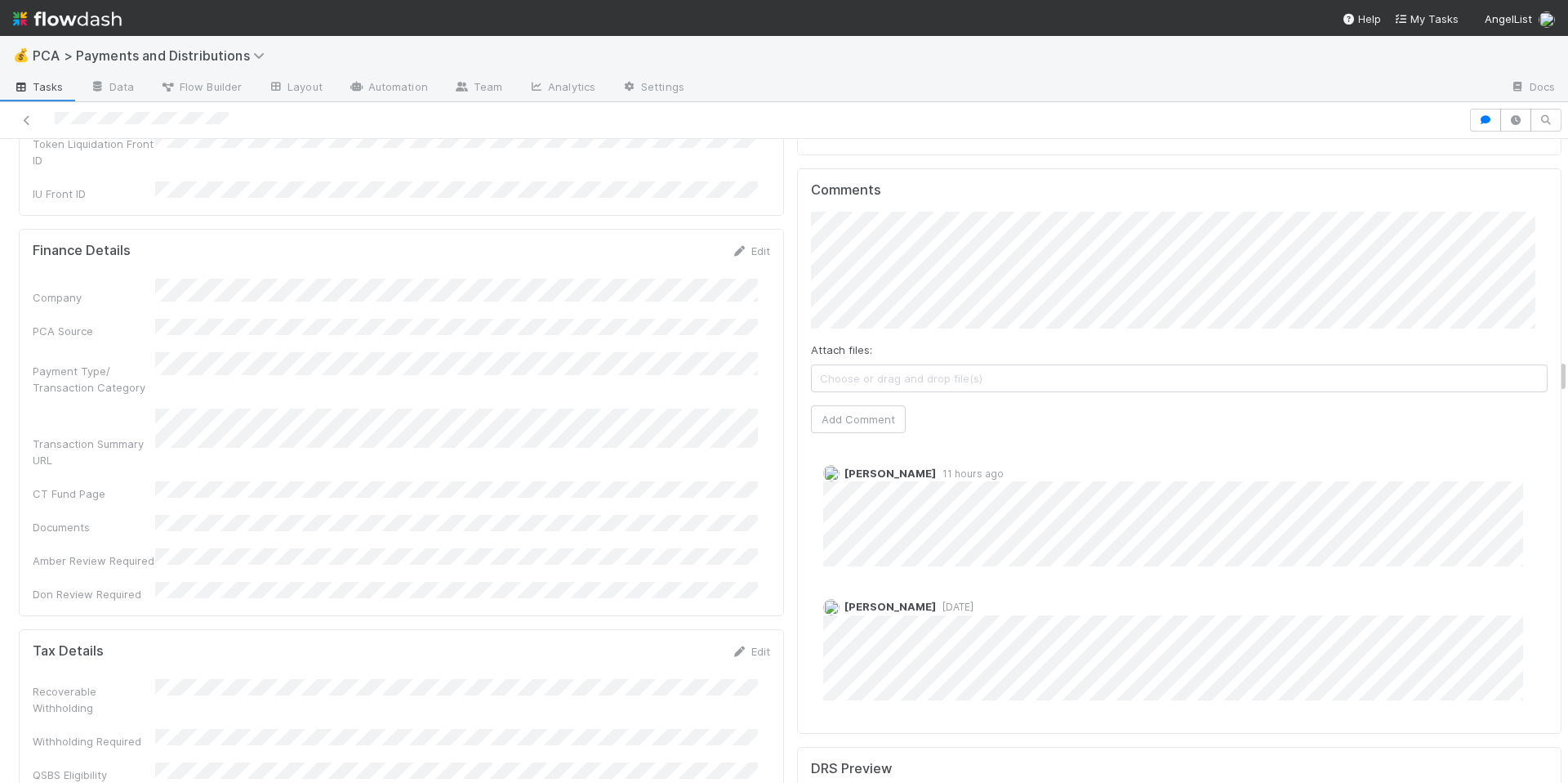
click at [797, 207] on div "Comments Attach files: Choose or drag and drop file(s) Add Comment Meg Castanar…" at bounding box center [1180, 450] width 766 height 564
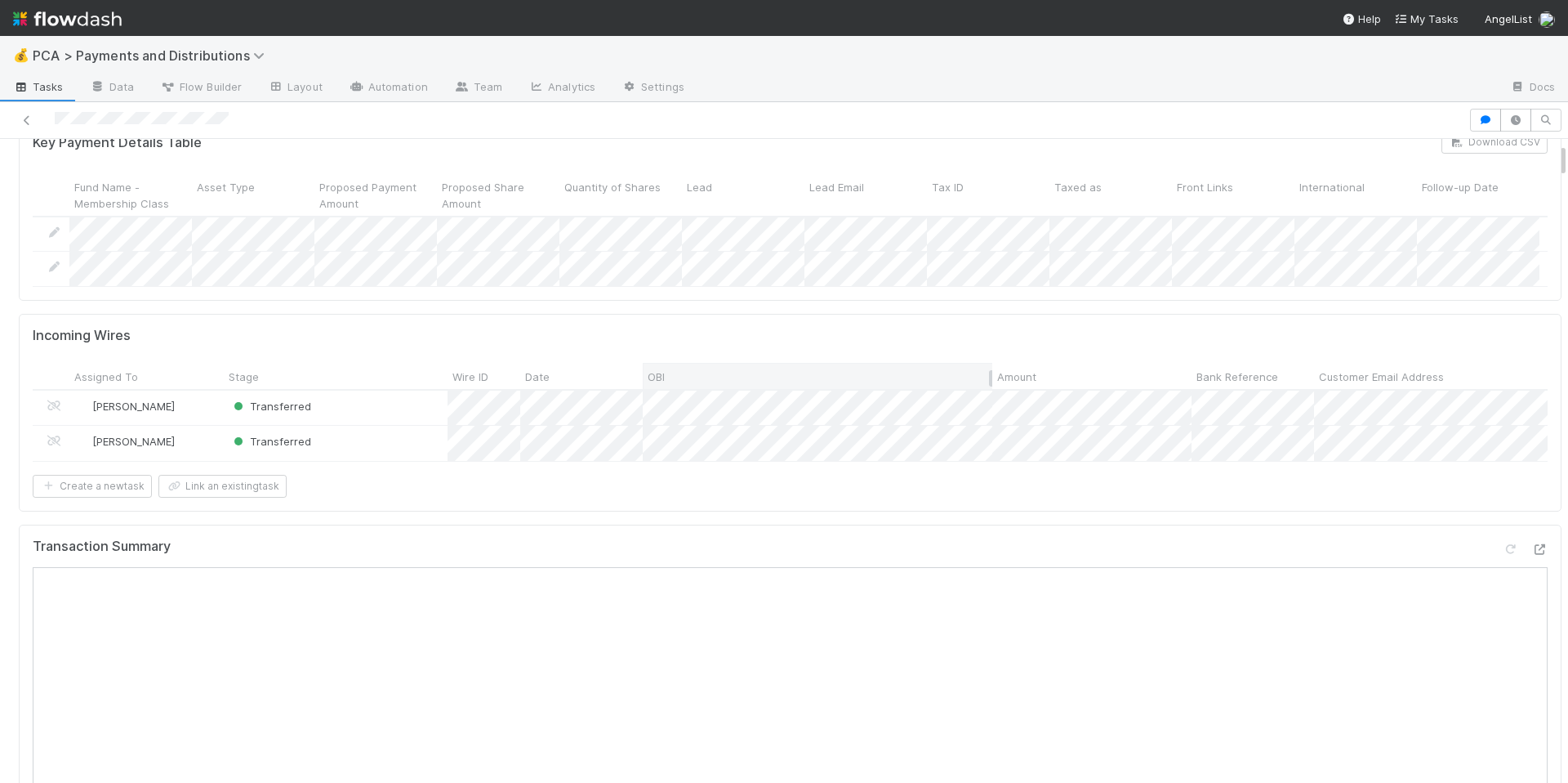
scroll to position [76, 0]
click at [1059, 498] on div "Create a new task Link an existing task" at bounding box center [790, 486] width 1515 height 23
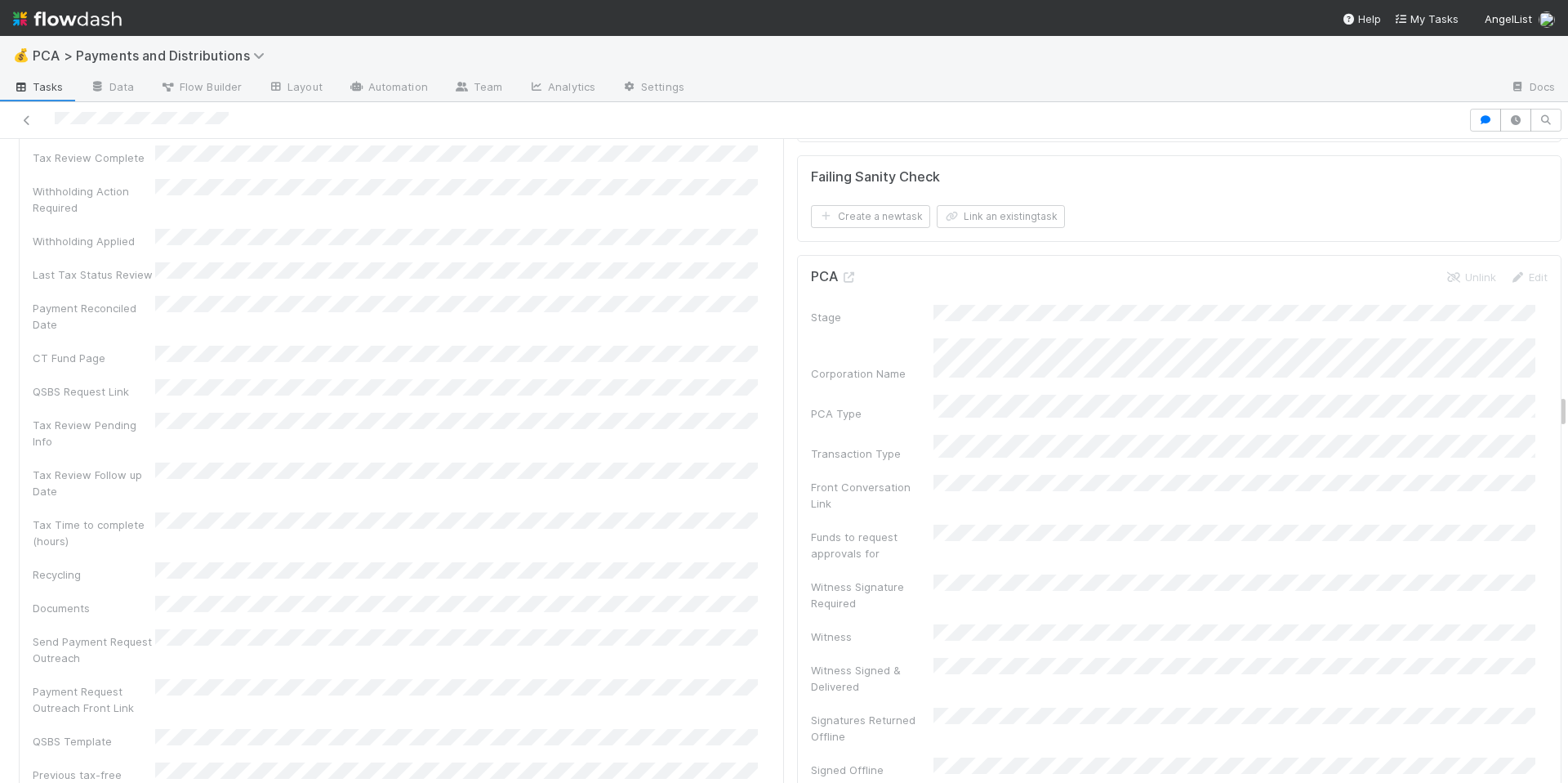
scroll to position [4648, 0]
click at [841, 318] on icon at bounding box center [849, 323] width 16 height 11
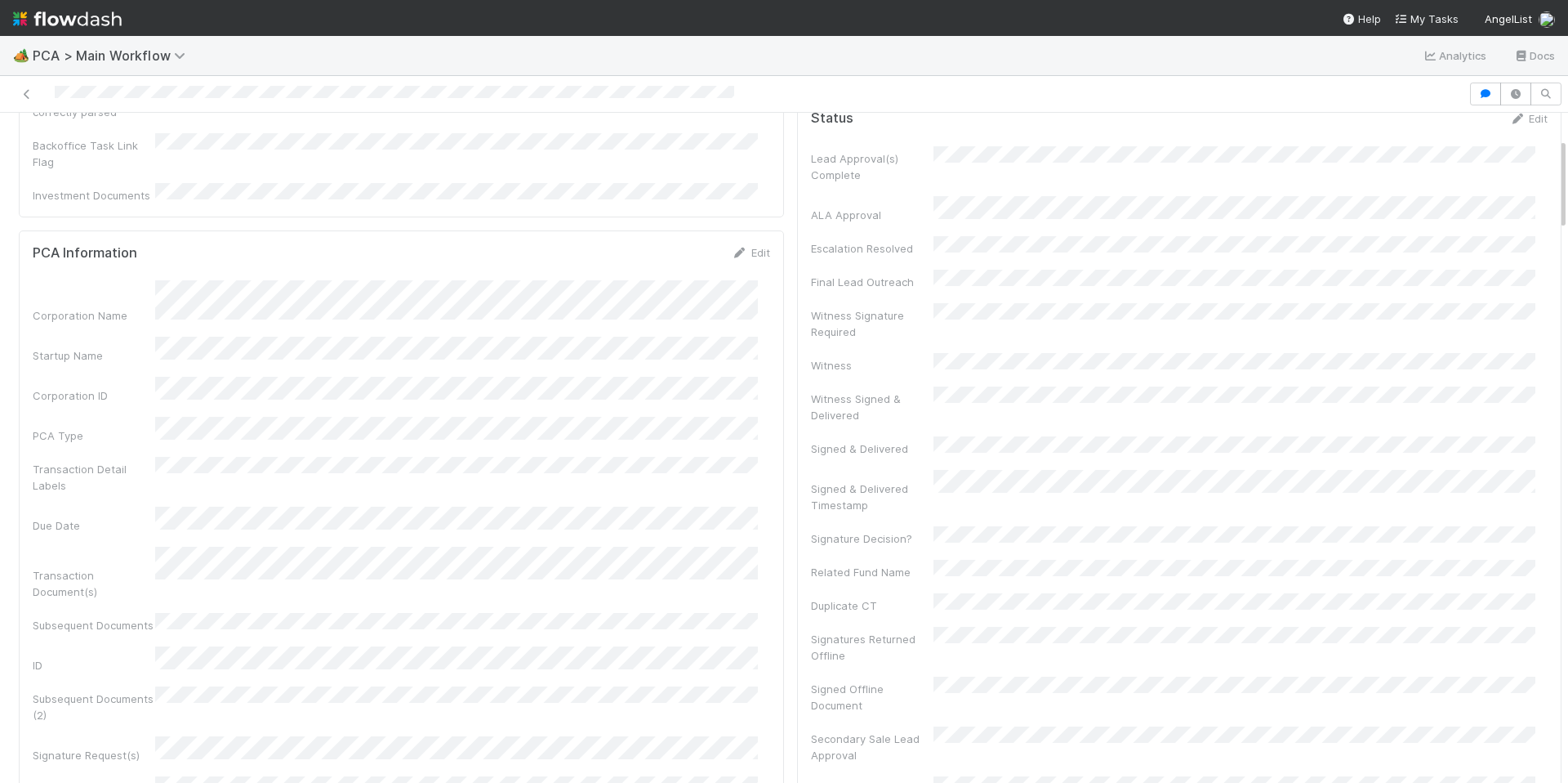
scroll to position [187, 0]
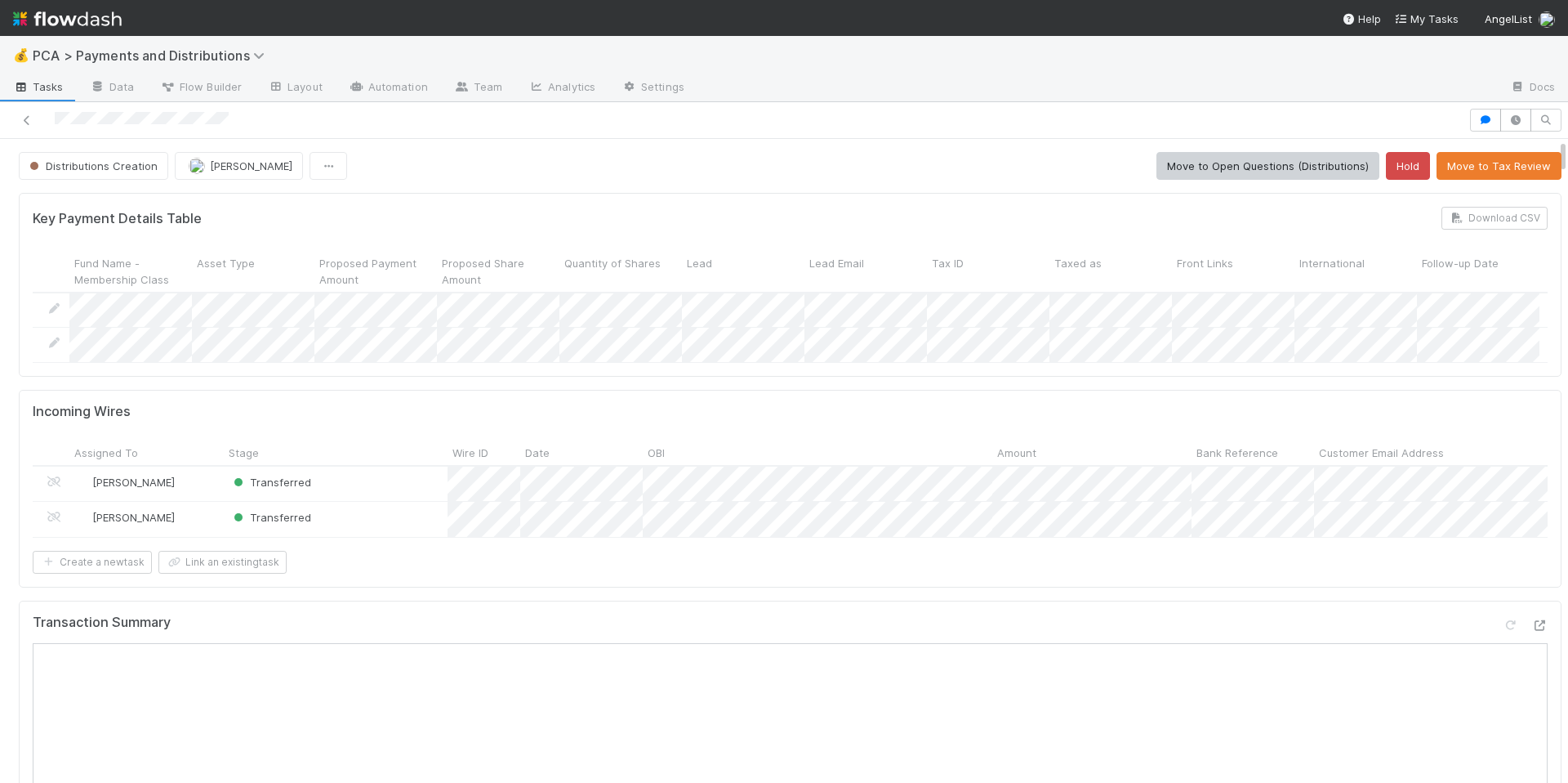
click at [987, 587] on div "Incoming Wires Assigned To Stage Wire ID Date OBI Amount Bank Reference Custome…" at bounding box center [790, 488] width 1543 height 198
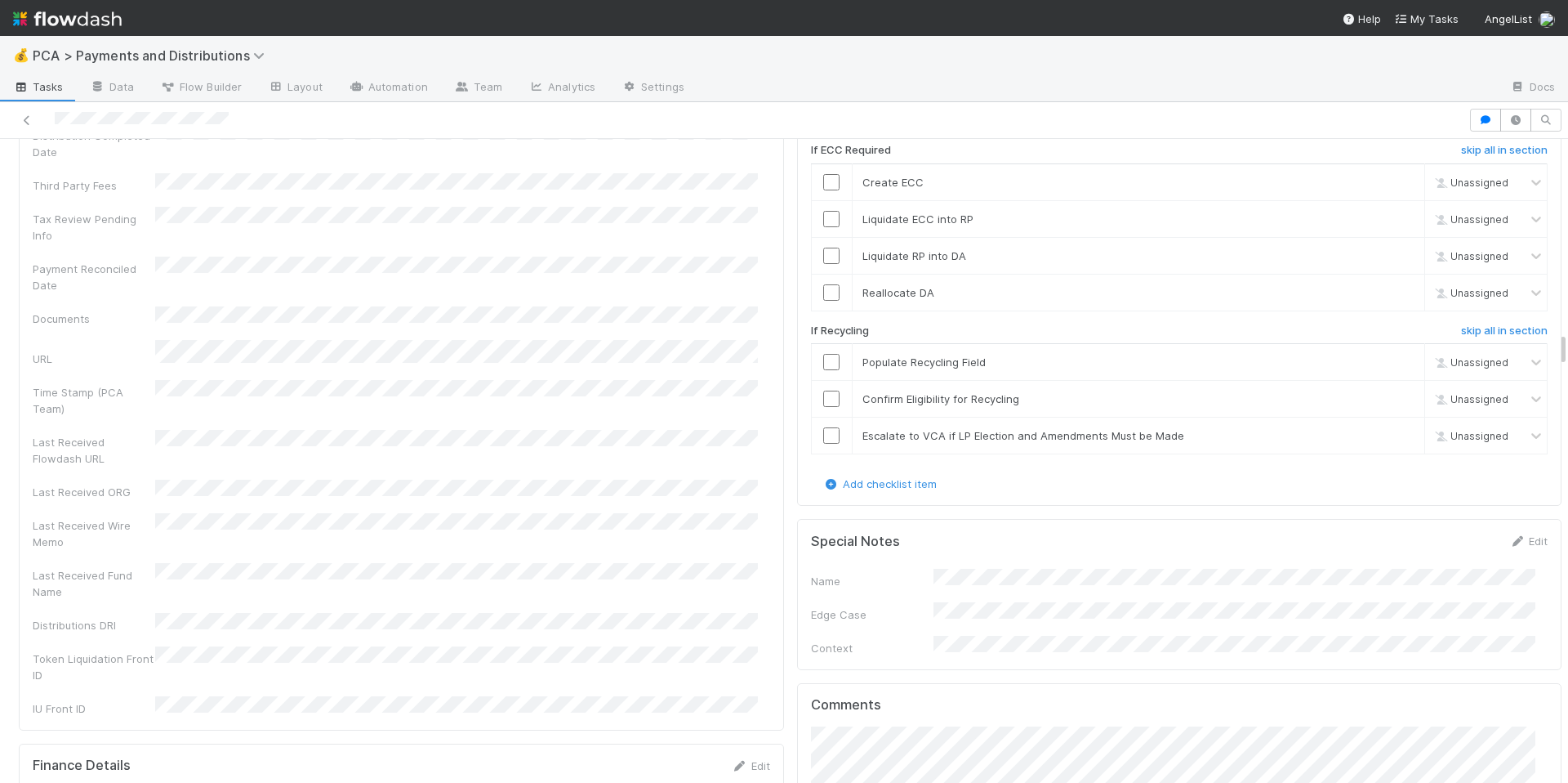
scroll to position [3840, 0]
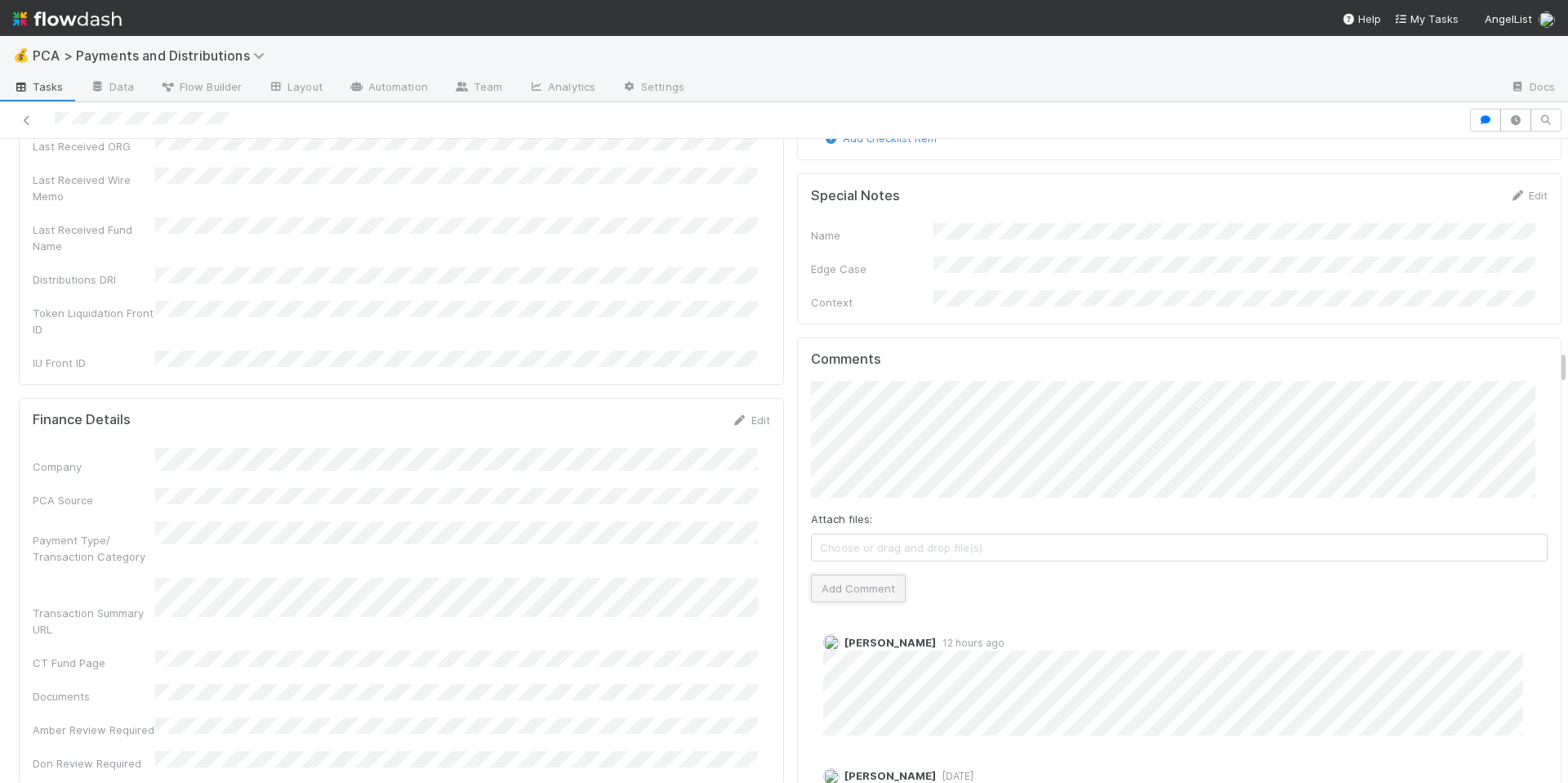
click at [849, 574] on button "Add Comment" at bounding box center [858, 588] width 94 height 28
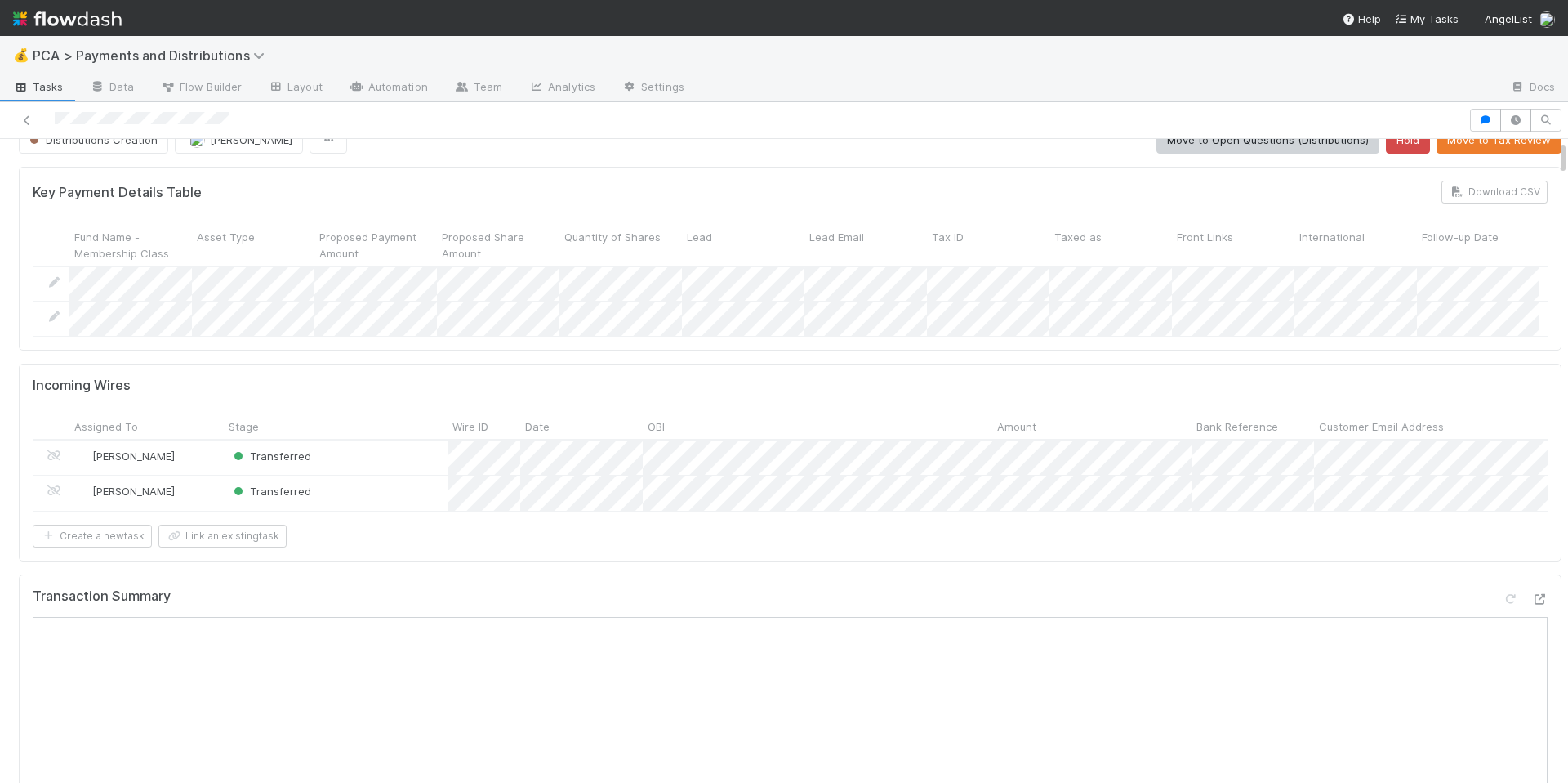
scroll to position [0, 0]
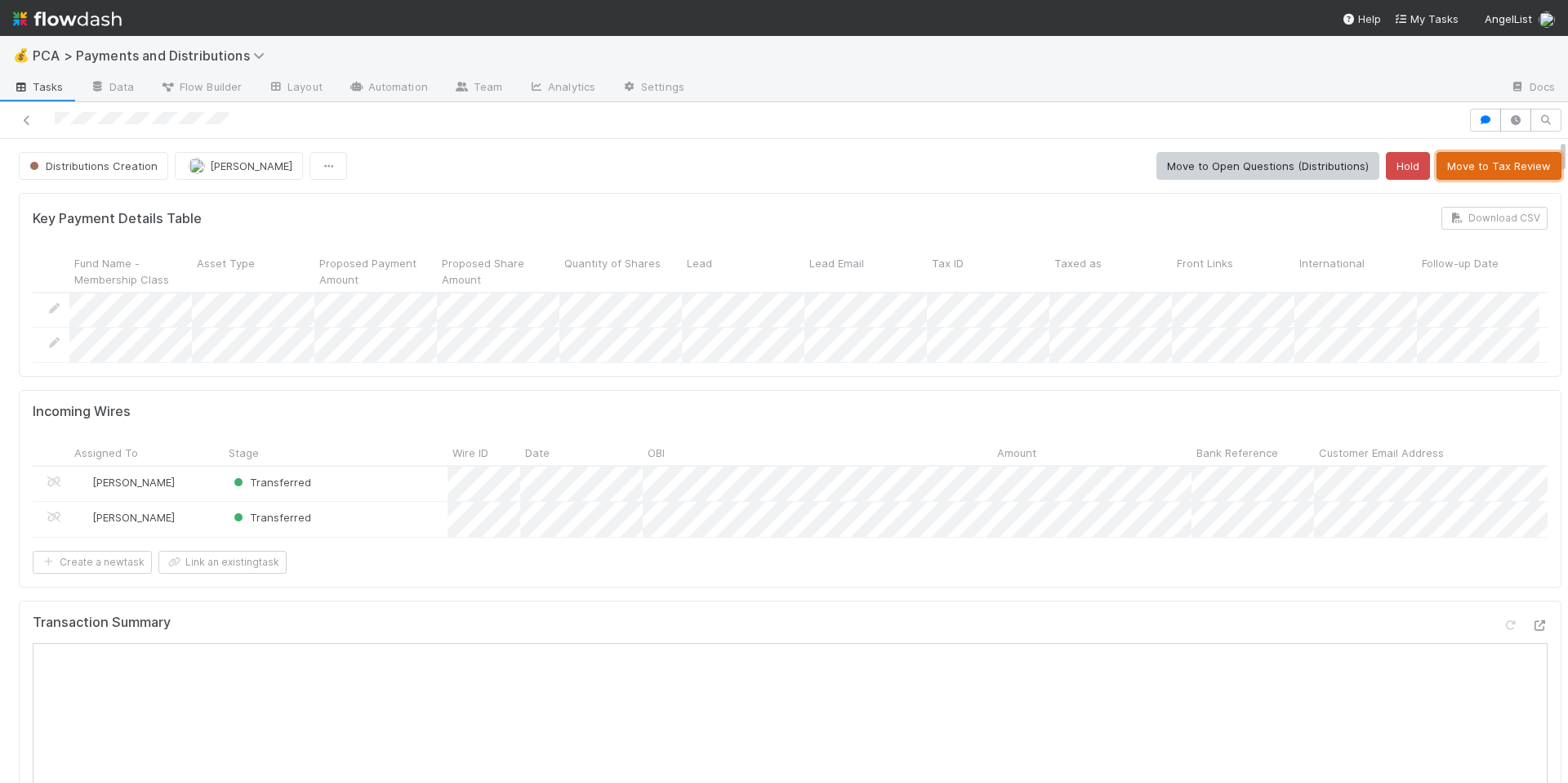
click at [1461, 160] on button "Move to Tax Review" at bounding box center [1499, 166] width 125 height 28
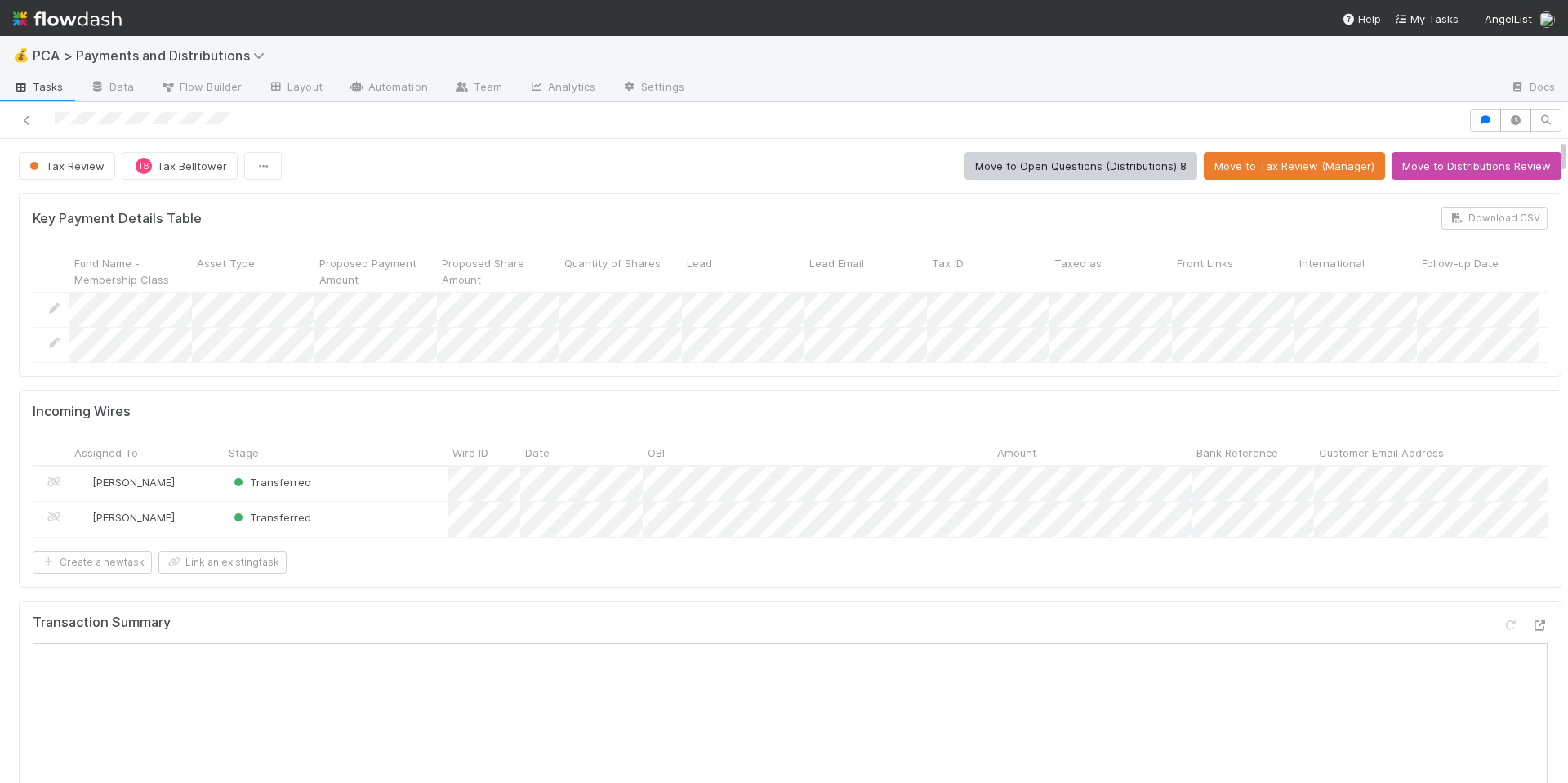
click at [290, 118] on div at bounding box center [735, 119] width 1456 height 23
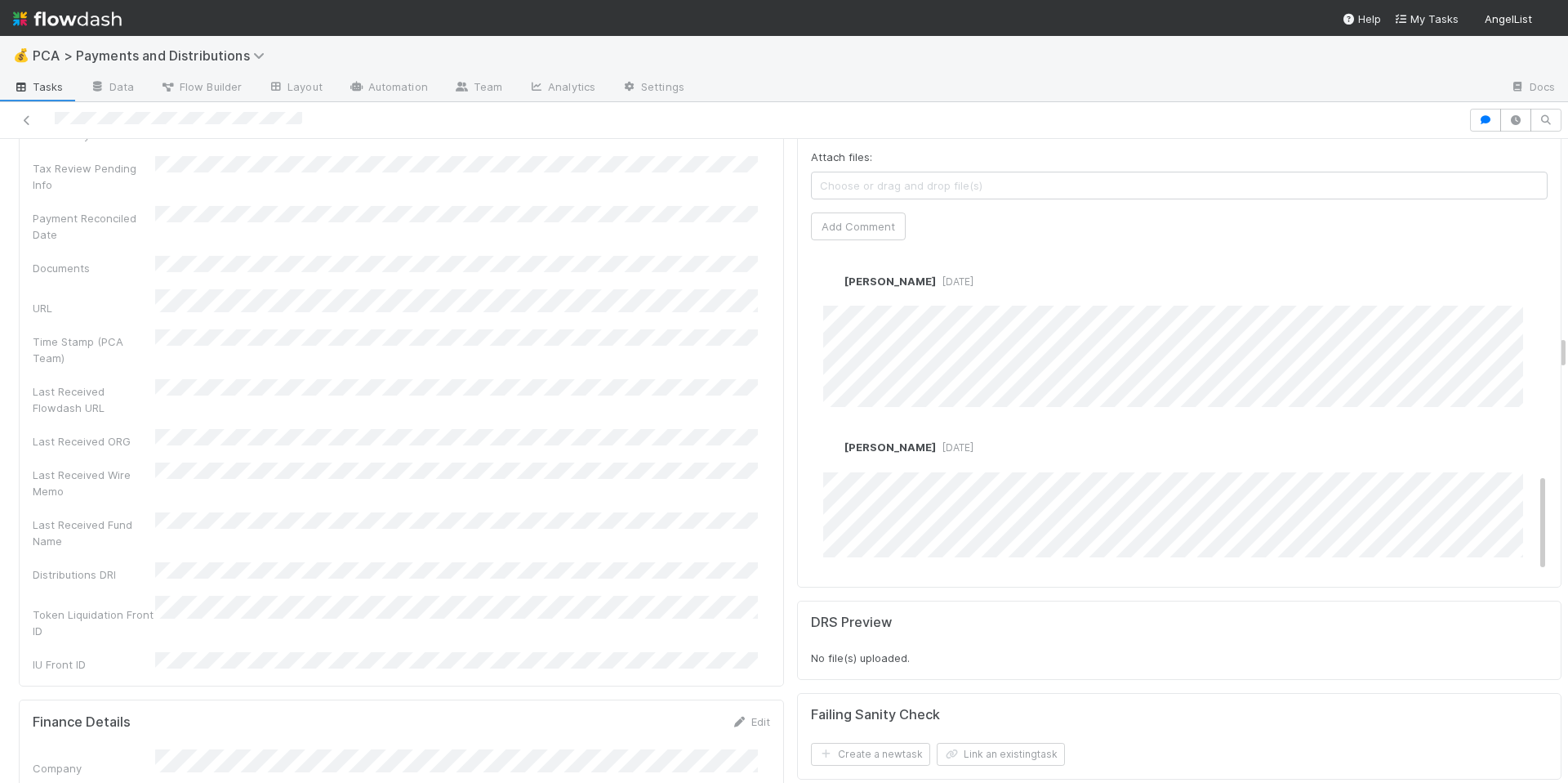
scroll to position [759, 0]
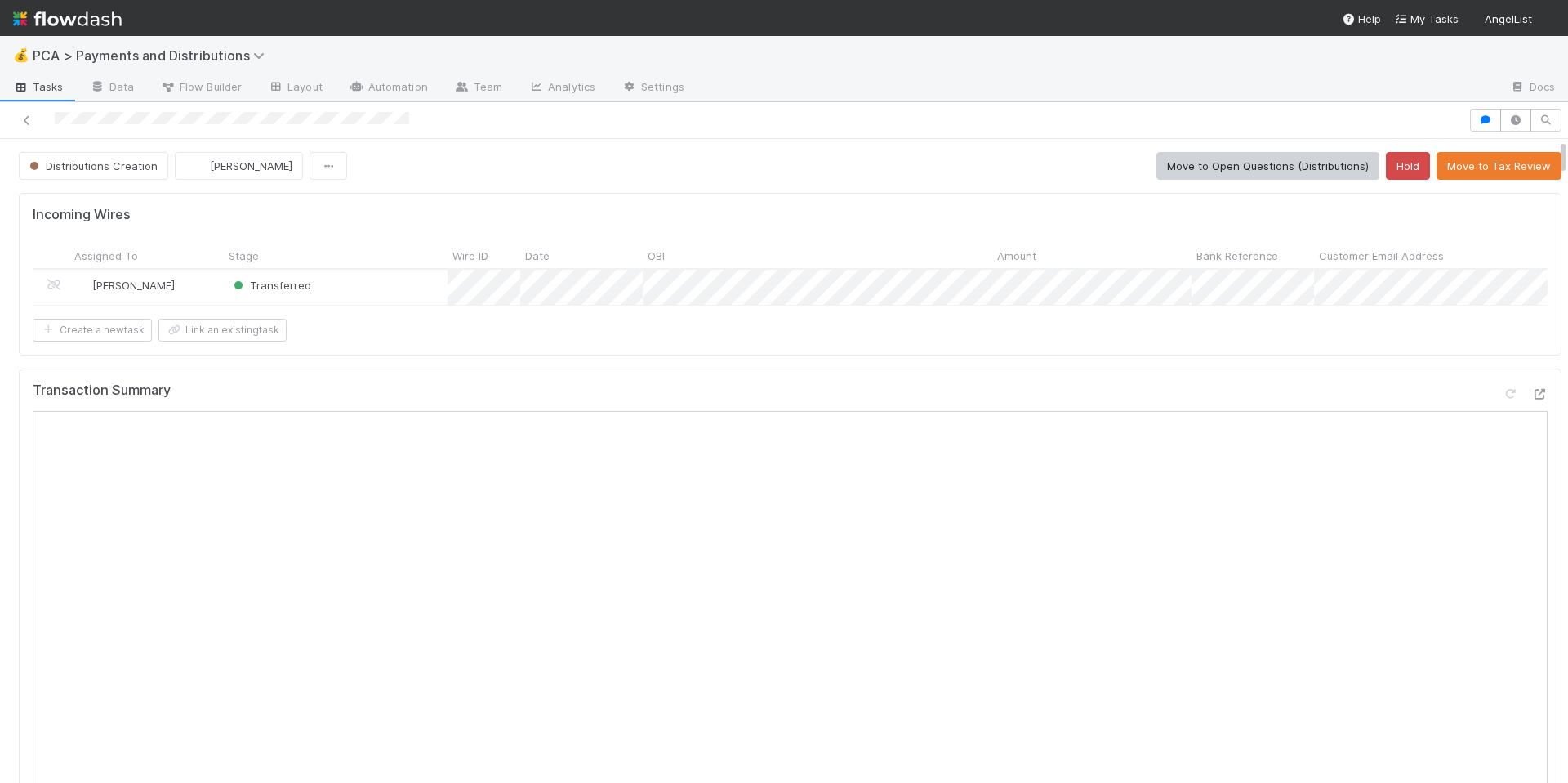
click at [1045, 341] on div "Create a new task Link an existing task" at bounding box center [790, 330] width 1515 height 23
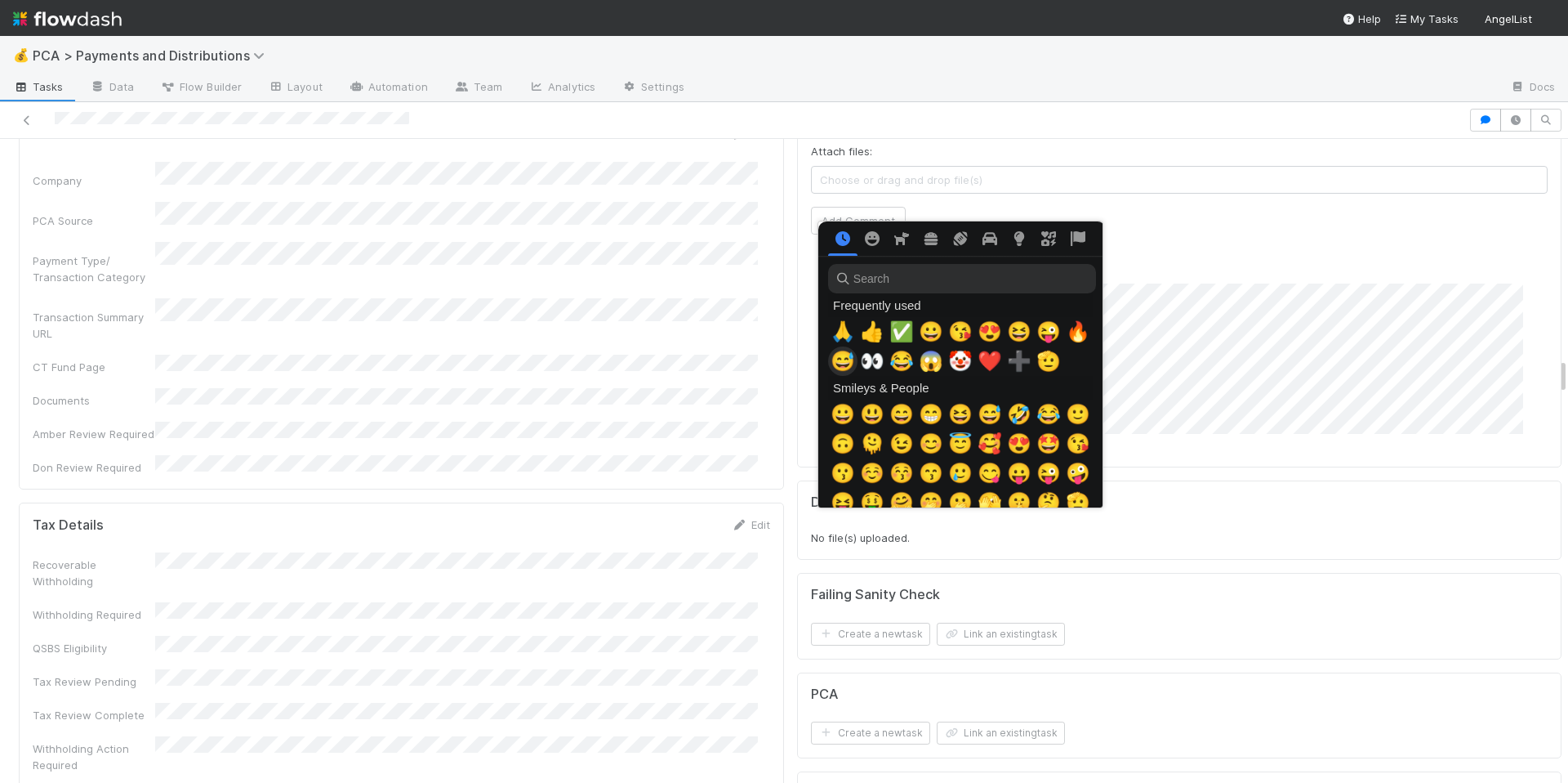
scroll to position [0, 6]
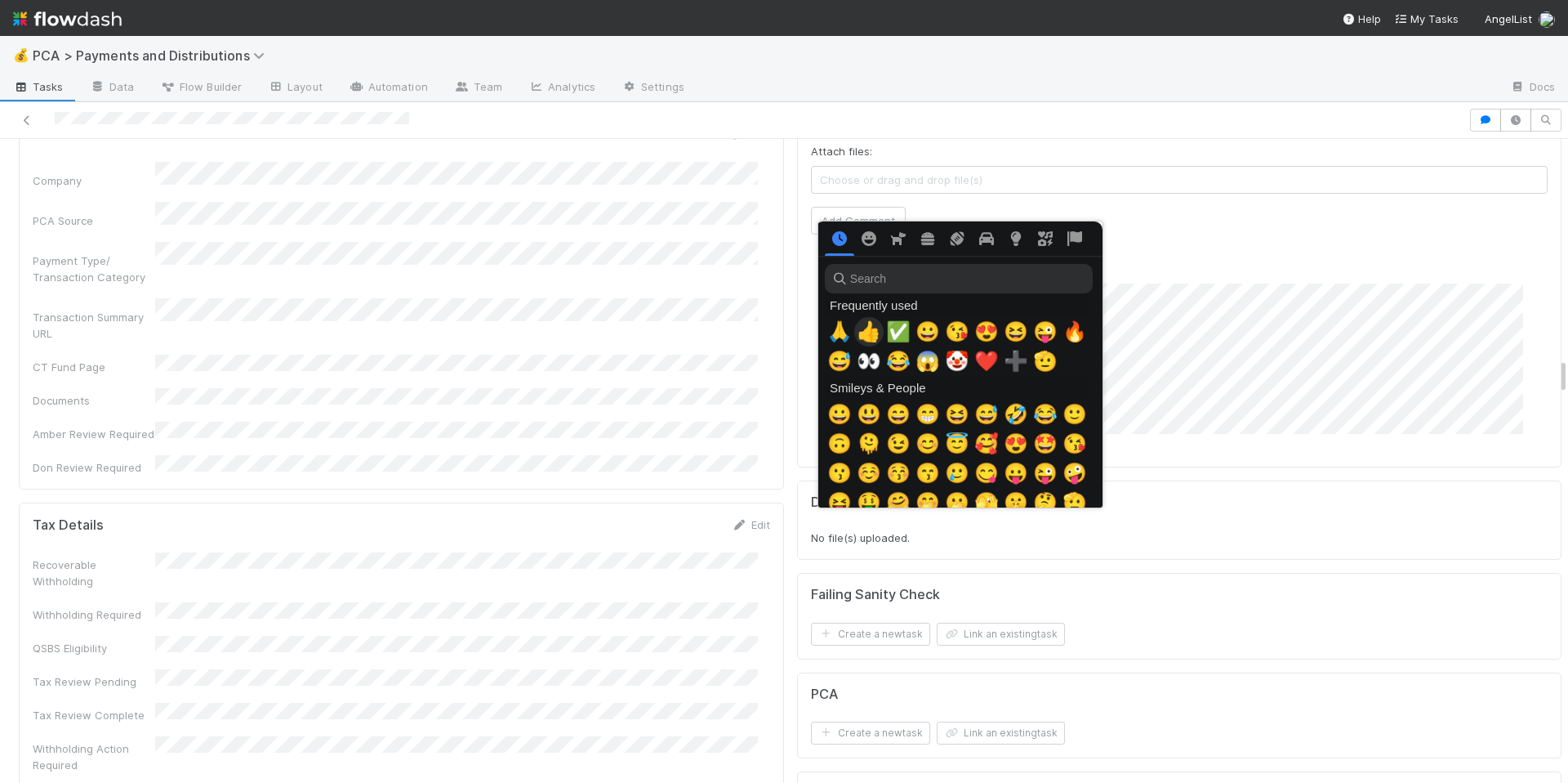
click at [859, 338] on span "👍" at bounding box center [869, 331] width 25 height 23
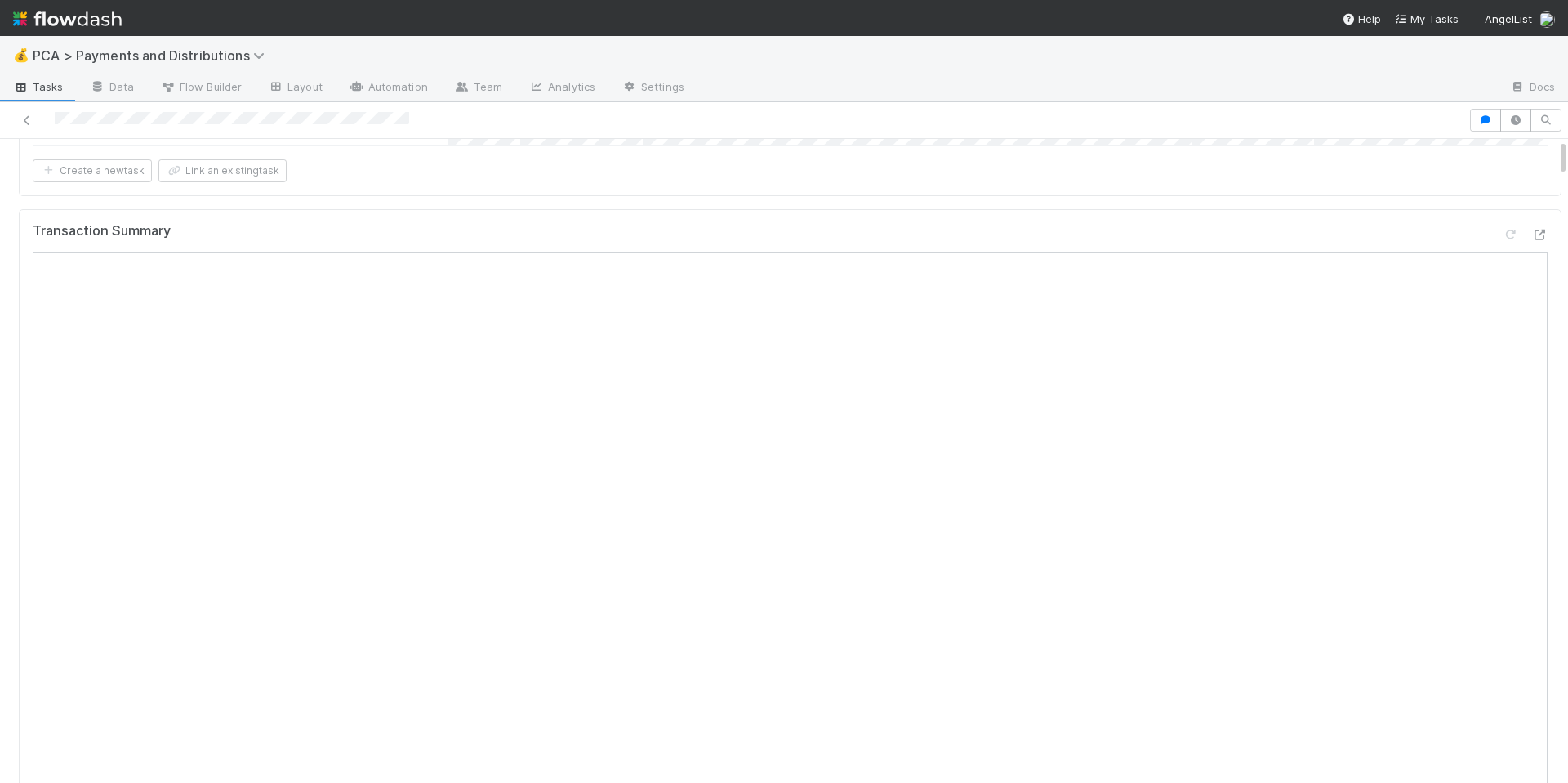
scroll to position [0, 0]
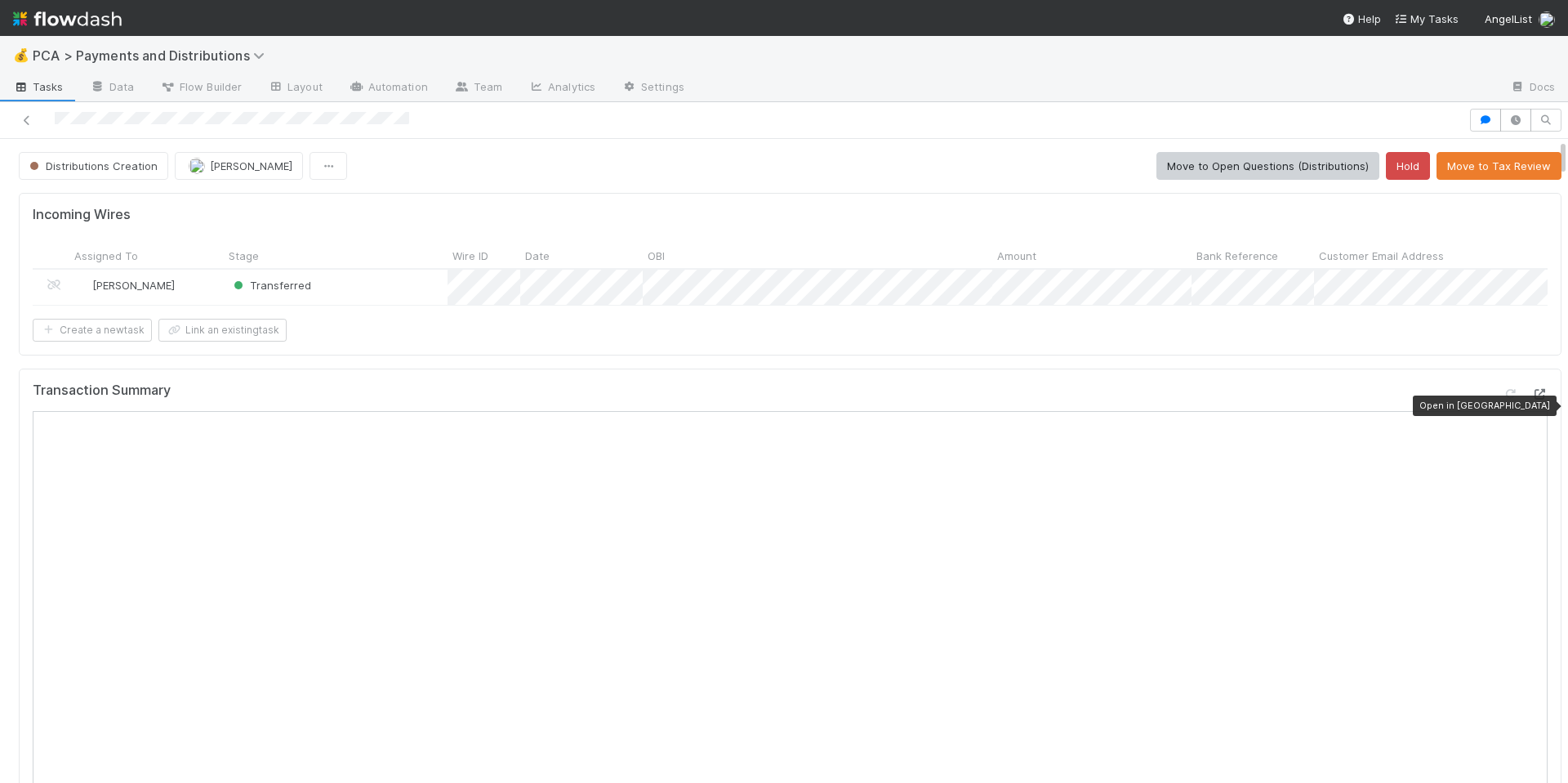
click at [1531, 399] on icon at bounding box center [1539, 394] width 16 height 11
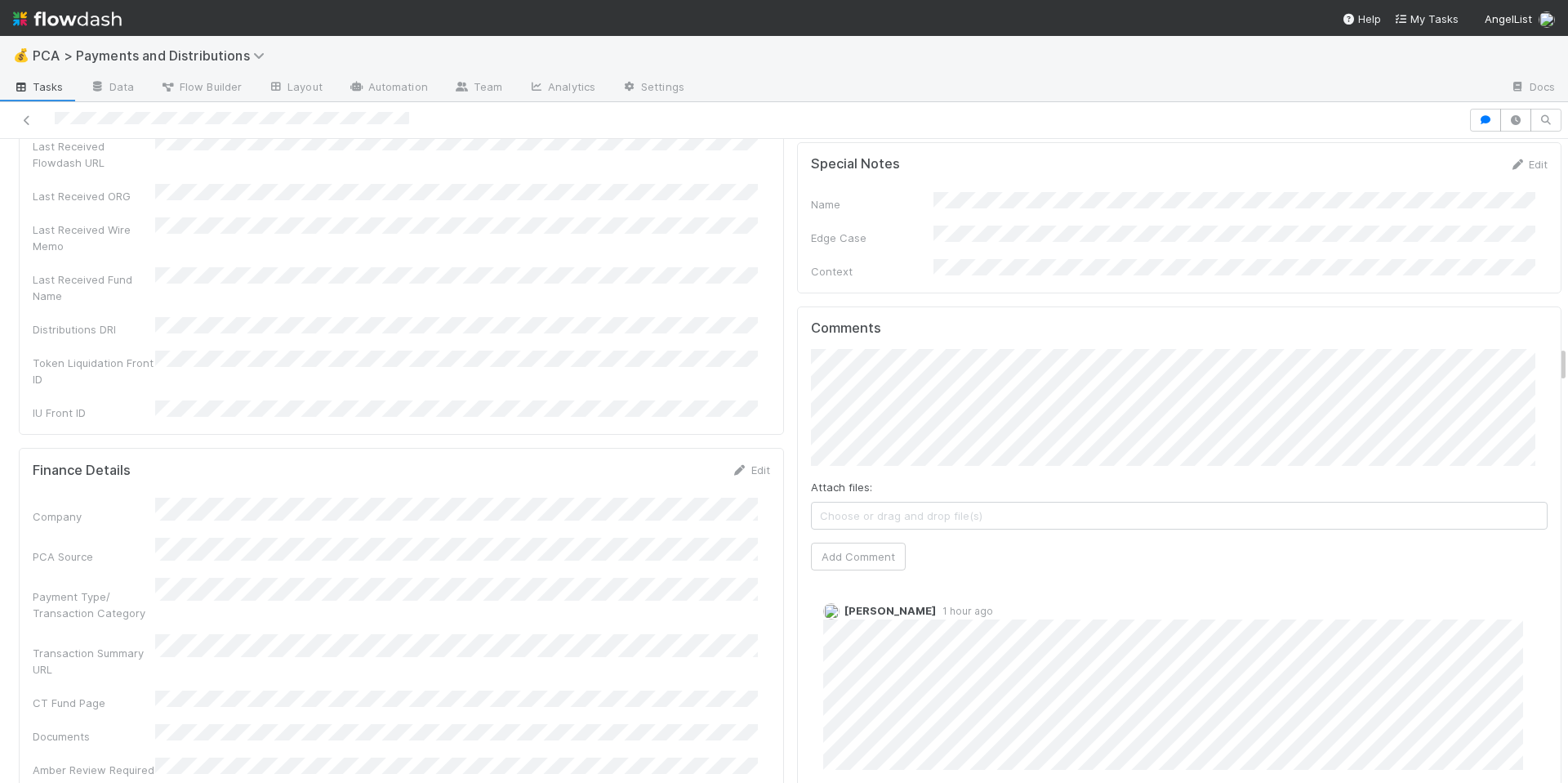
scroll to position [3643, 0]
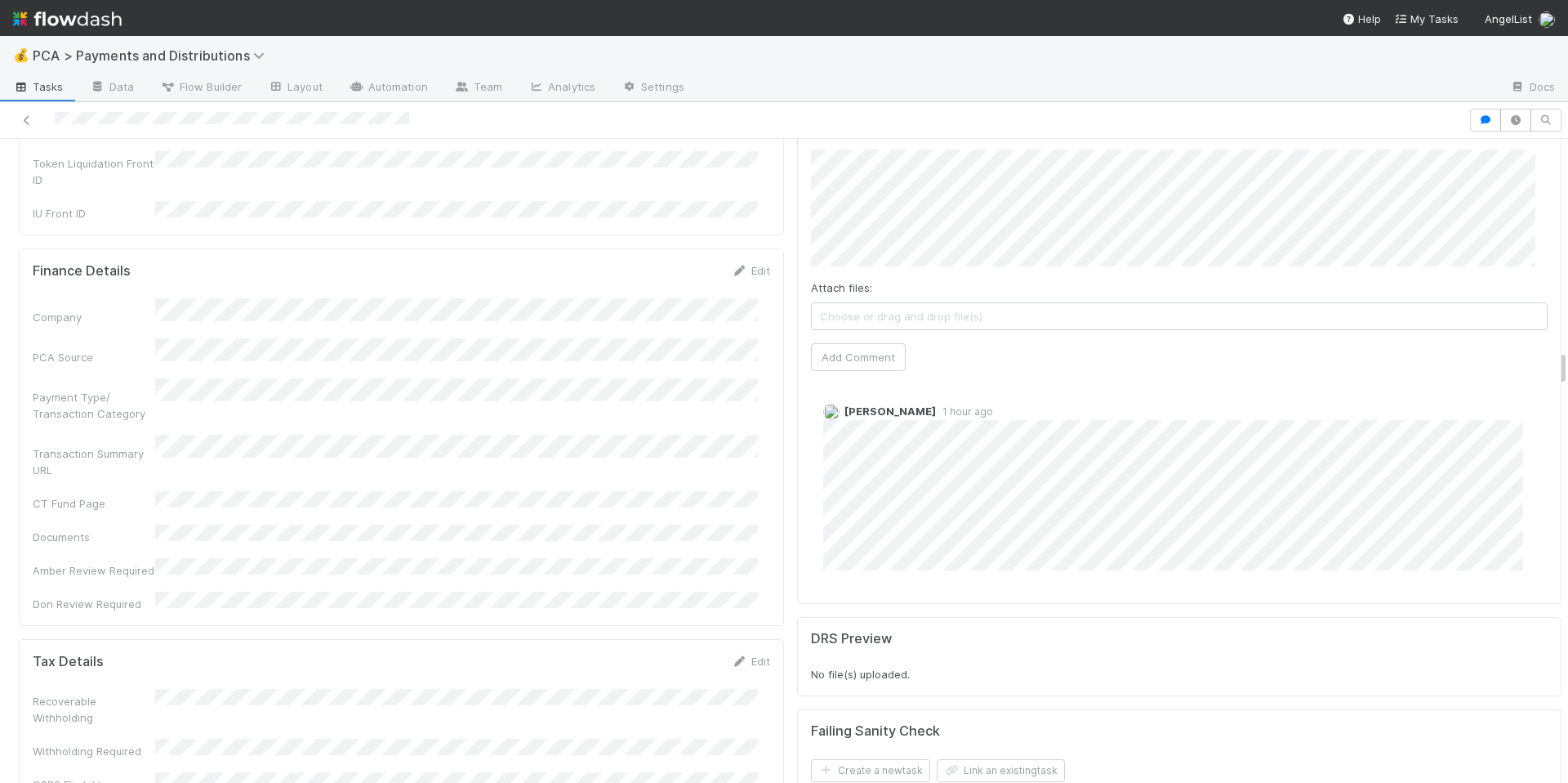
click at [661, 689] on div "Recoverable Withholding" at bounding box center [401, 706] width 738 height 37
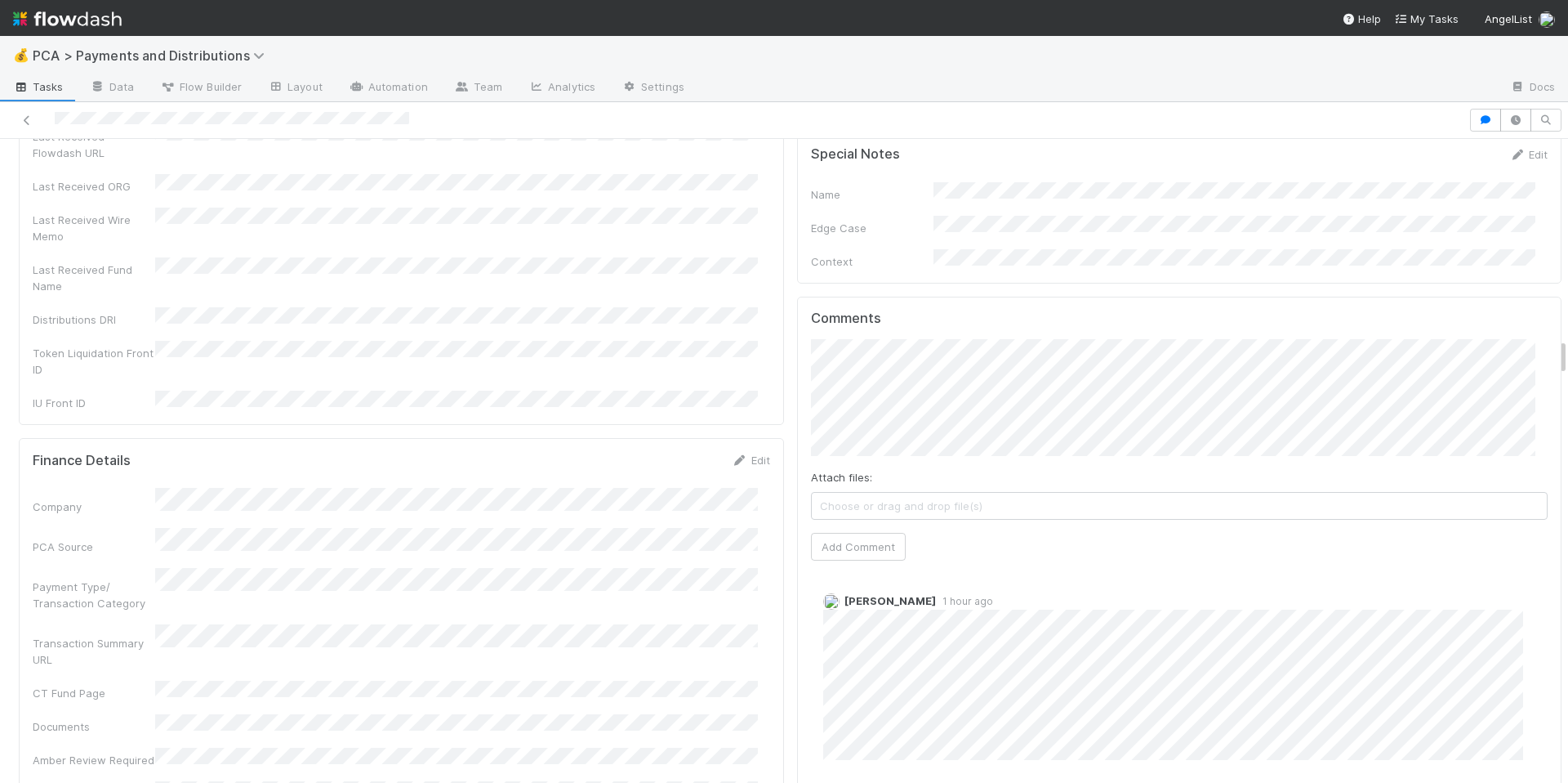
scroll to position [3437, 0]
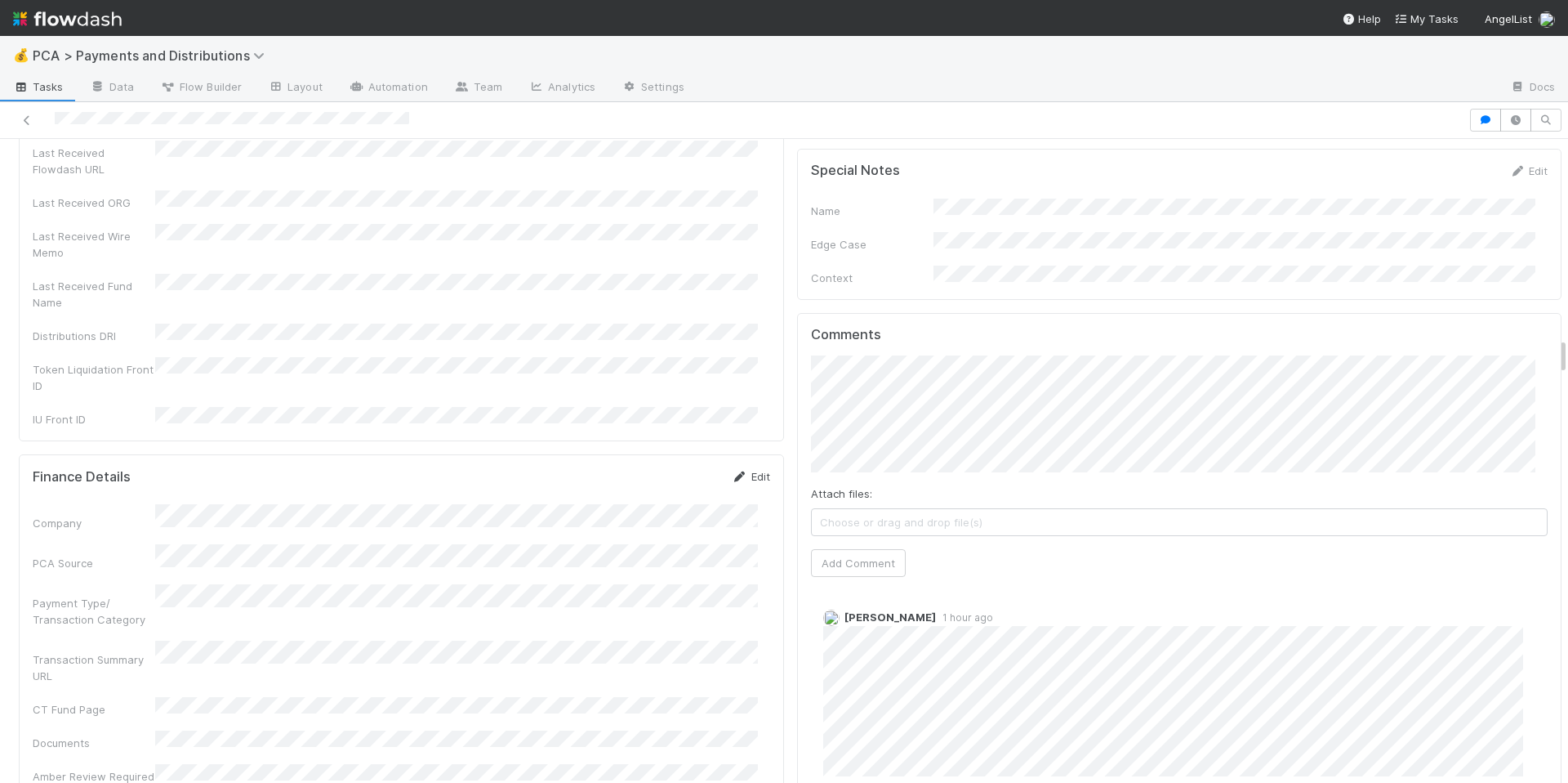
click at [748, 470] on link "Edit" at bounding box center [751, 476] width 39 height 13
click at [665, 468] on button "Save" at bounding box center [683, 482] width 47 height 28
click at [658, 608] on div "Company PCA Source Payment Type/ Transaction Category Transaction Summary URL C…" at bounding box center [401, 661] width 738 height 314
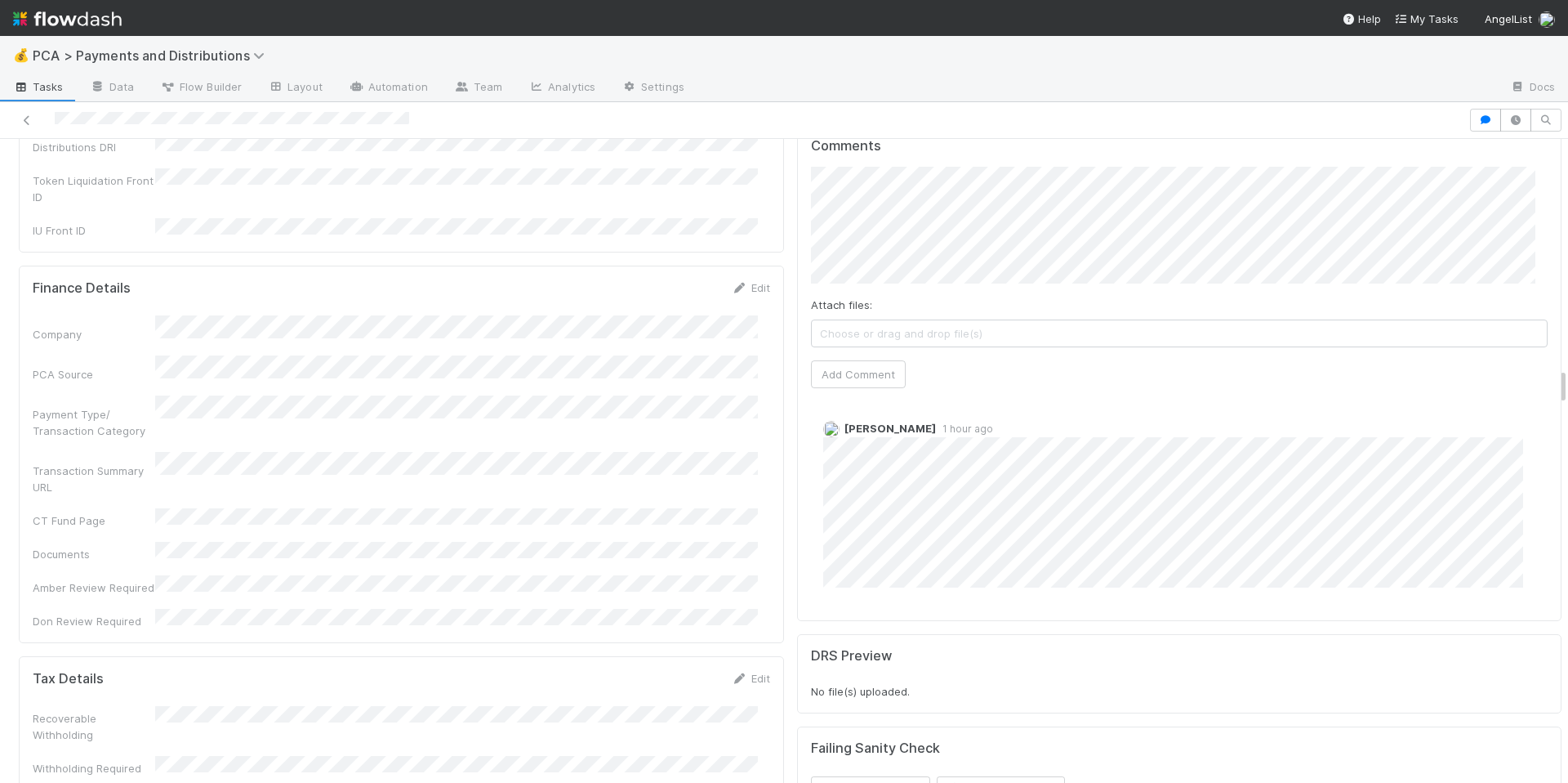
scroll to position [3961, 0]
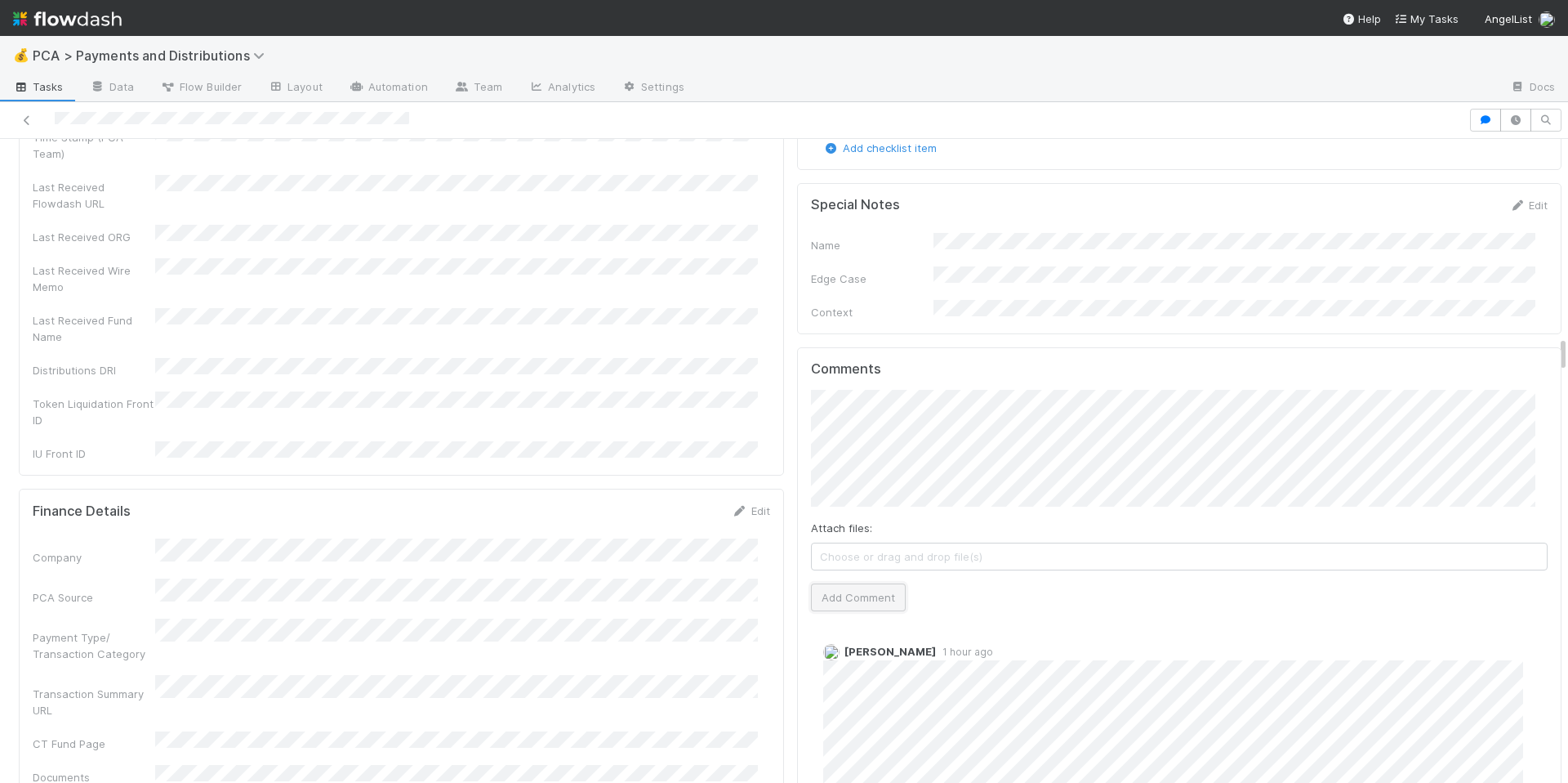
click at [838, 583] on button "Add Comment" at bounding box center [858, 597] width 94 height 28
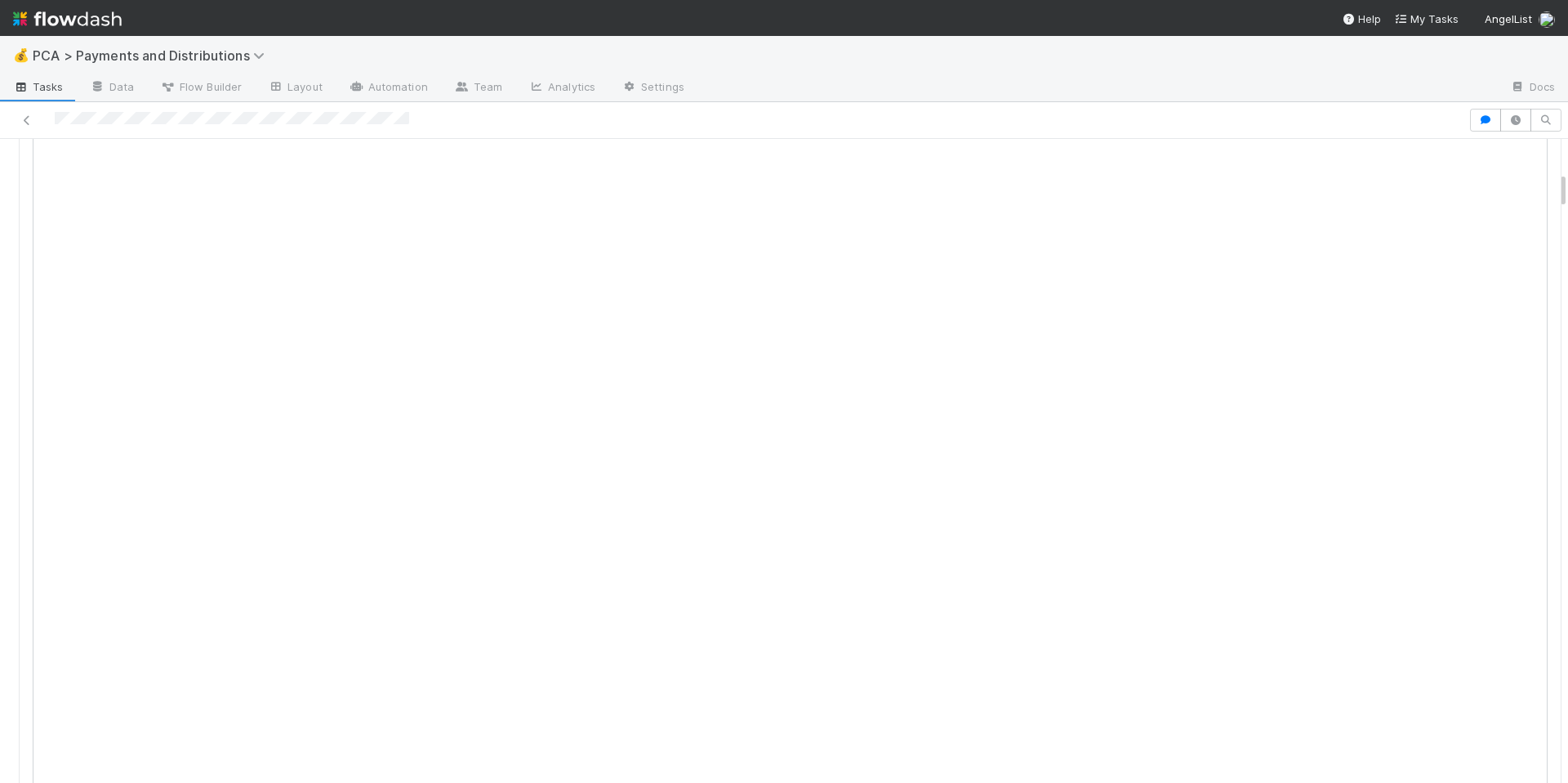
scroll to position [0, 0]
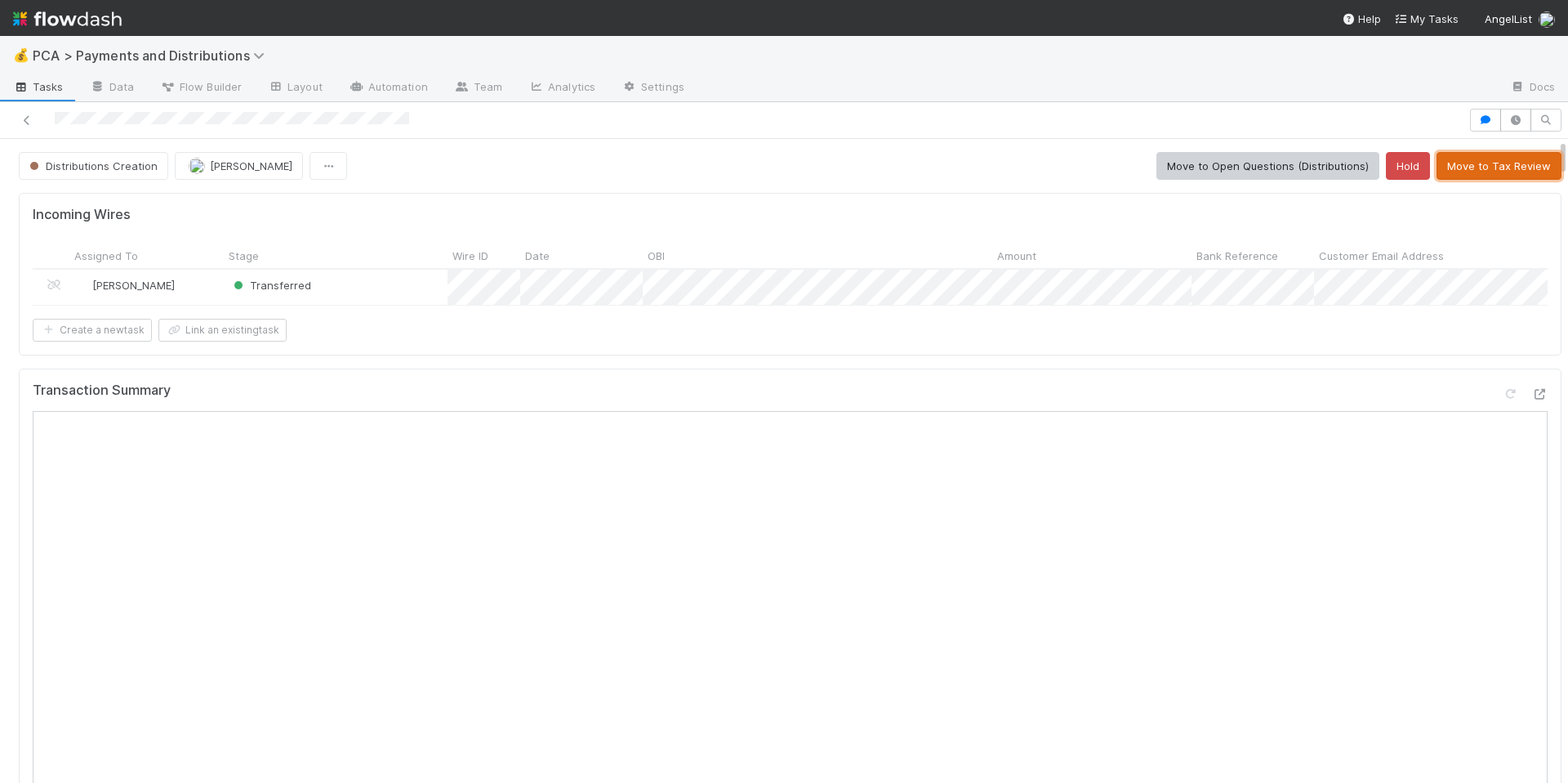
click at [1482, 171] on button "Move to Tax Review" at bounding box center [1499, 166] width 125 height 28
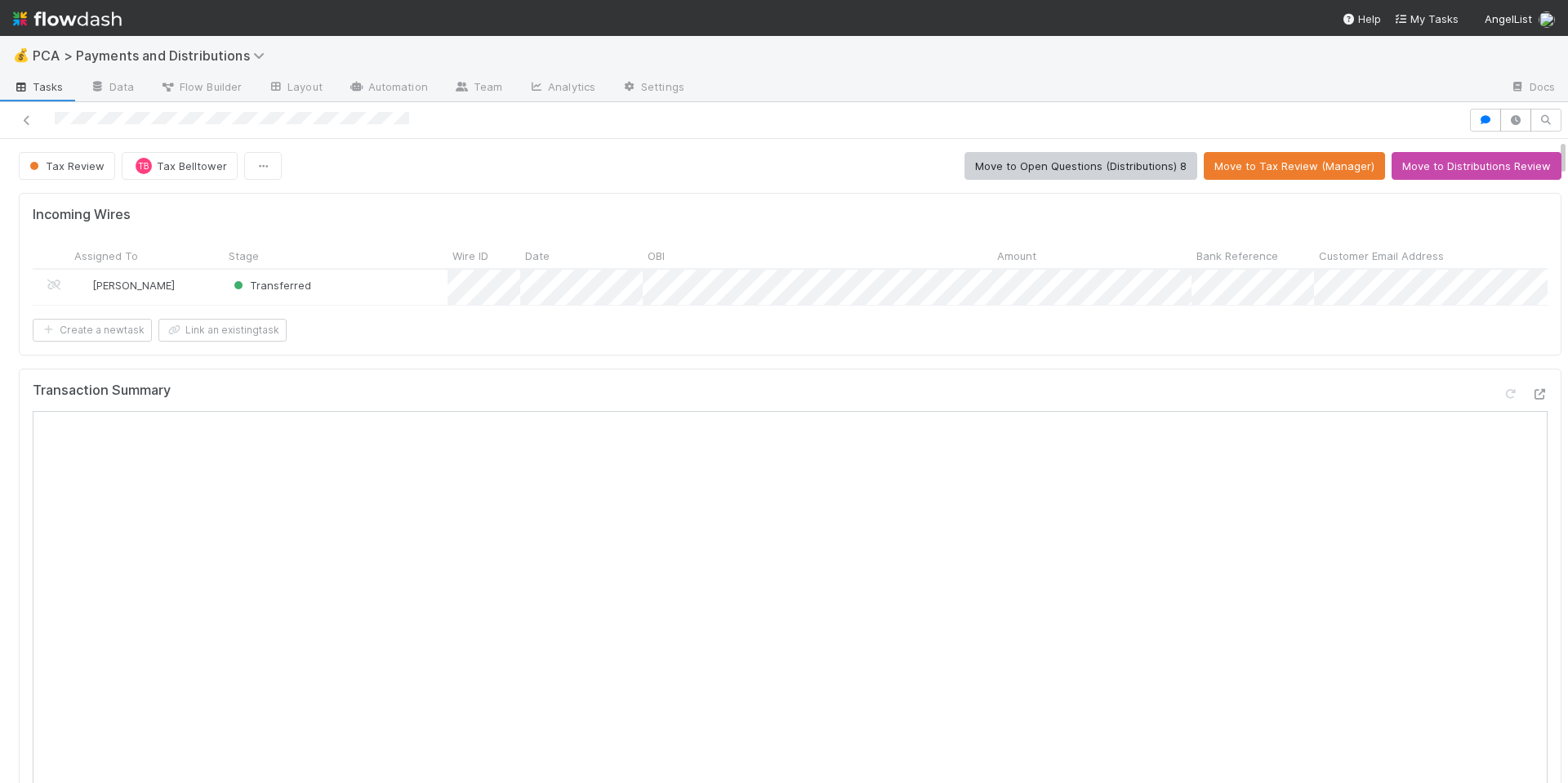
click at [504, 131] on div at bounding box center [784, 120] width 1568 height 37
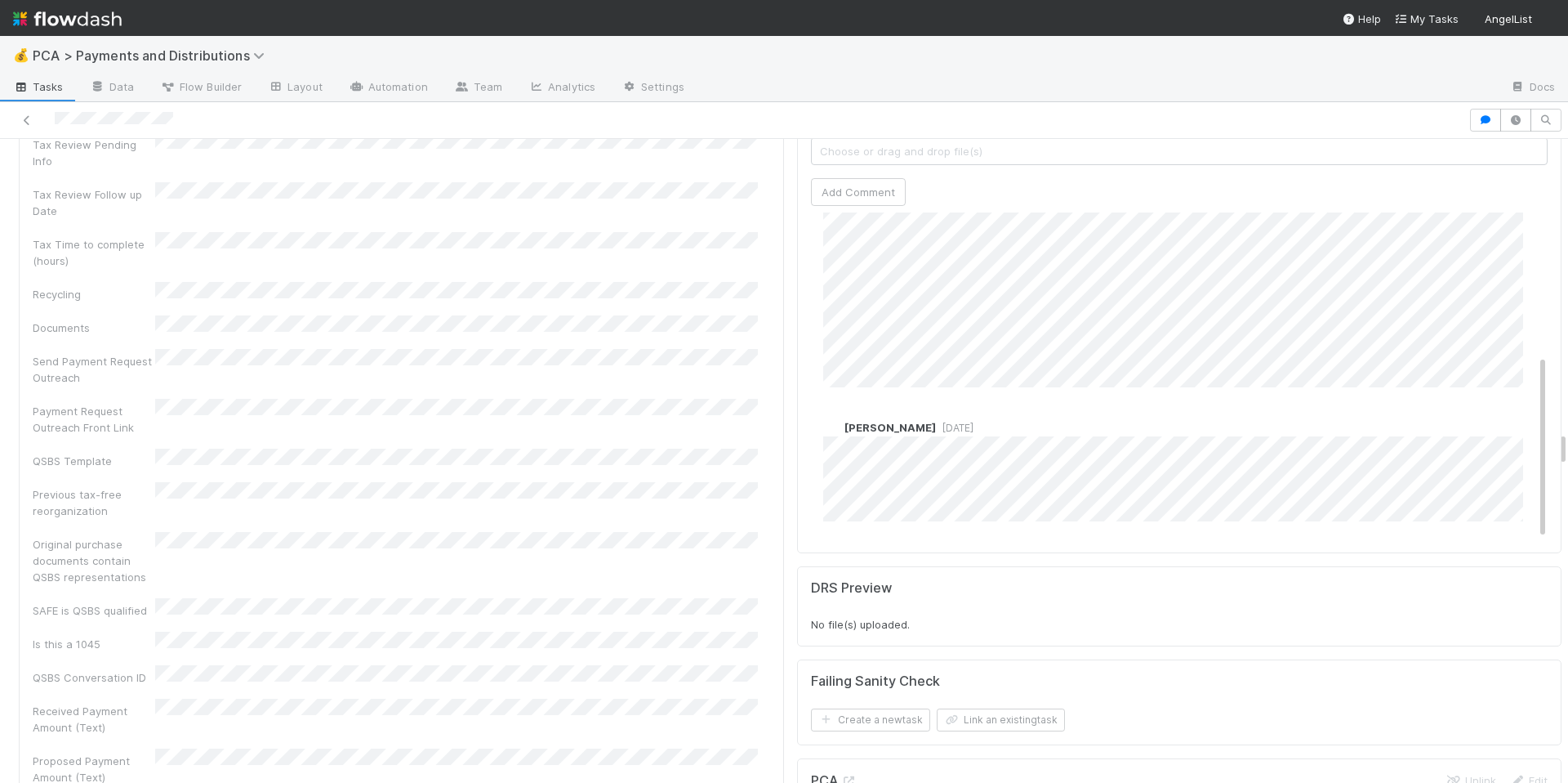
scroll to position [5541, 0]
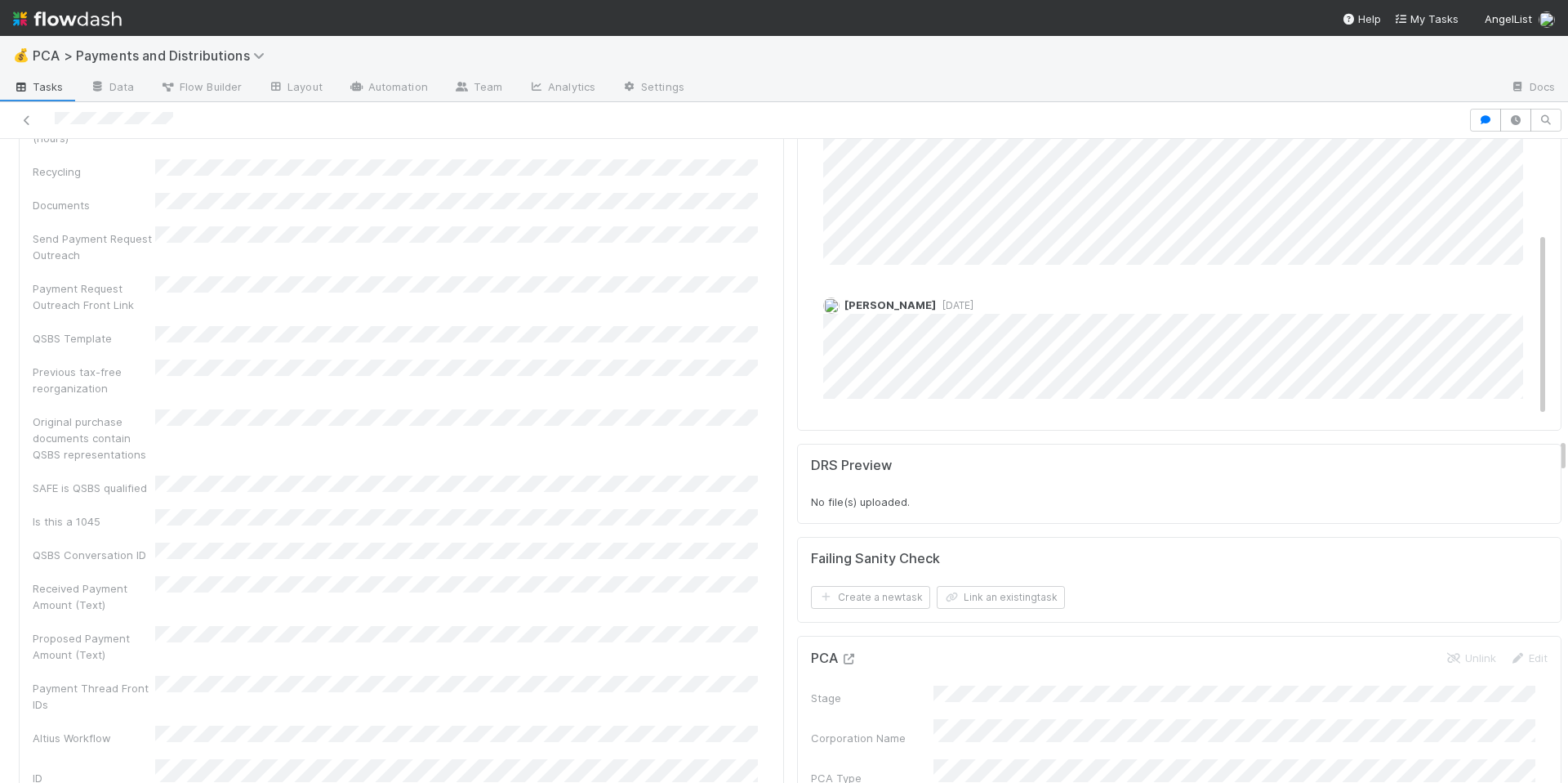
click at [841, 654] on icon at bounding box center [849, 659] width 16 height 11
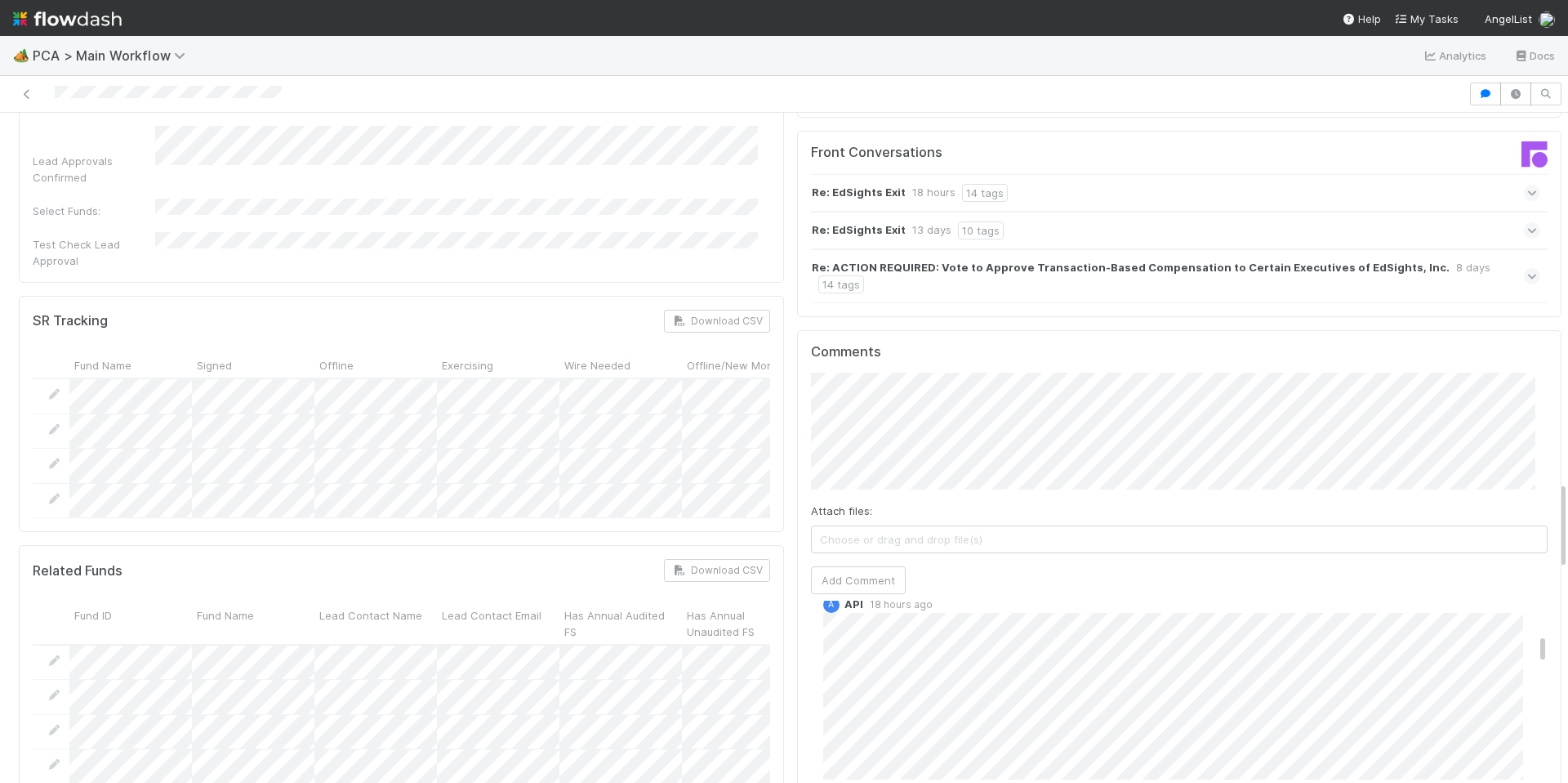
scroll to position [472, 0]
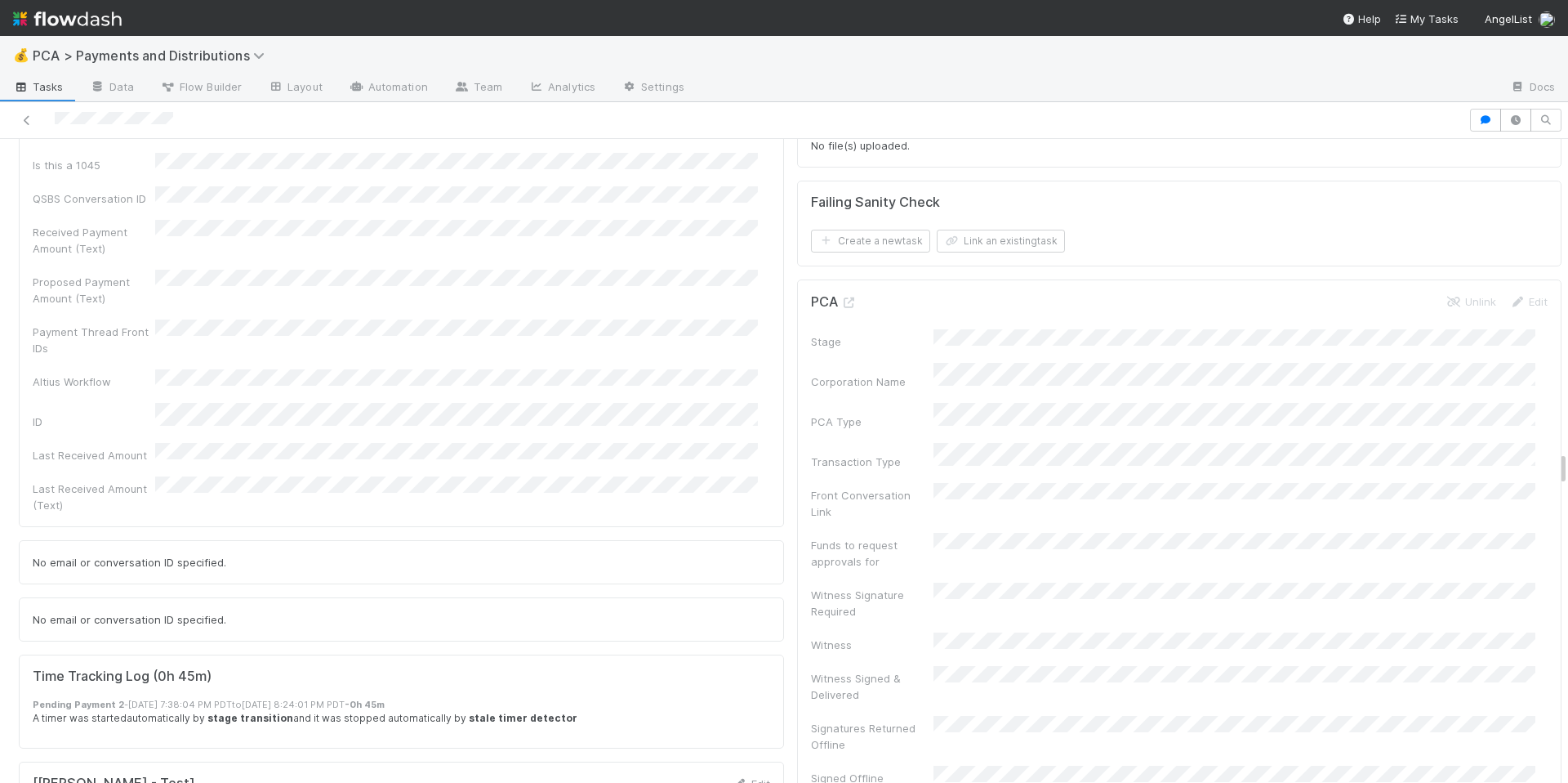
scroll to position [5745, 0]
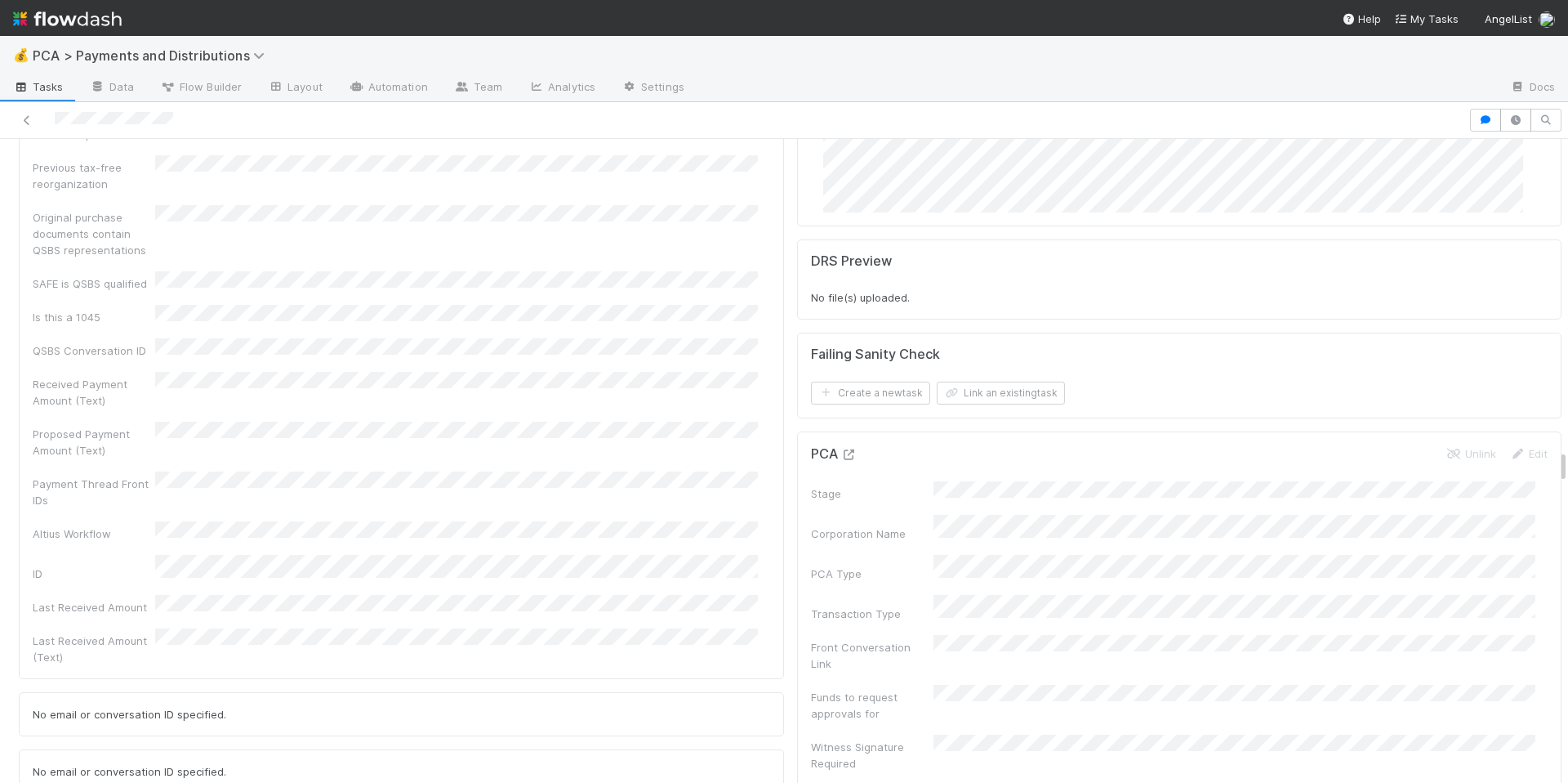
click at [841, 449] on icon at bounding box center [849, 454] width 16 height 11
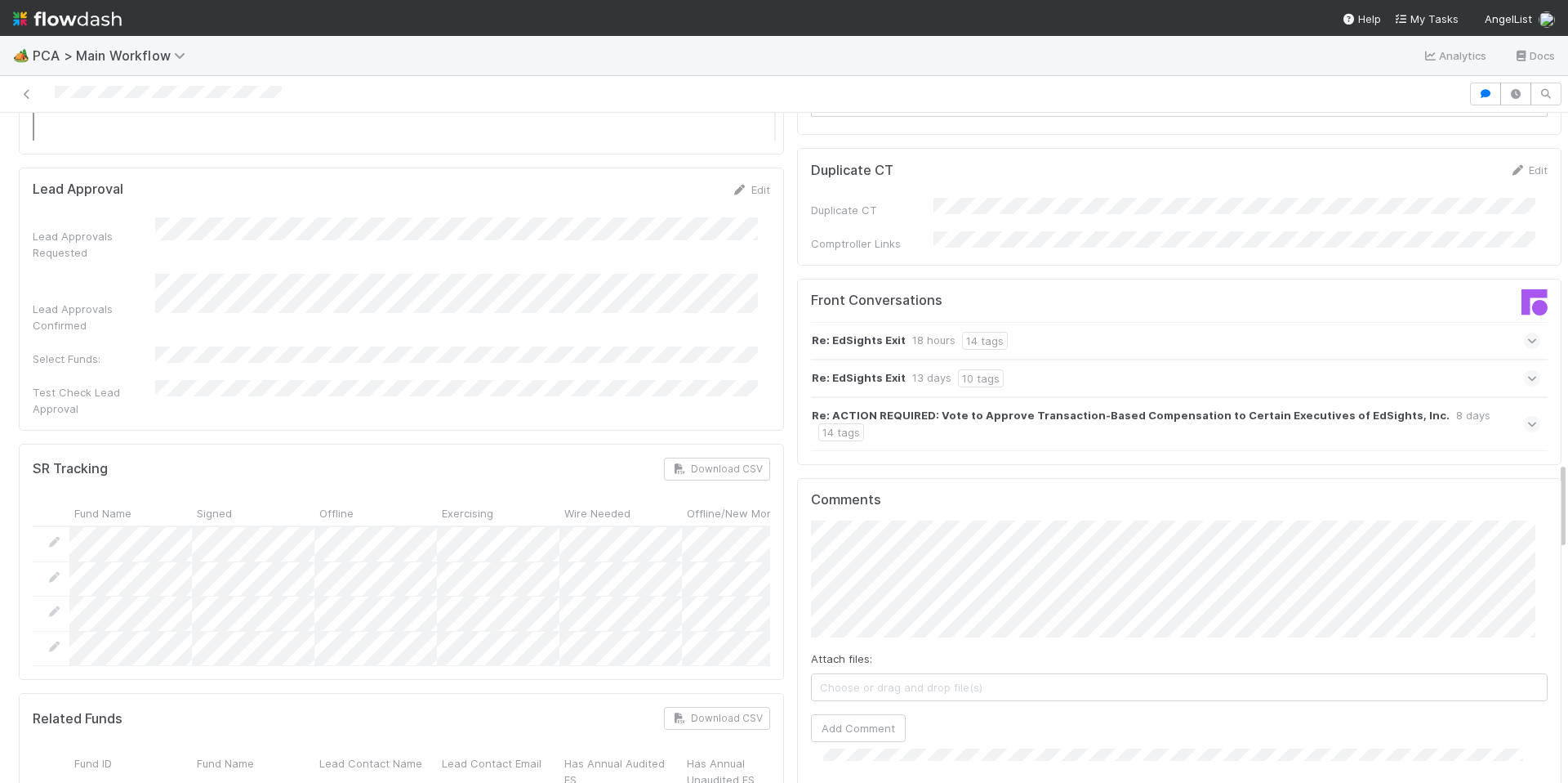
scroll to position [624, 0]
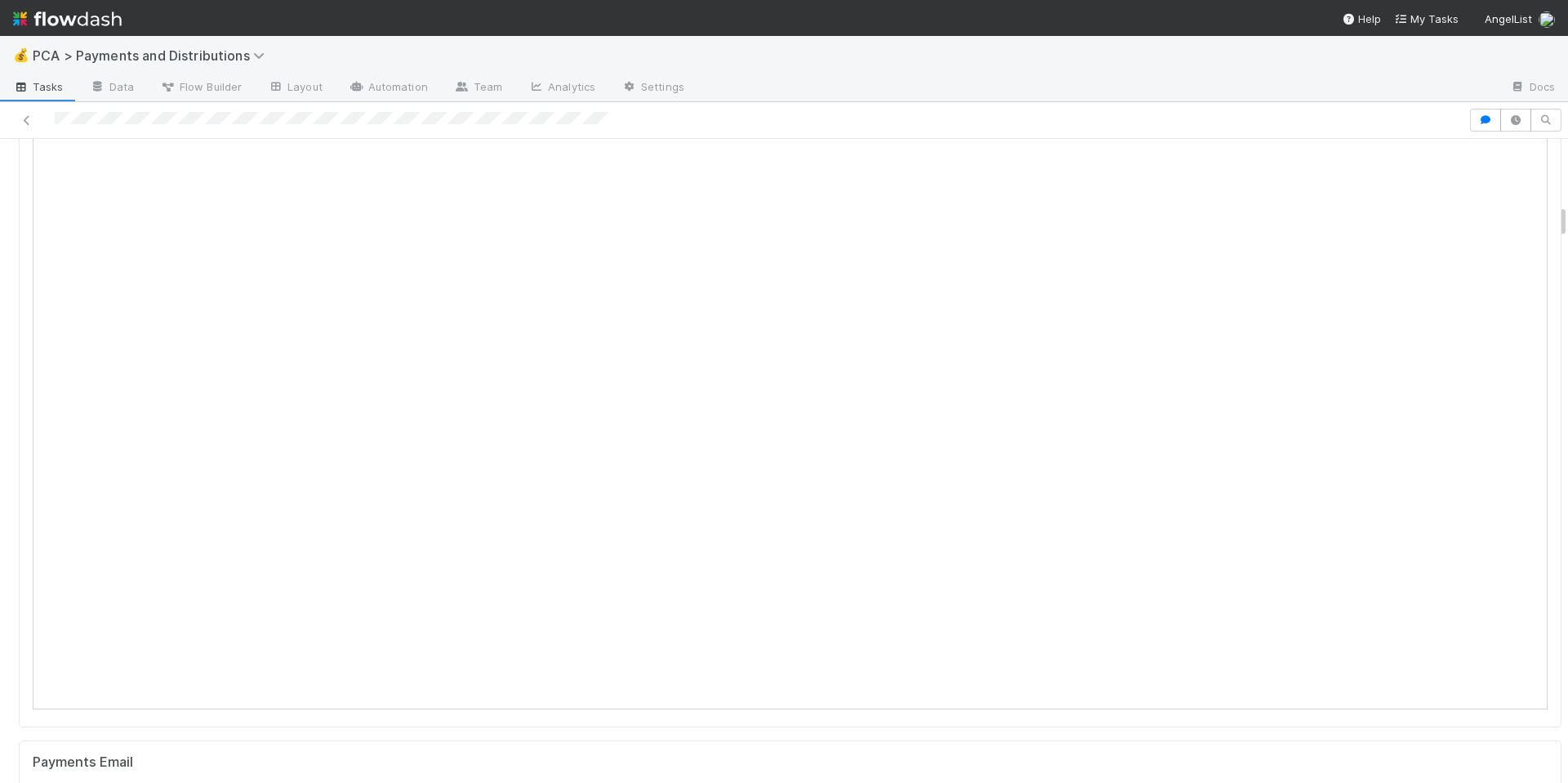
scroll to position [937, 0]
click at [1531, 176] on icon at bounding box center [1539, 181] width 16 height 11
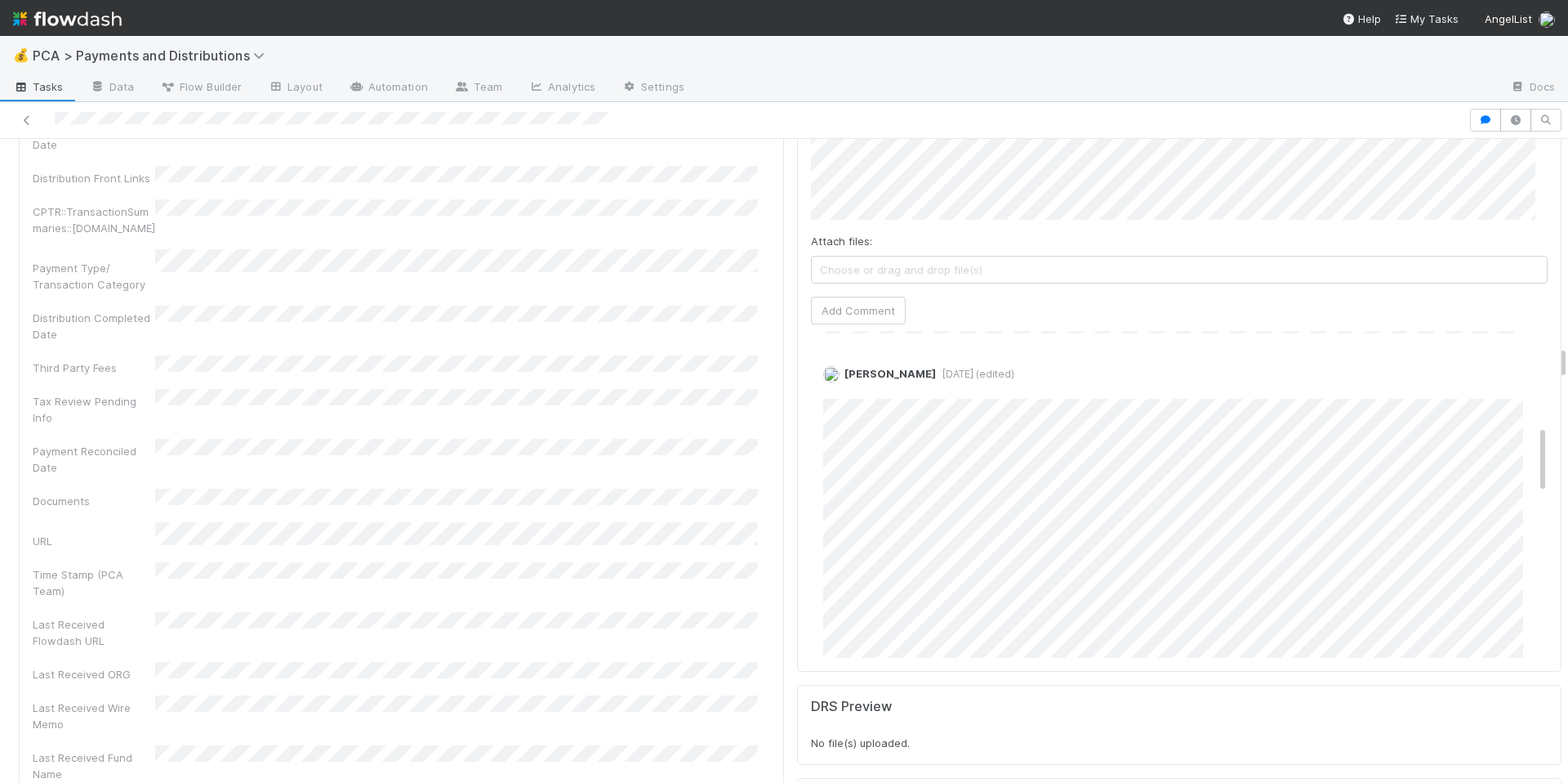
scroll to position [449, 0]
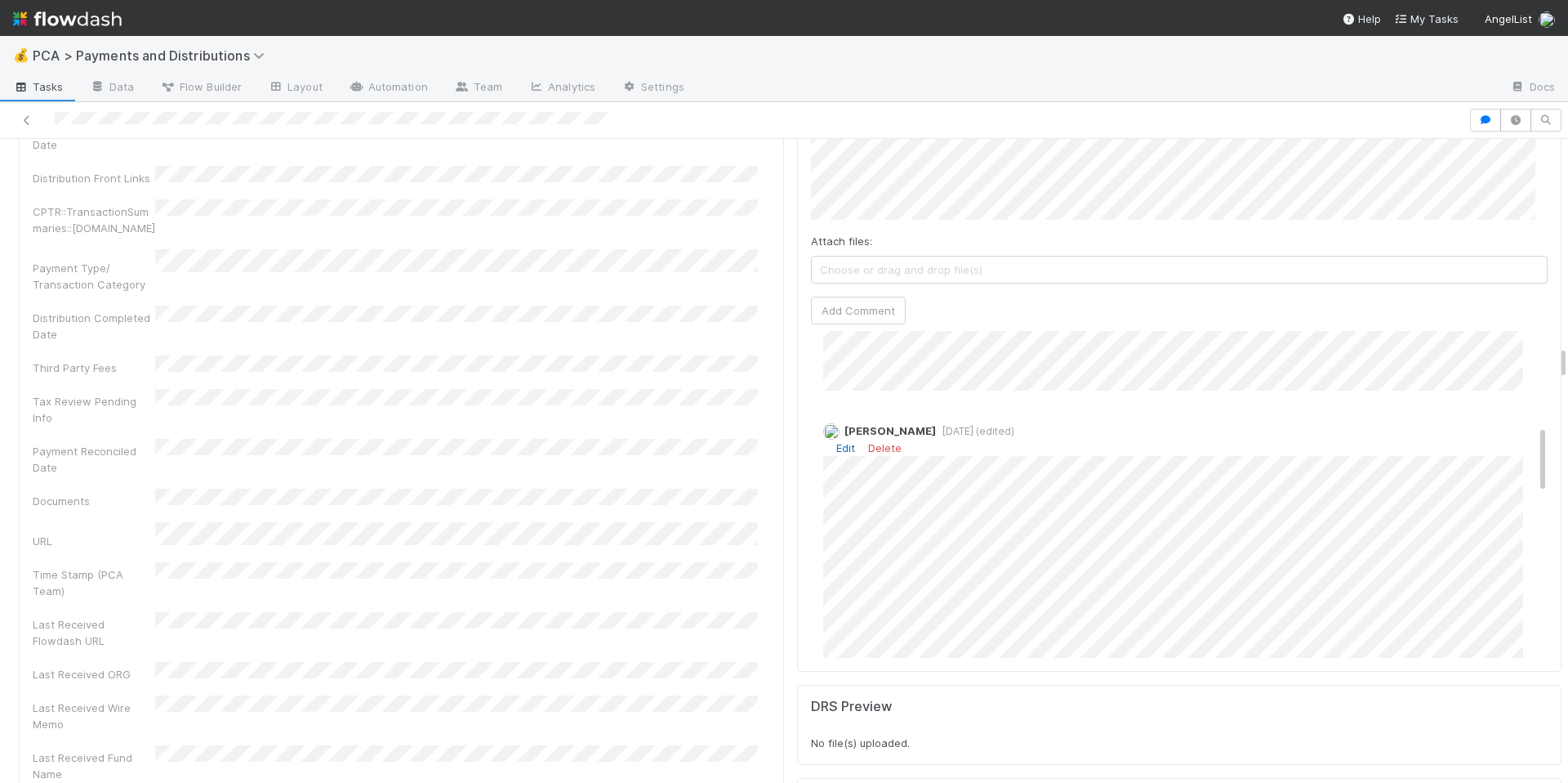
click at [836, 441] on link "Edit" at bounding box center [845, 447] width 19 height 13
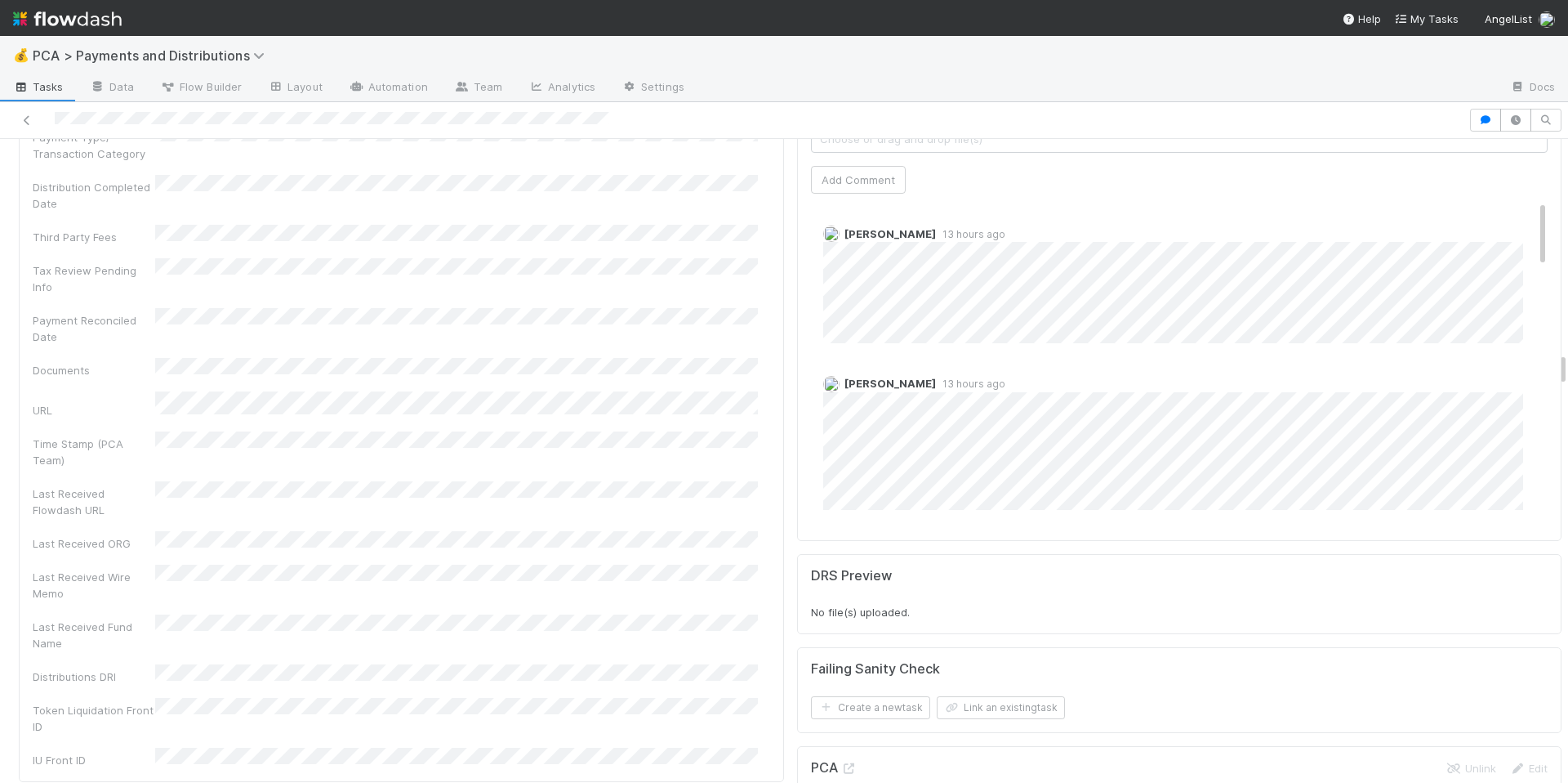
scroll to position [3713, 0]
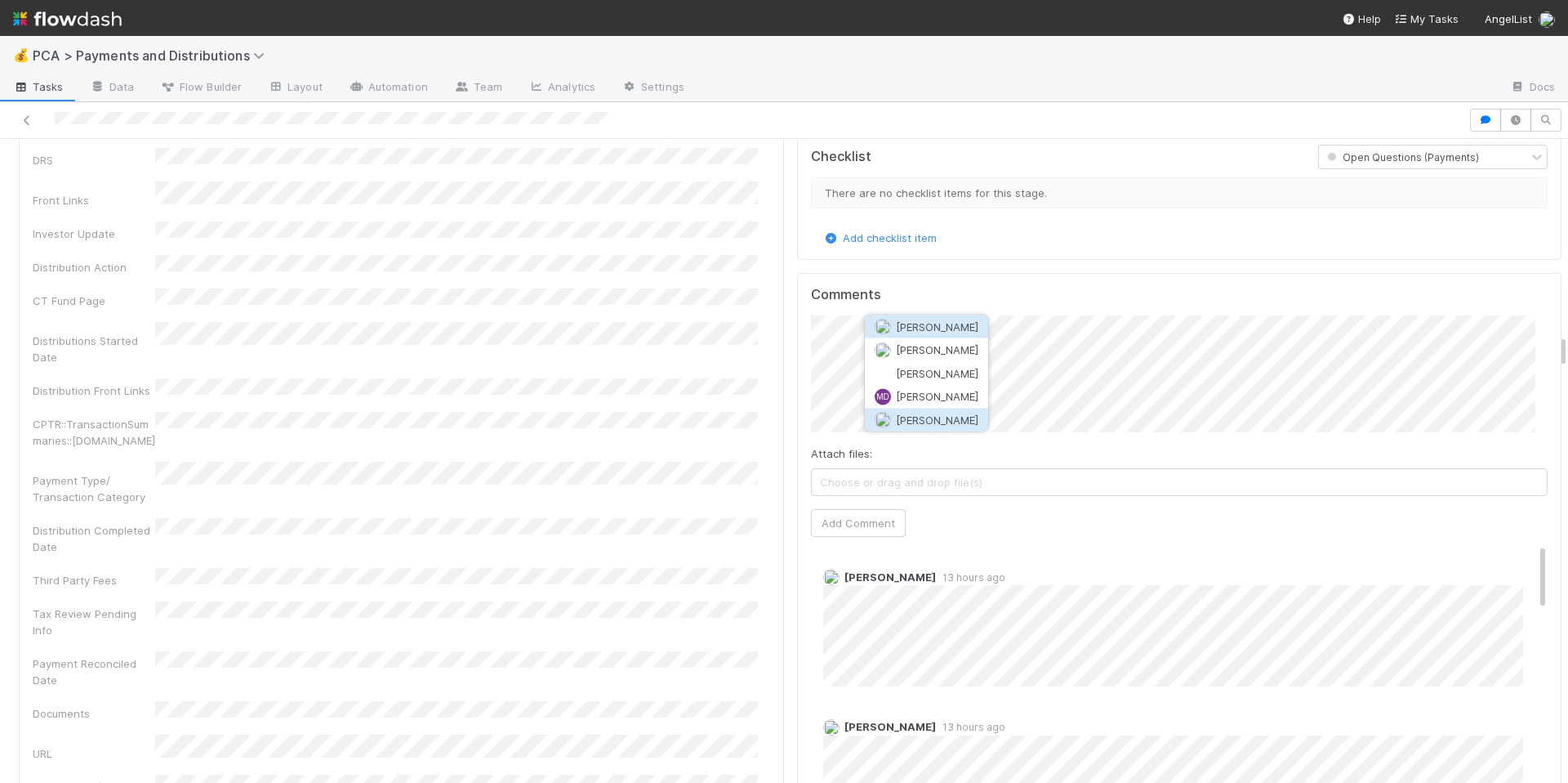
click at [981, 418] on button "[PERSON_NAME]" at bounding box center [927, 418] width 123 height 23
click at [1050, 328] on span "[PERSON_NAME]" at bounding box center [1047, 326] width 82 height 13
click at [869, 362] on button "Ronalie Nova" at bounding box center [877, 356] width 108 height 23
click at [829, 509] on button "Add Comment" at bounding box center [858, 523] width 94 height 28
click at [863, 509] on button "Add Comment" at bounding box center [858, 523] width 94 height 28
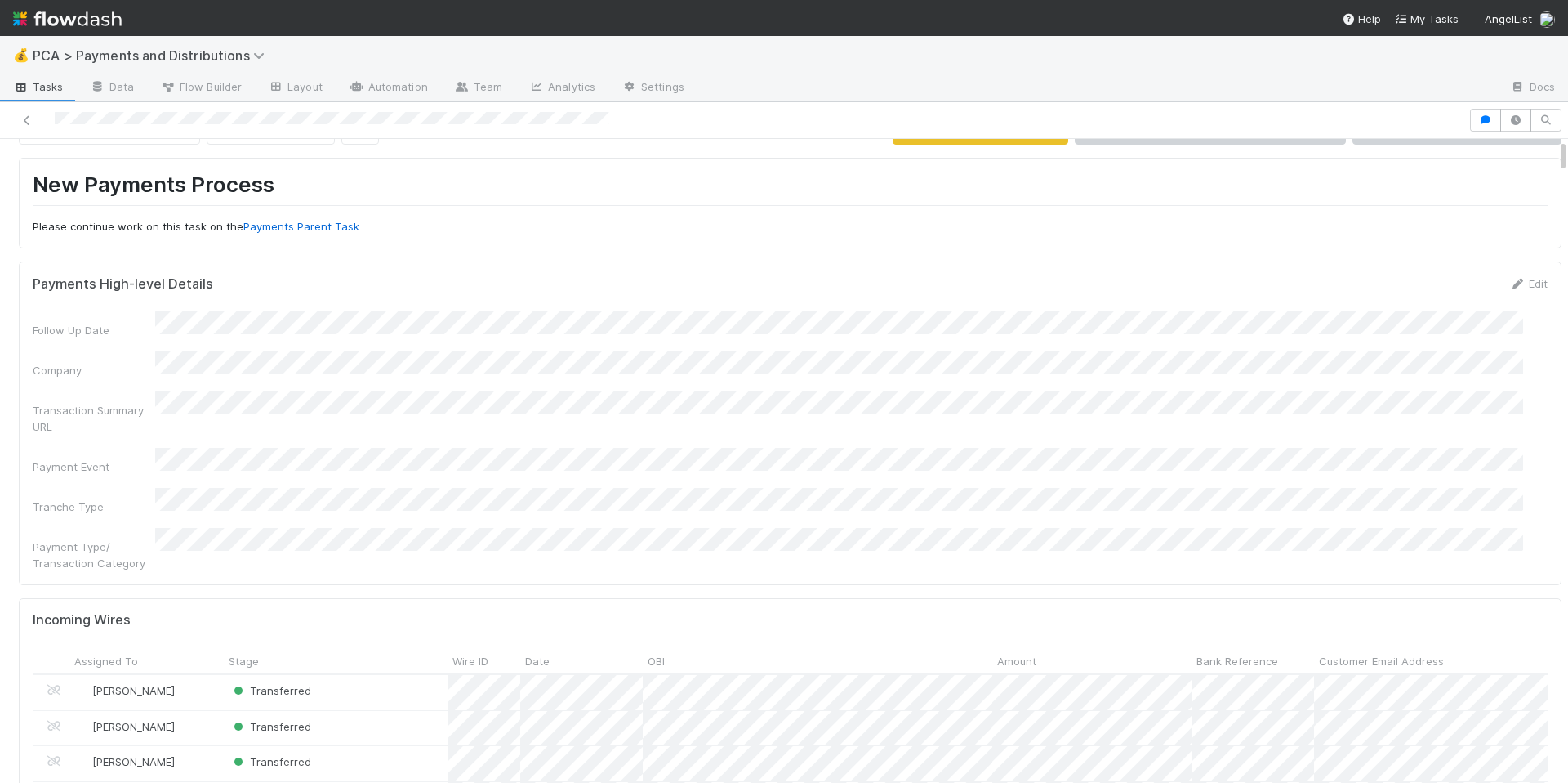
scroll to position [0, 0]
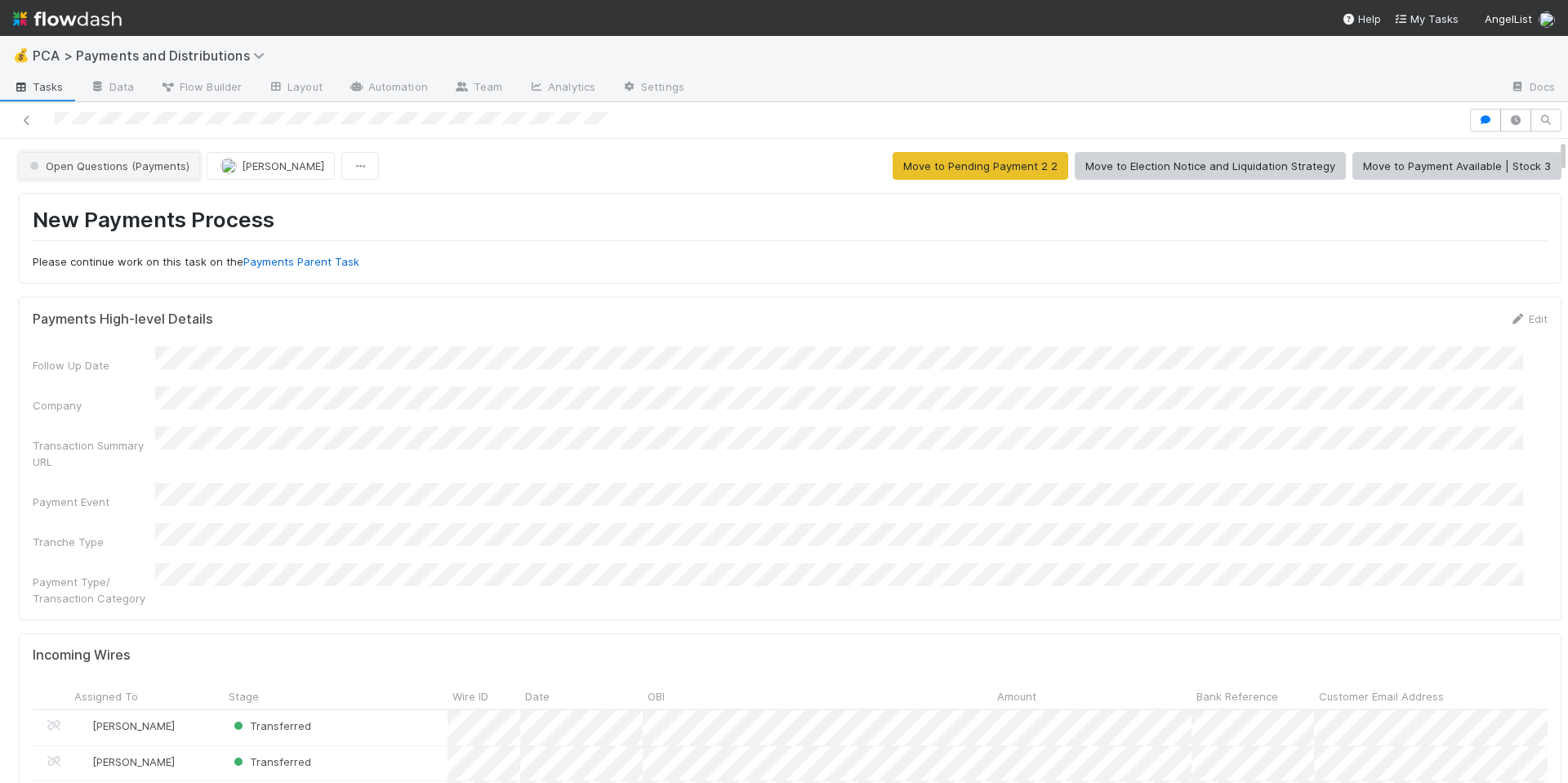
click at [132, 172] on button "Open Questions (Payments)" at bounding box center [109, 166] width 182 height 28
click at [145, 213] on div "Finance ECC Creation" at bounding box center [128, 207] width 230 height 30
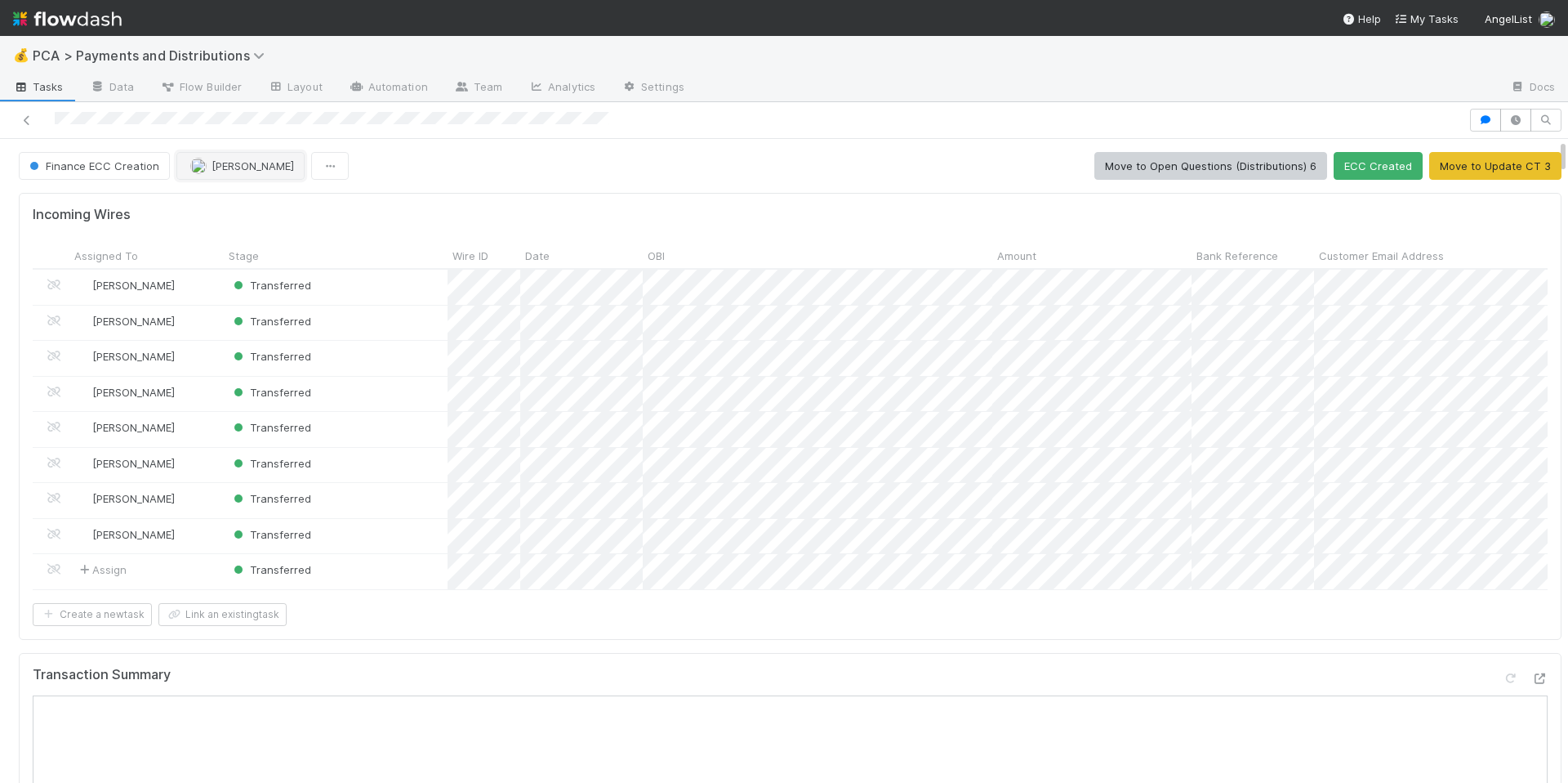
click at [235, 159] on span "[PERSON_NAME]" at bounding box center [252, 165] width 82 height 13
click at [290, 210] on div "Ronalie Nova" at bounding box center [282, 207] width 230 height 30
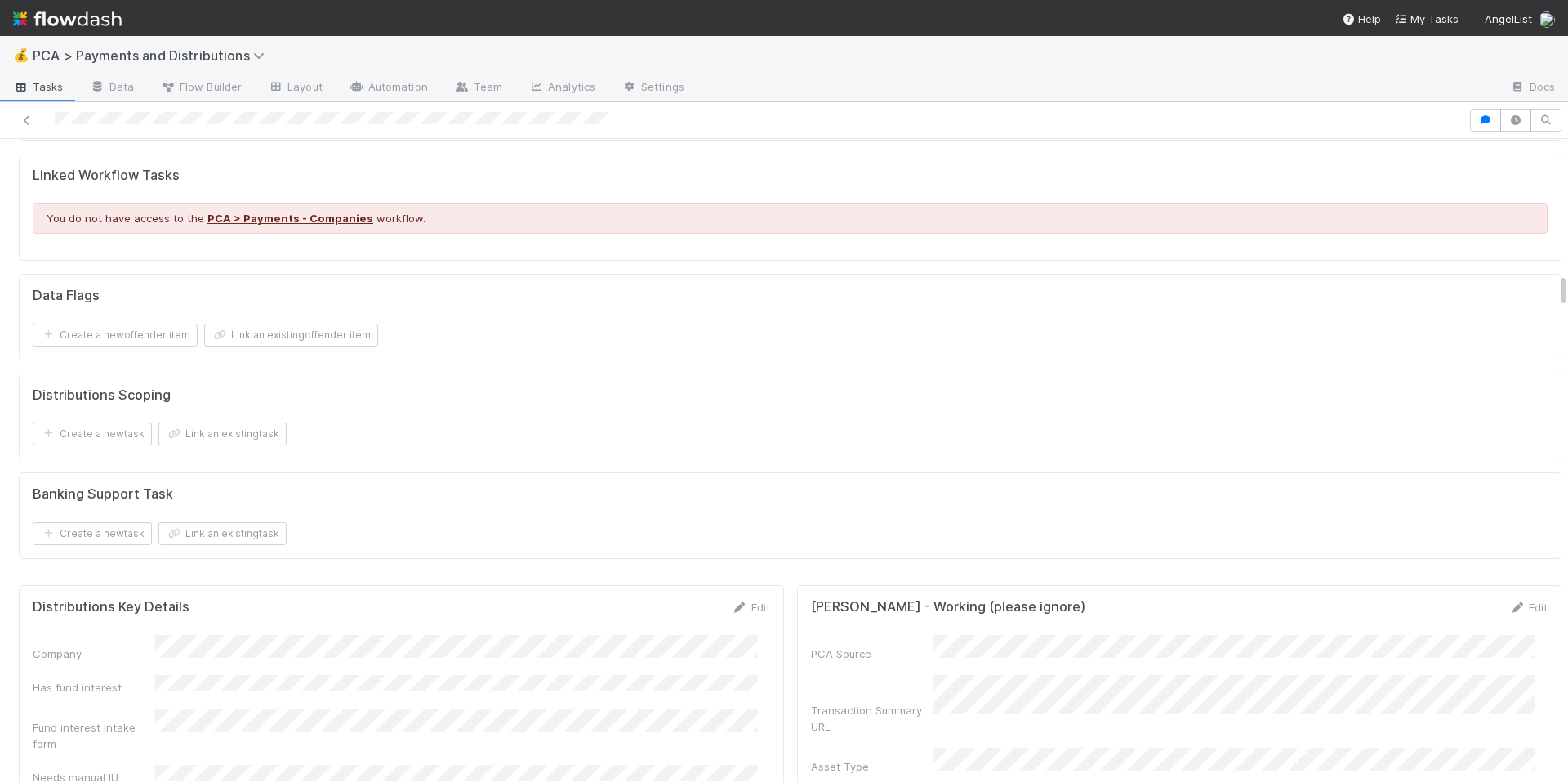
scroll to position [2461, 0]
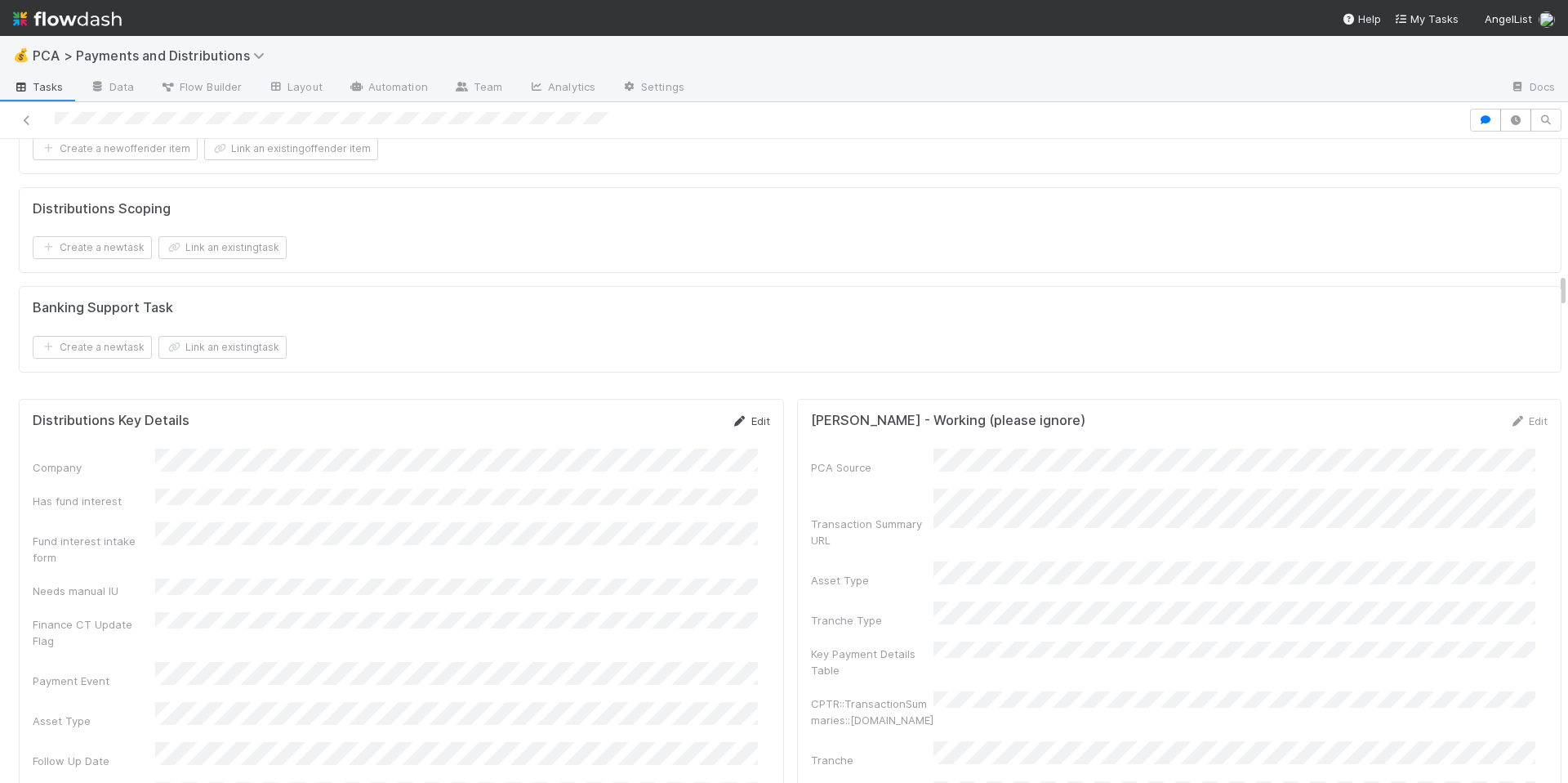
click at [736, 427] on link "Edit" at bounding box center [751, 420] width 39 height 13
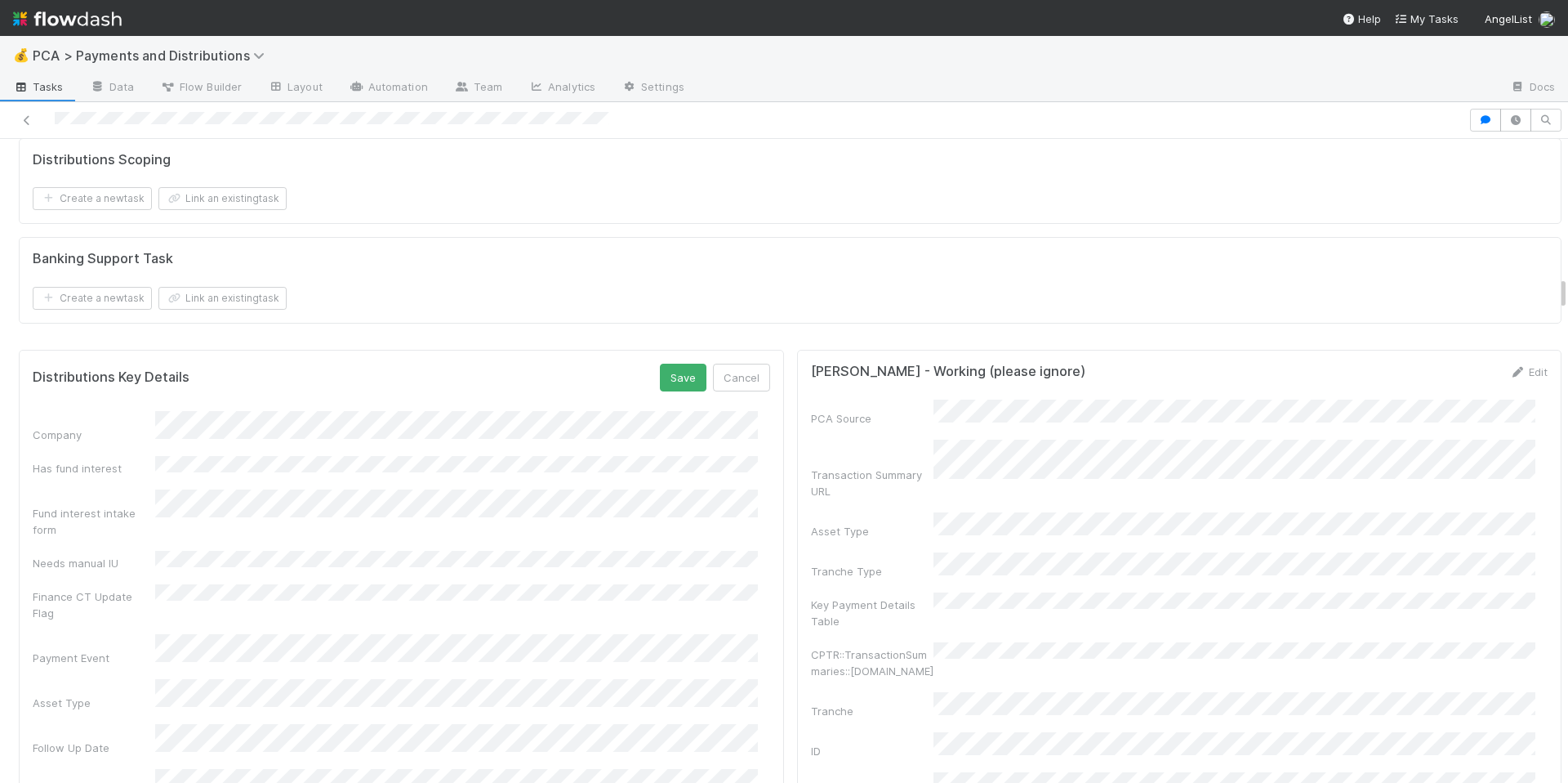
scroll to position [2576, 0]
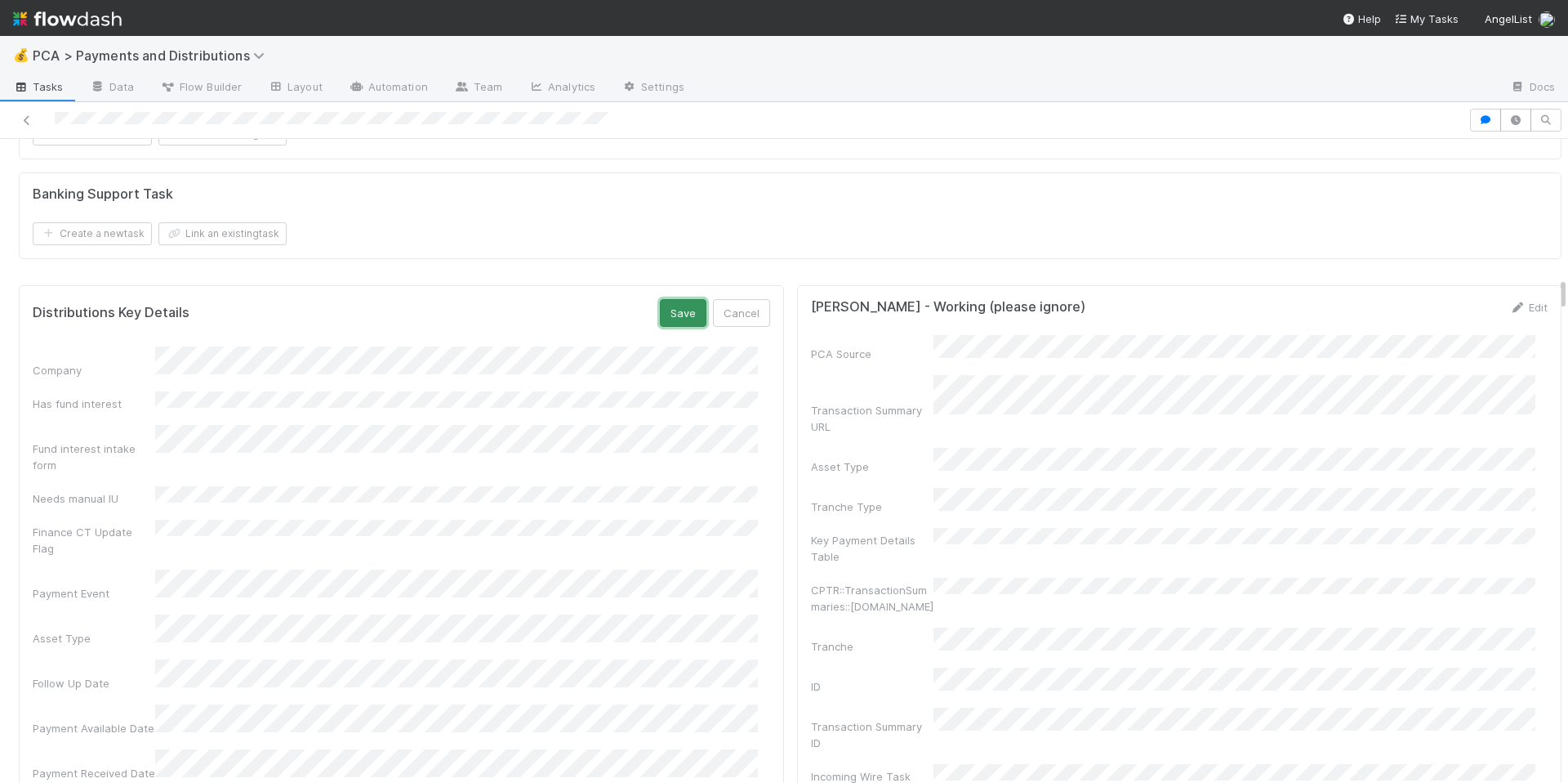
click at [673, 327] on button "Save" at bounding box center [683, 313] width 47 height 28
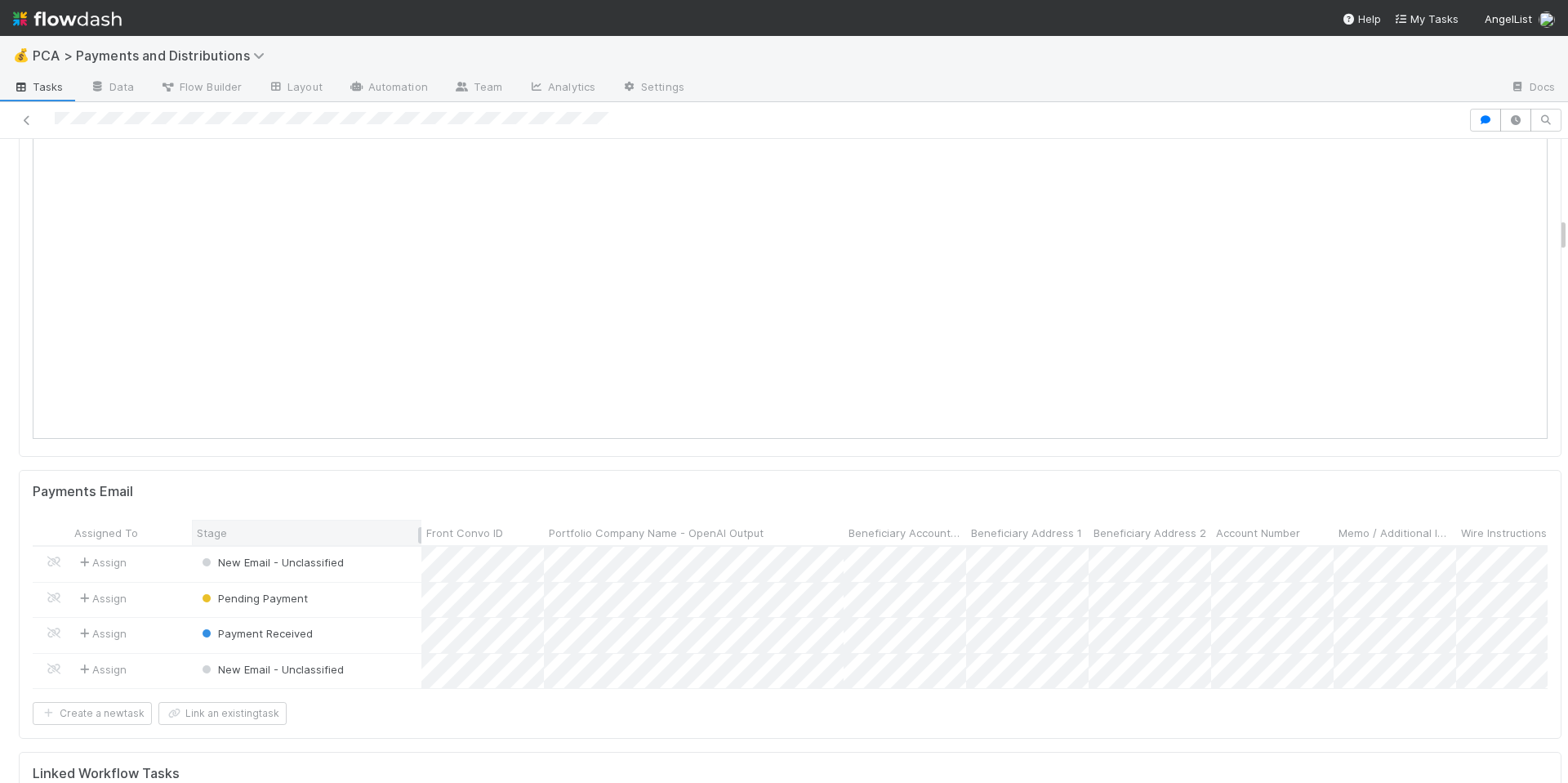
scroll to position [783, 0]
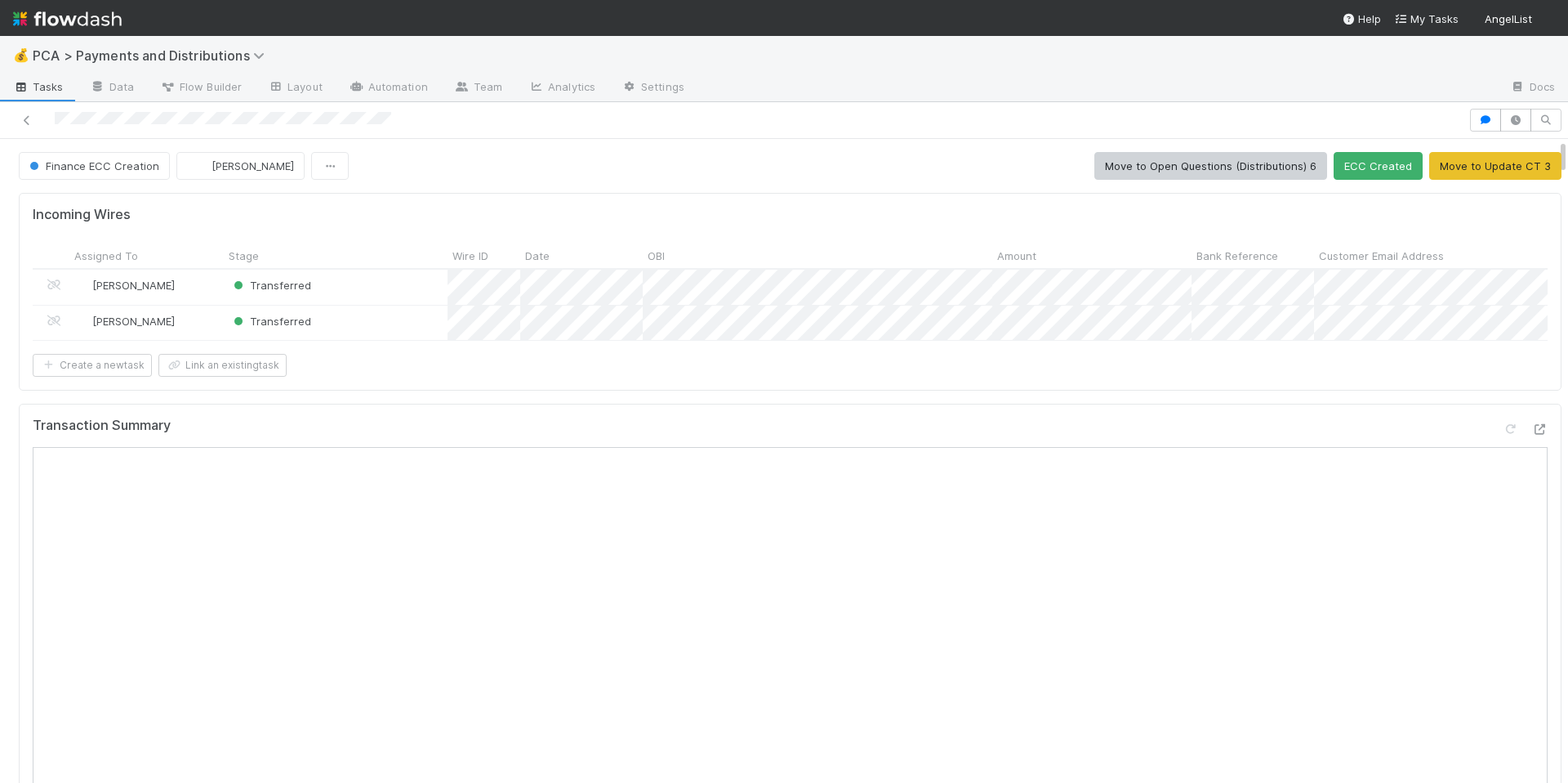
click at [885, 377] on div "Create a new task Link an existing task" at bounding box center [790, 365] width 1515 height 23
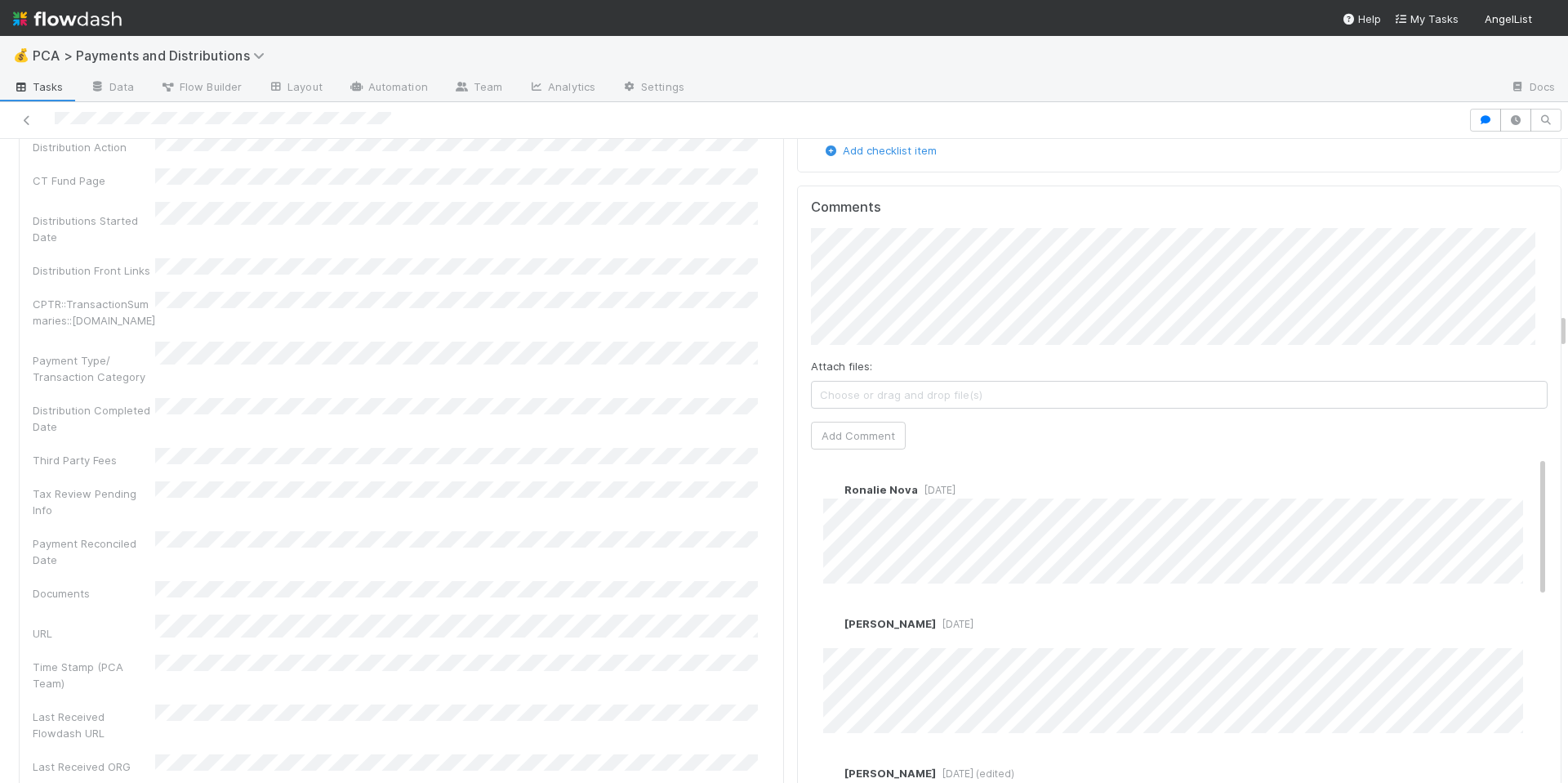
scroll to position [3094, 0]
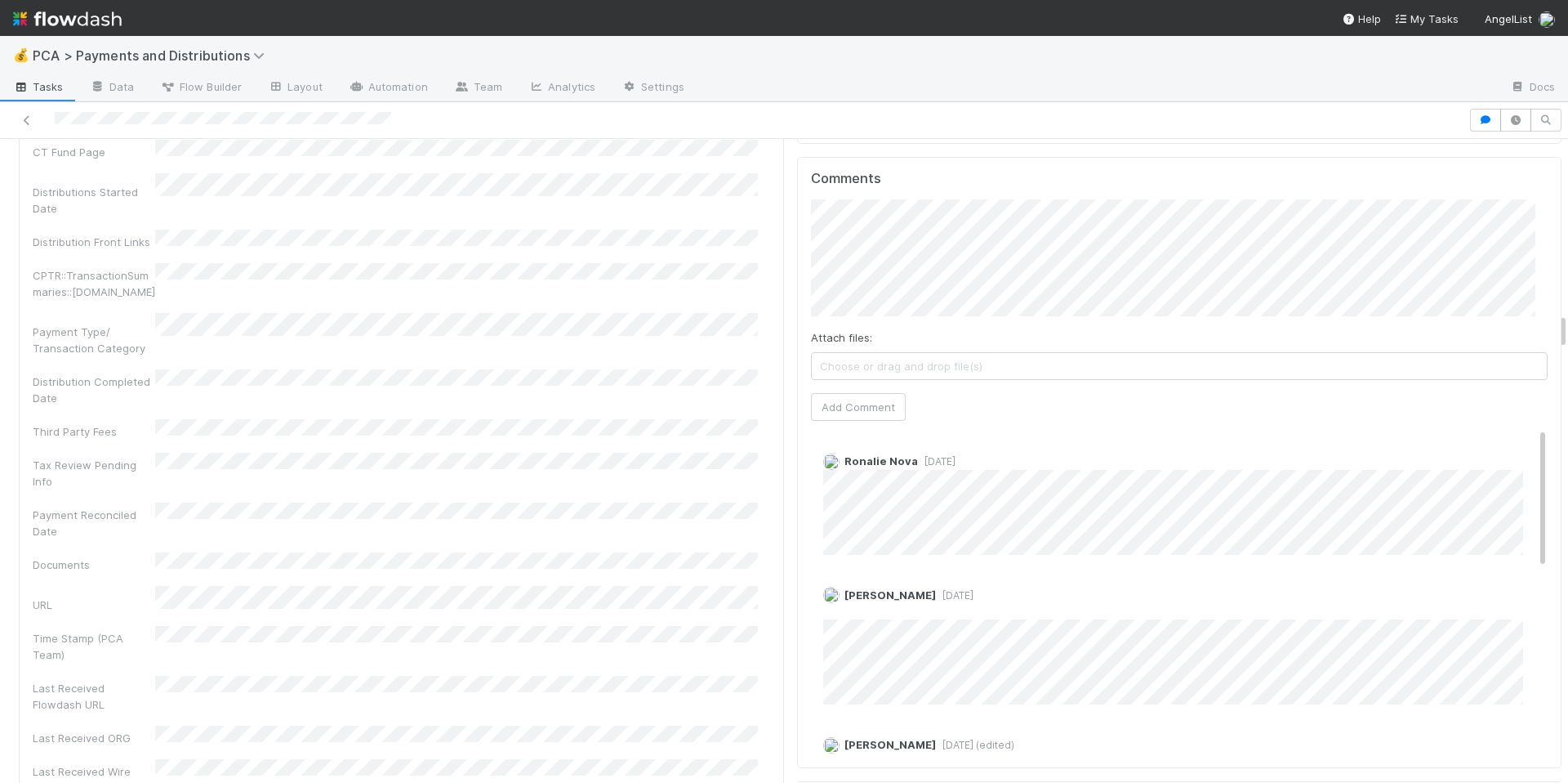
click at [545, 280] on div "Company Has fund interest Fund interest intake form Needs manual IU Finance CT …" at bounding box center [401, 230] width 738 height 1467
click at [886, 245] on span "Marlon" at bounding box center [895, 243] width 82 height 13
click at [580, 360] on div "Company Has fund interest Fund interest intake form Needs manual IU Finance CT …" at bounding box center [401, 230] width 738 height 1467
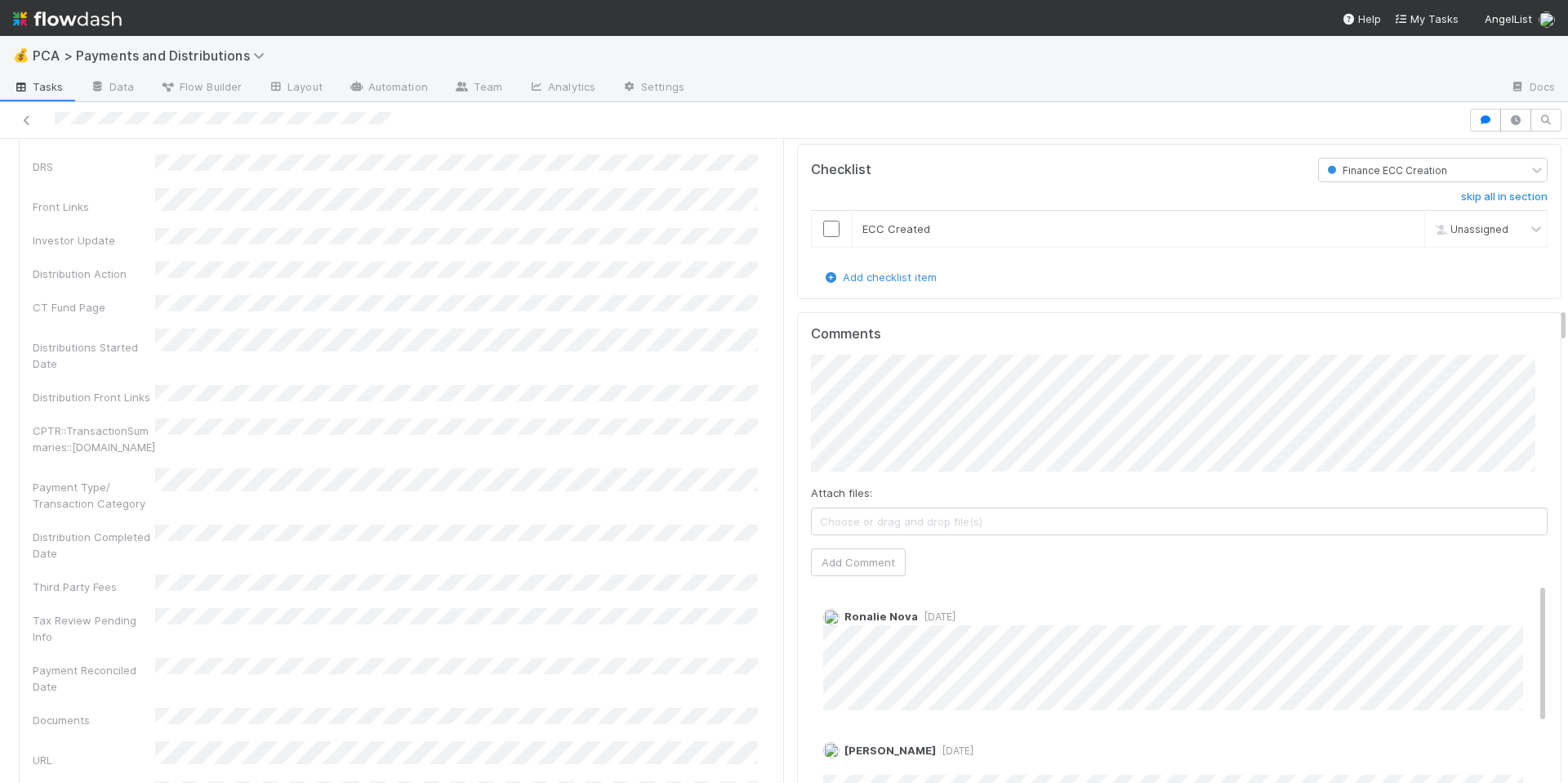
scroll to position [2982, 0]
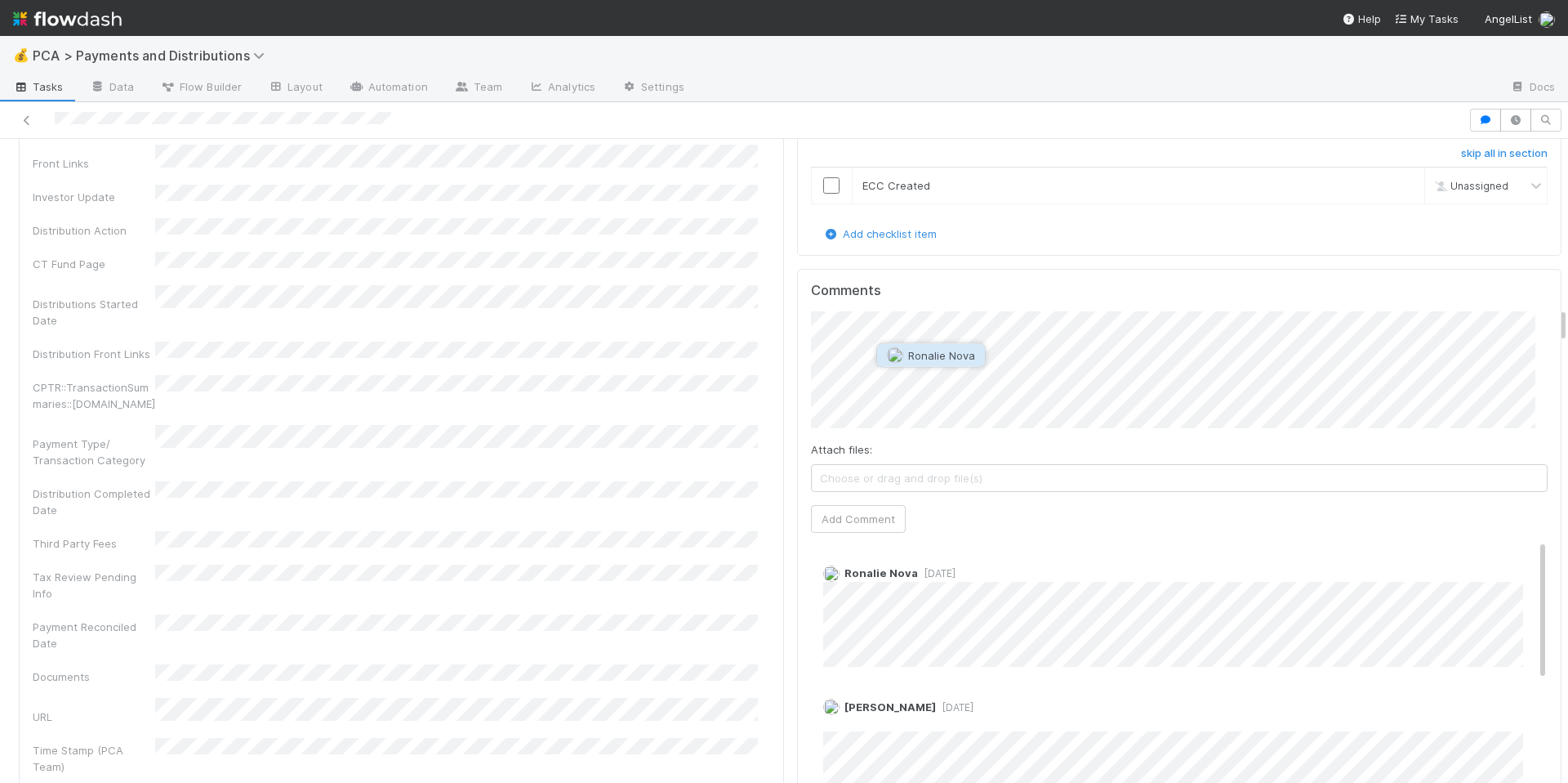
click at [923, 353] on span "Ronalie Nova" at bounding box center [941, 355] width 67 height 13
click at [834, 505] on button "Add Comment" at bounding box center [858, 519] width 94 height 28
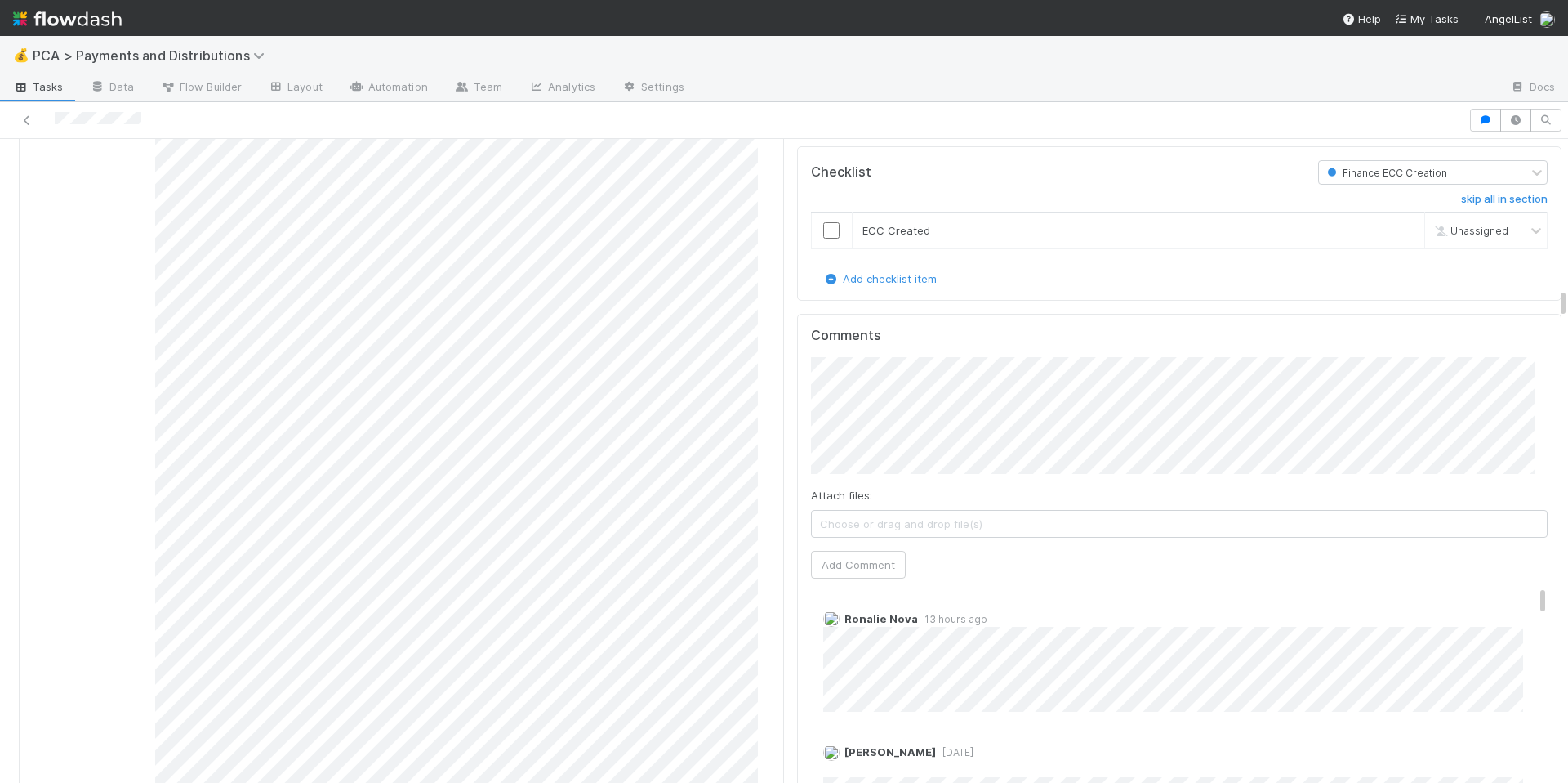
click at [769, 573] on div "Distribution investor update (manual) Edit Fund name Distribution lead approval…" at bounding box center [401, 321] width 766 height 1436
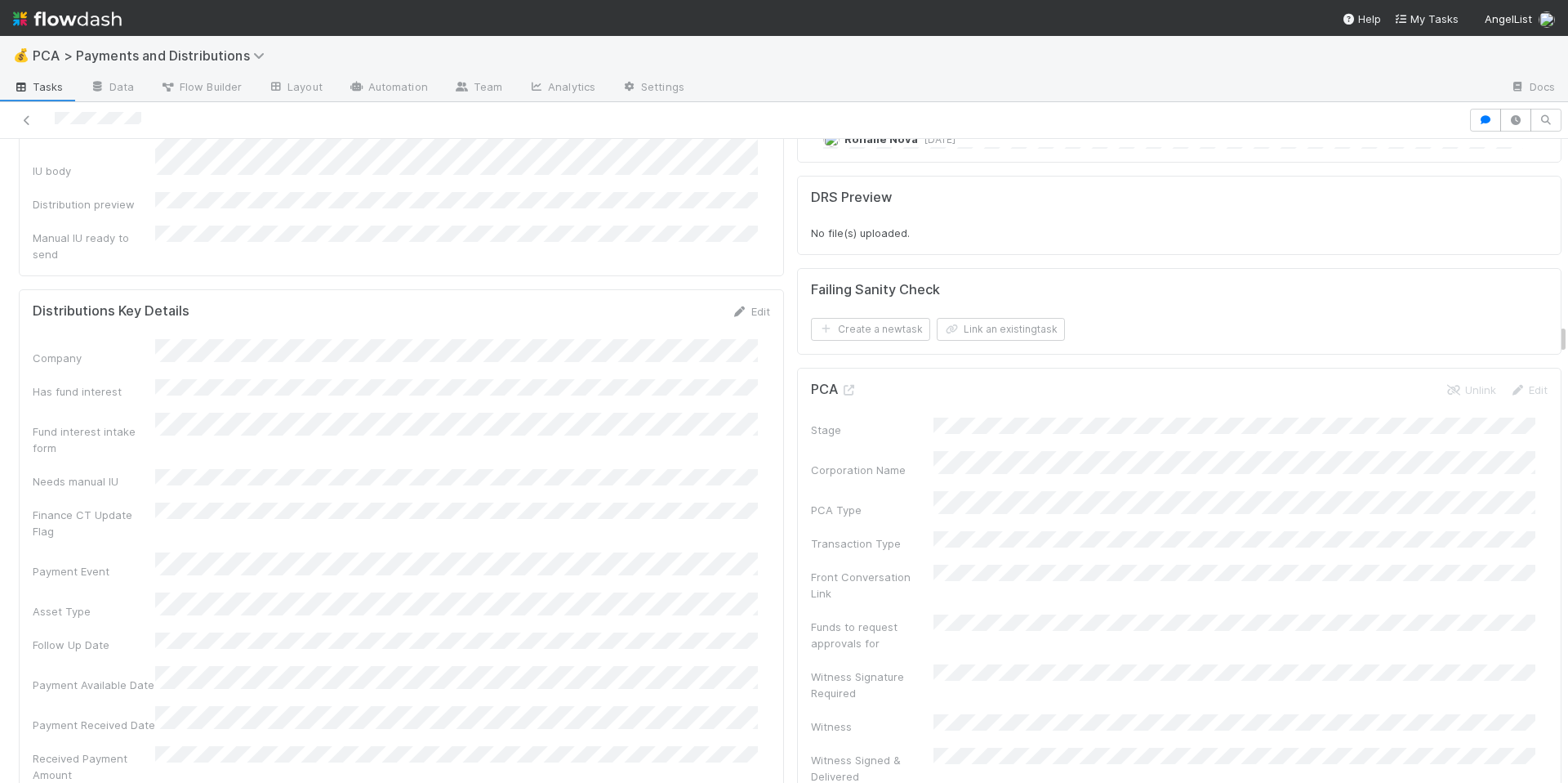
scroll to position [3911, 0]
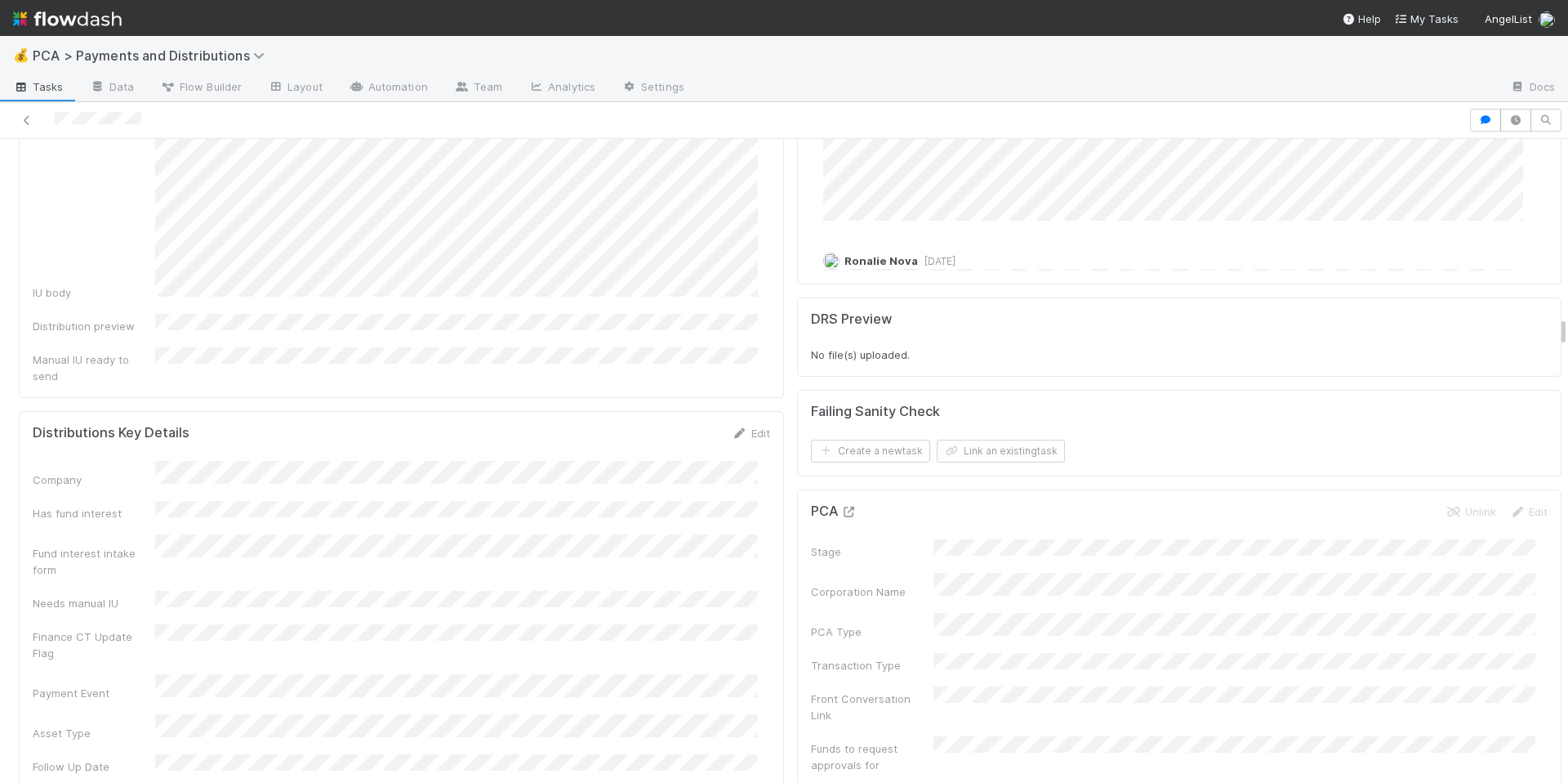
click at [843, 507] on icon at bounding box center [849, 512] width 16 height 11
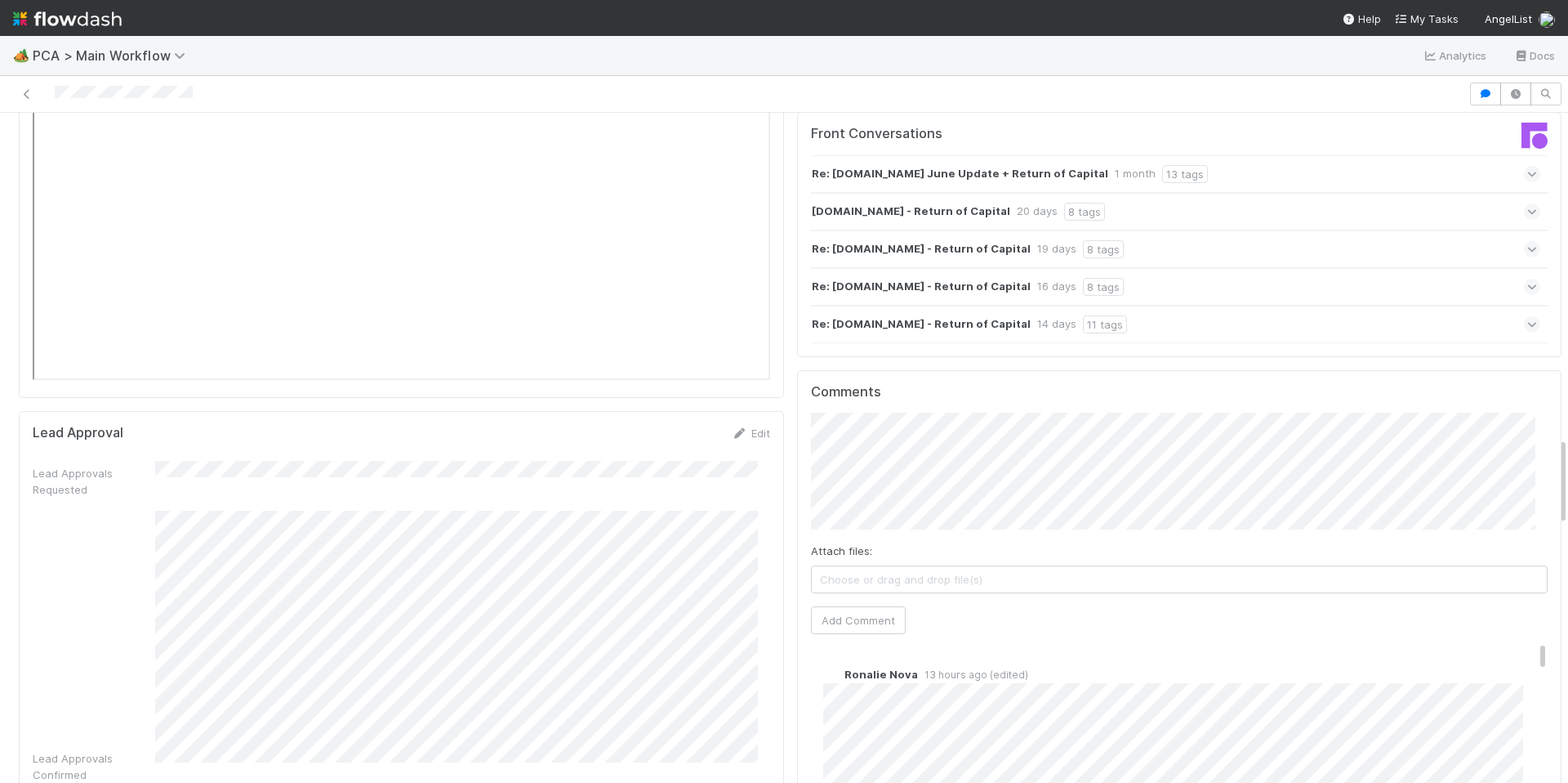
scroll to position [3009, 0]
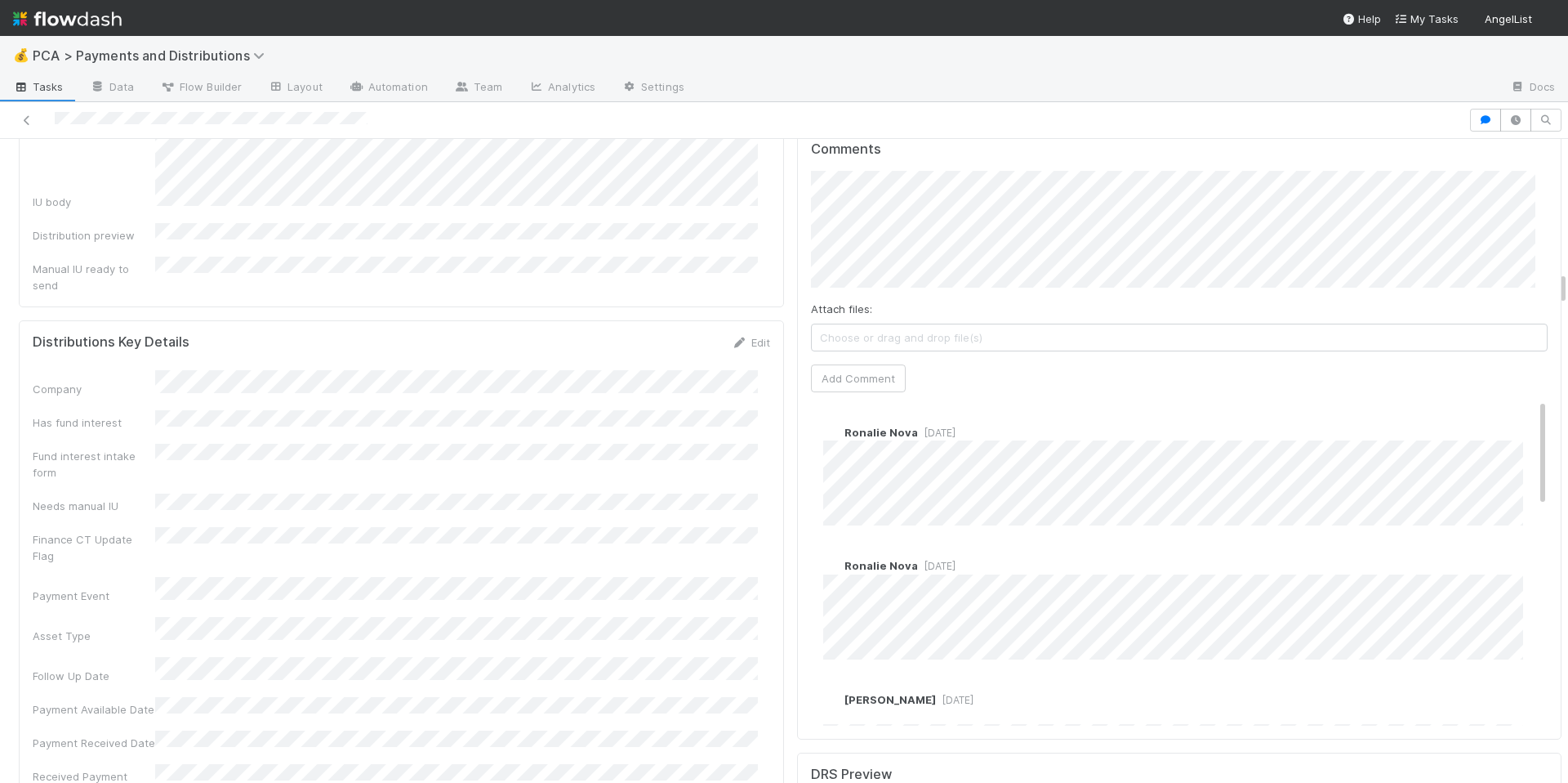
scroll to position [2458, 0]
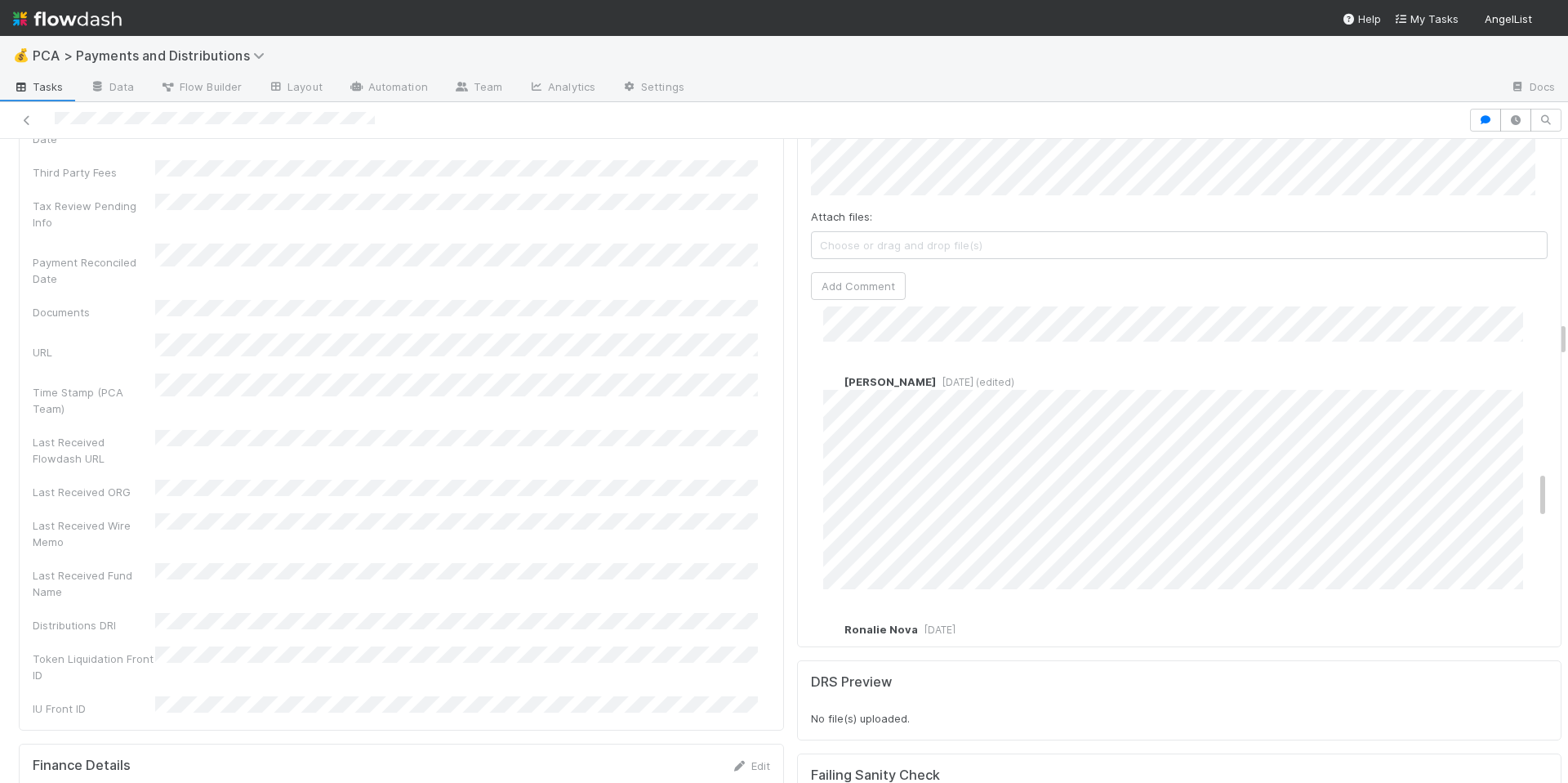
scroll to position [1100, 0]
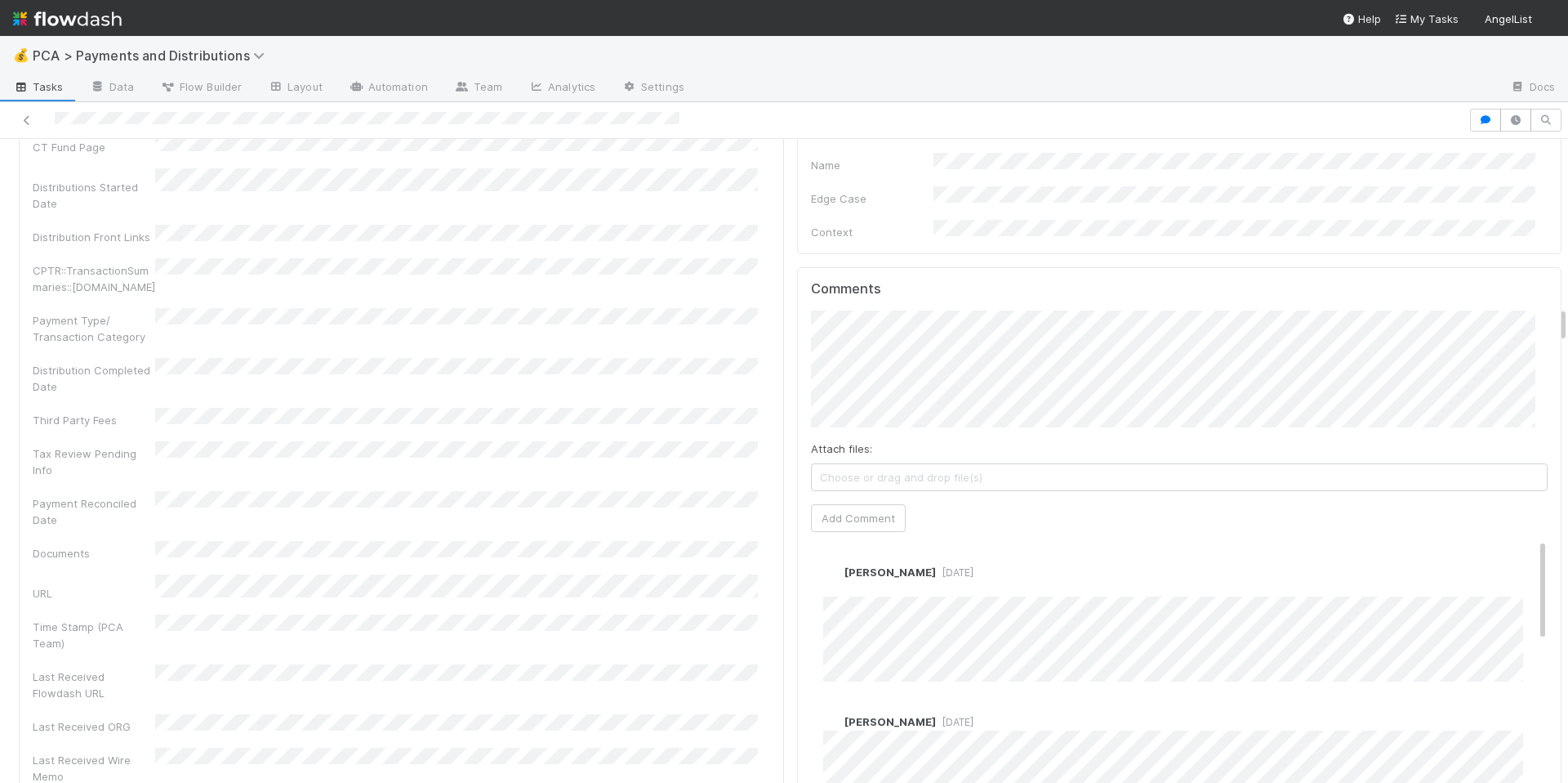
scroll to position [3122, 0]
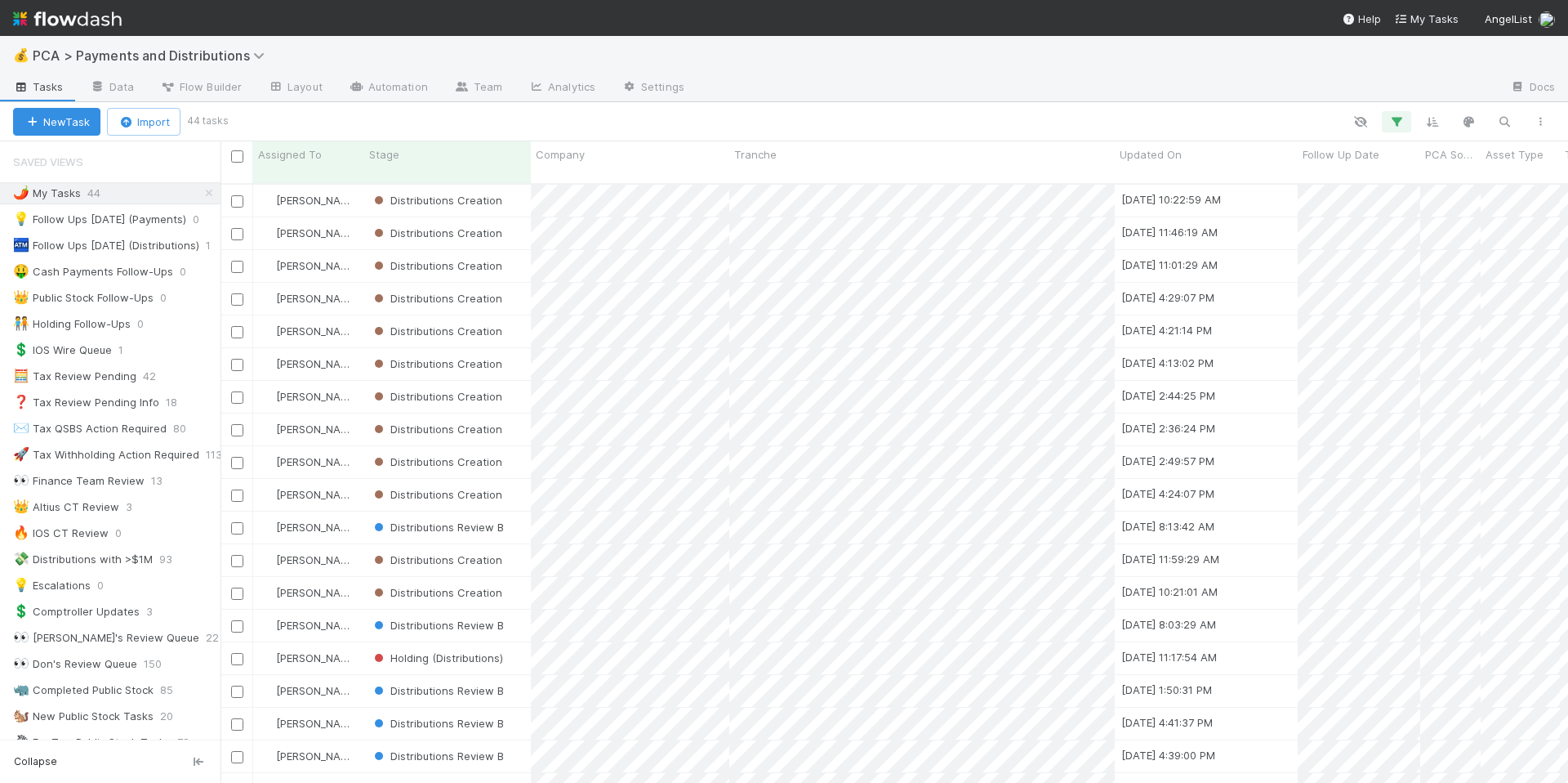
scroll to position [12, 13]
click at [453, 158] on div "Stage" at bounding box center [448, 154] width 158 height 16
click at [477, 176] on div "Sort First → Last" at bounding box center [464, 185] width 187 height 25
click at [517, 226] on div "Distributions Creation" at bounding box center [448, 234] width 167 height 32
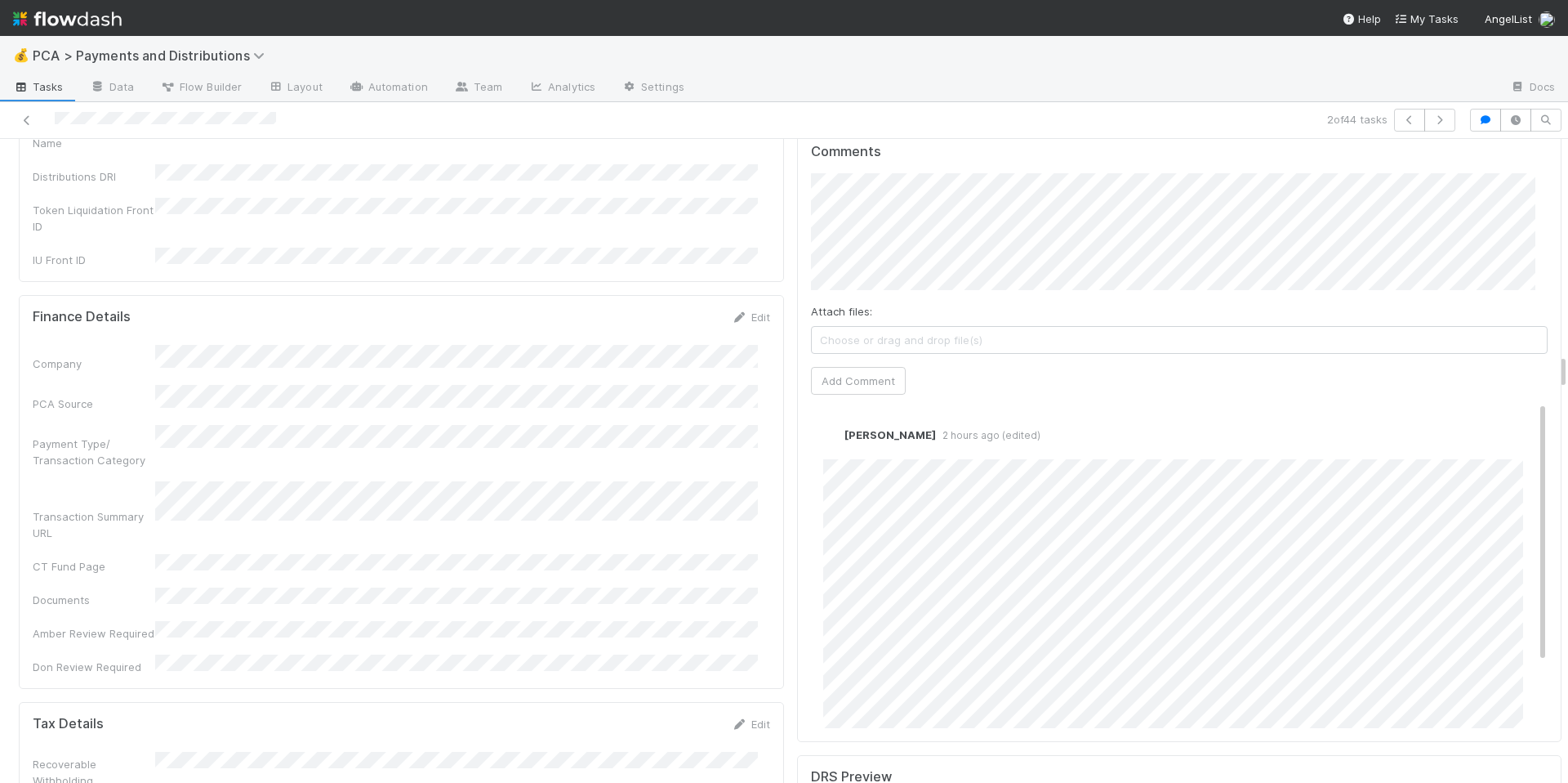
scroll to position [3826, 0]
click at [417, 715] on div "Tax Details Edit" at bounding box center [401, 723] width 738 height 16
click at [638, 442] on div "Company PCA Source Payment Type/ Transaction Category Transaction Summary URL C…" at bounding box center [401, 509] width 738 height 330
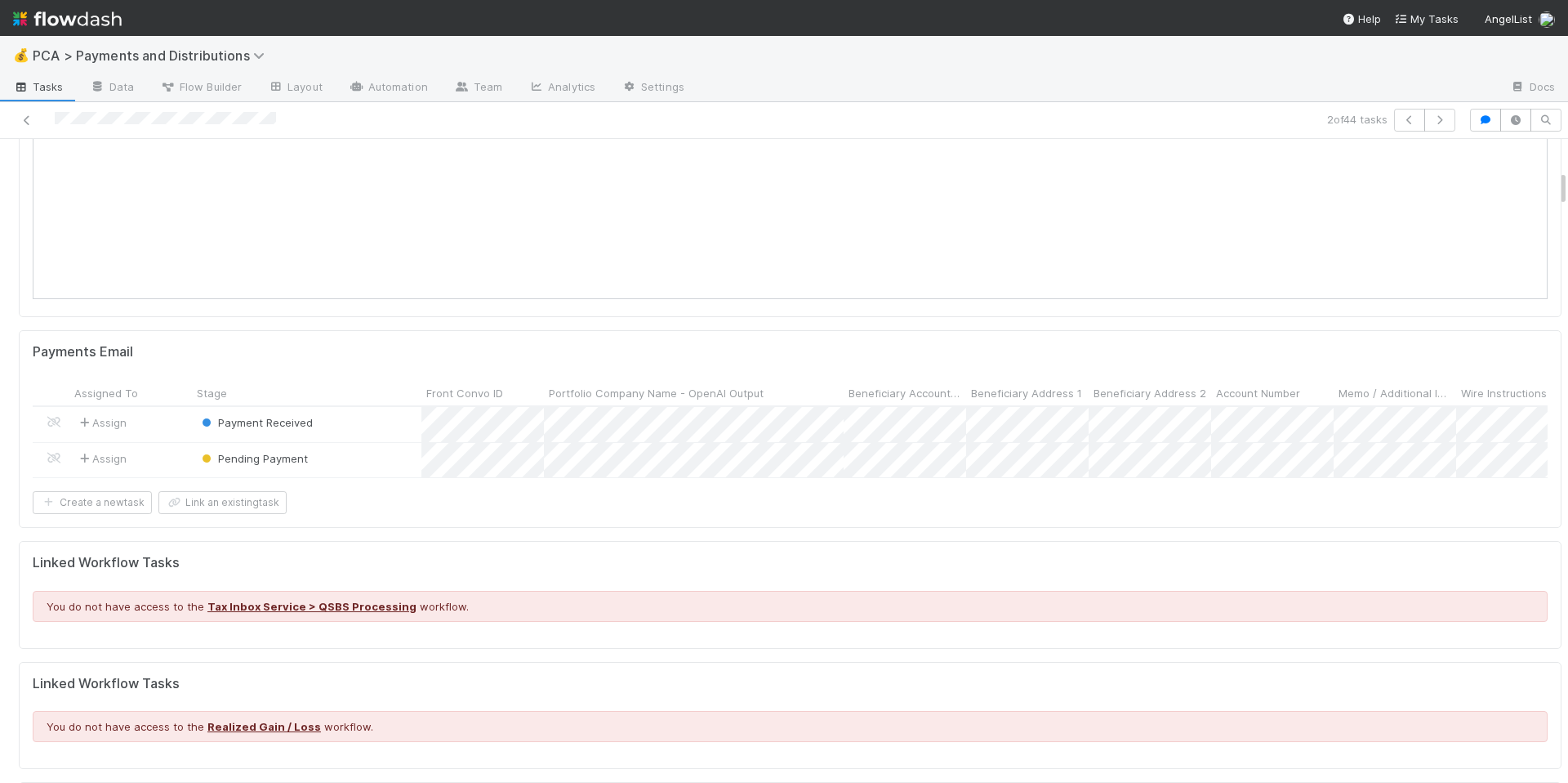
scroll to position [460, 0]
